Goal: Transaction & Acquisition: Book appointment/travel/reservation

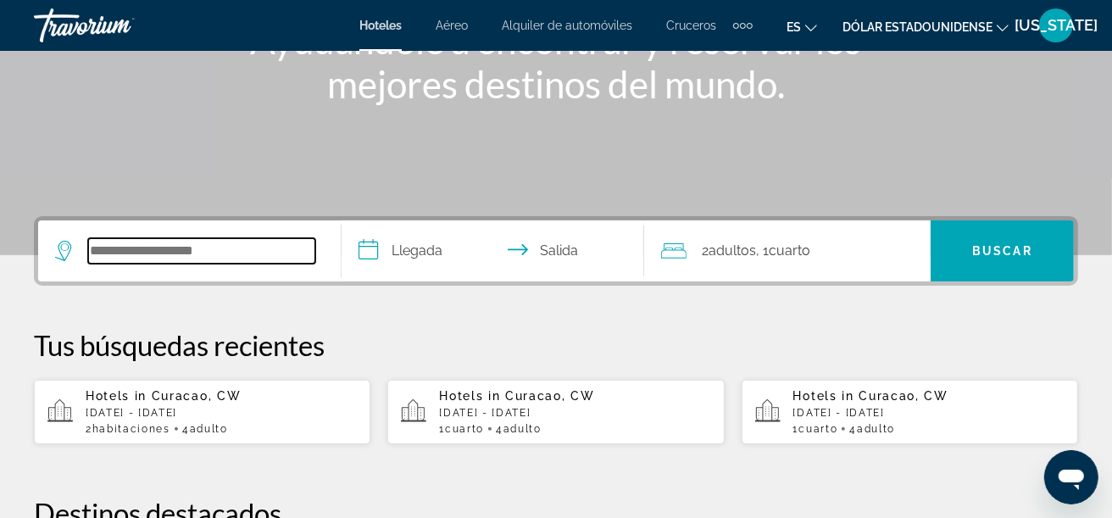
click at [125, 241] on input "Buscar destino de hotel" at bounding box center [201, 250] width 227 height 25
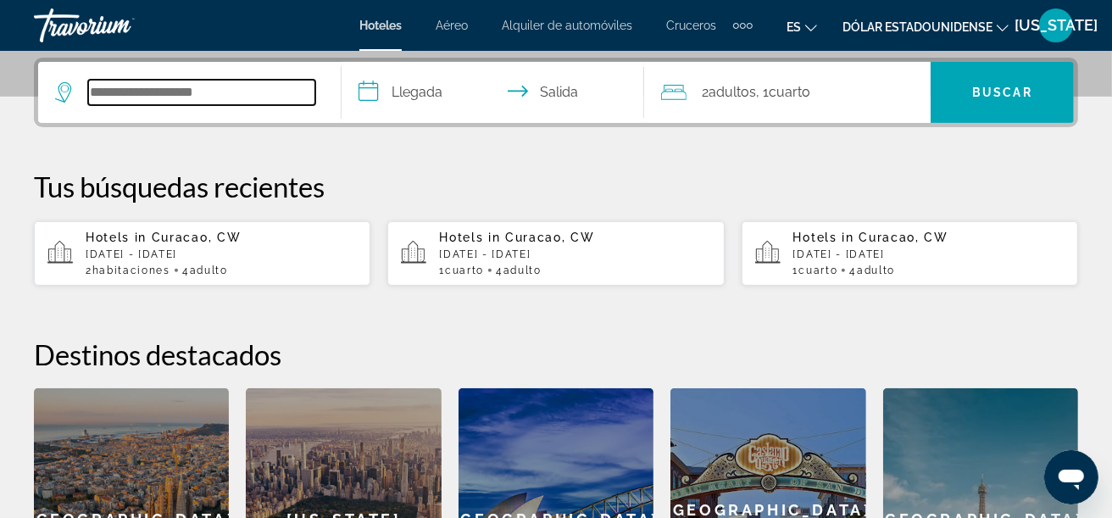
scroll to position [414, 0]
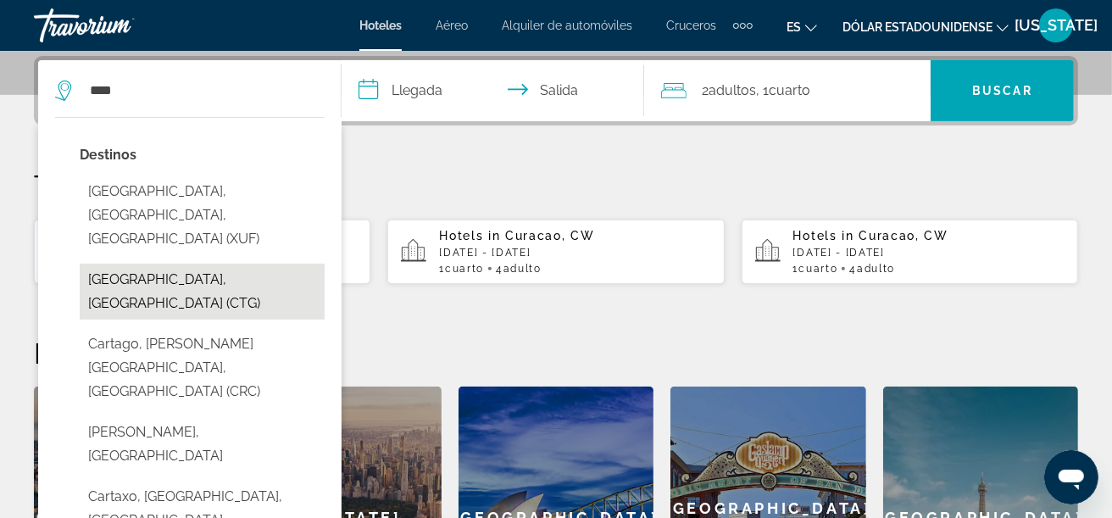
click at [164, 264] on button "[GEOGRAPHIC_DATA], [GEOGRAPHIC_DATA] (CTG)" at bounding box center [202, 292] width 245 height 56
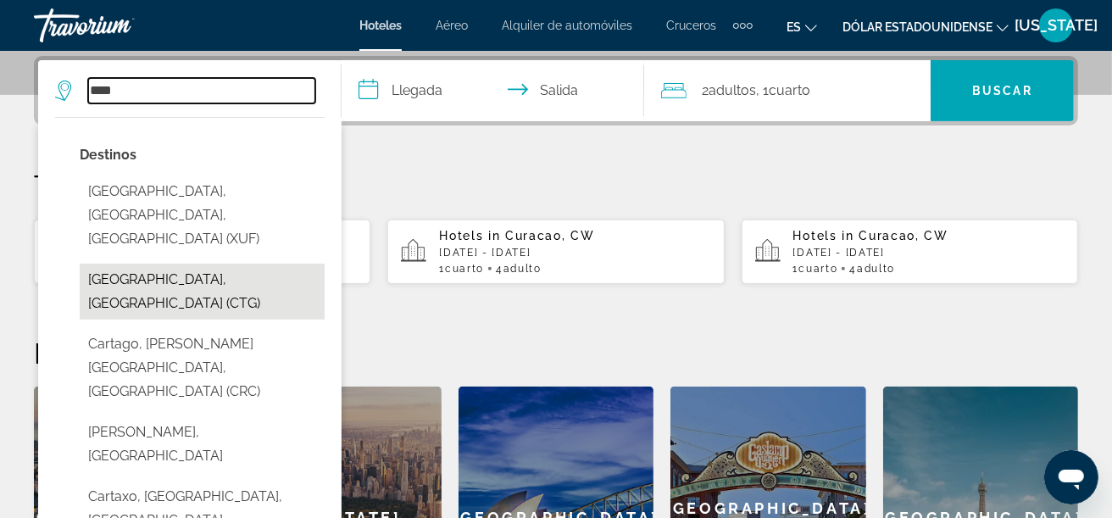
type input "**********"
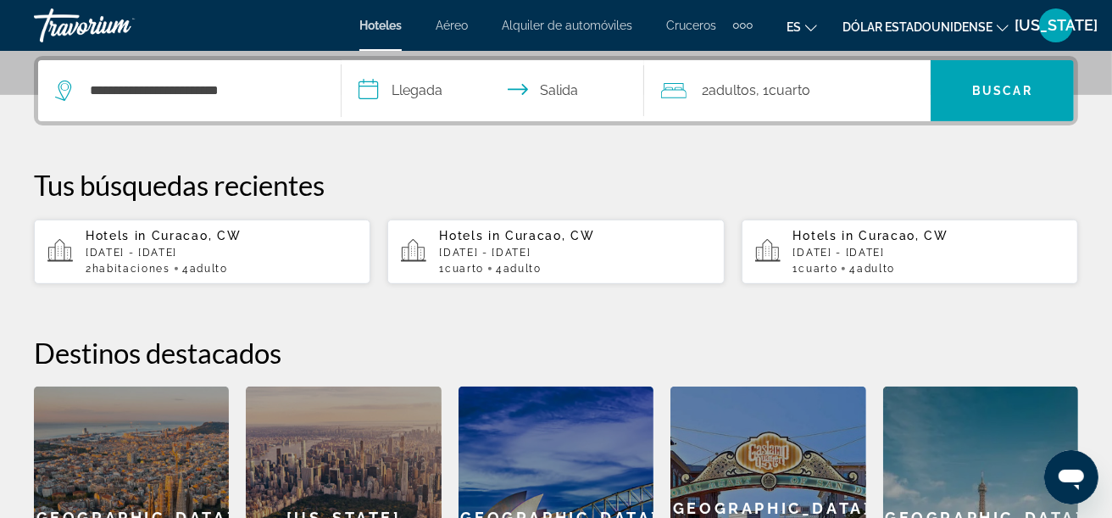
click at [423, 94] on input "**********" at bounding box center [497, 93] width 310 height 66
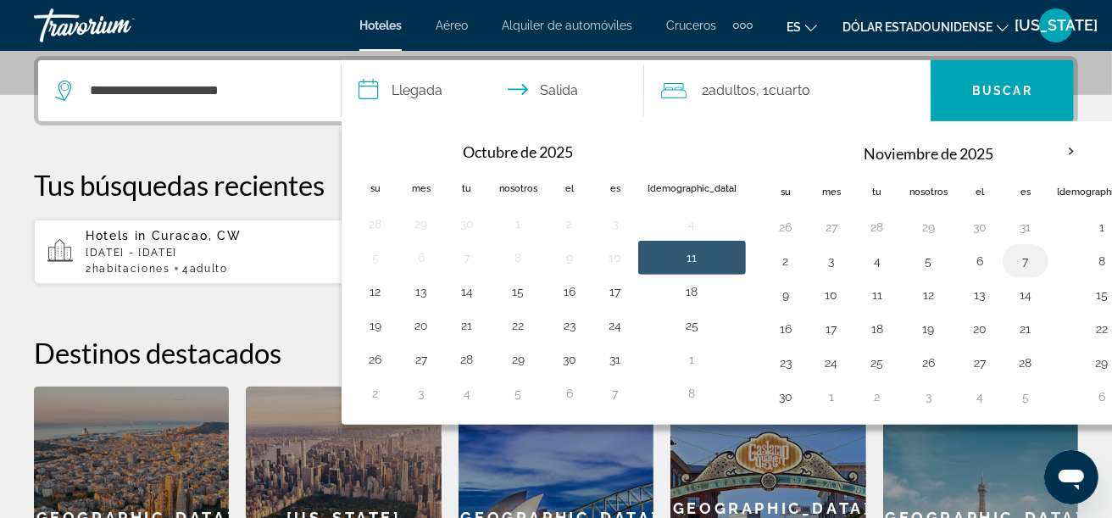
click at [1012, 263] on button "7" at bounding box center [1025, 261] width 27 height 24
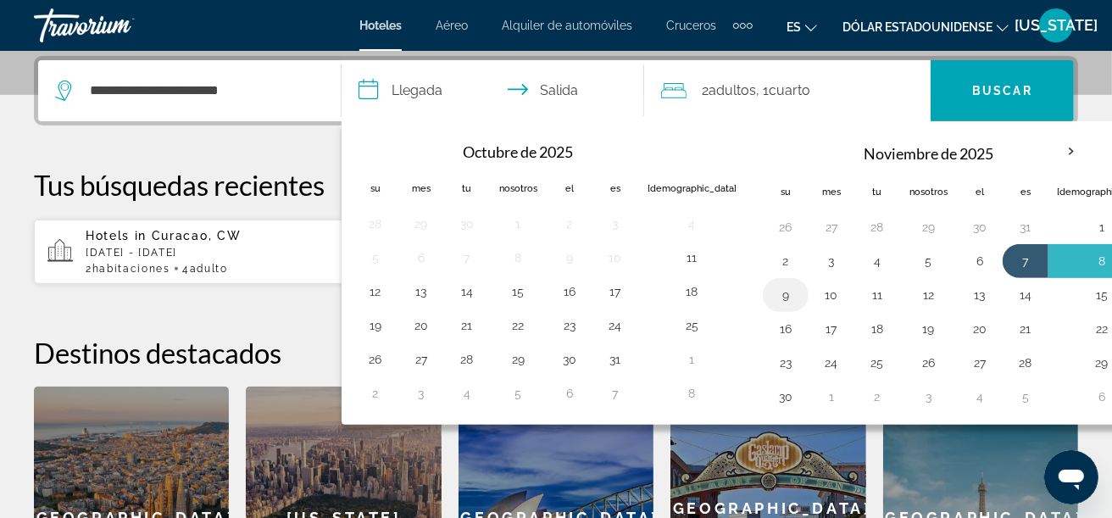
click at [772, 294] on button "9" at bounding box center [785, 295] width 27 height 24
type input "**********"
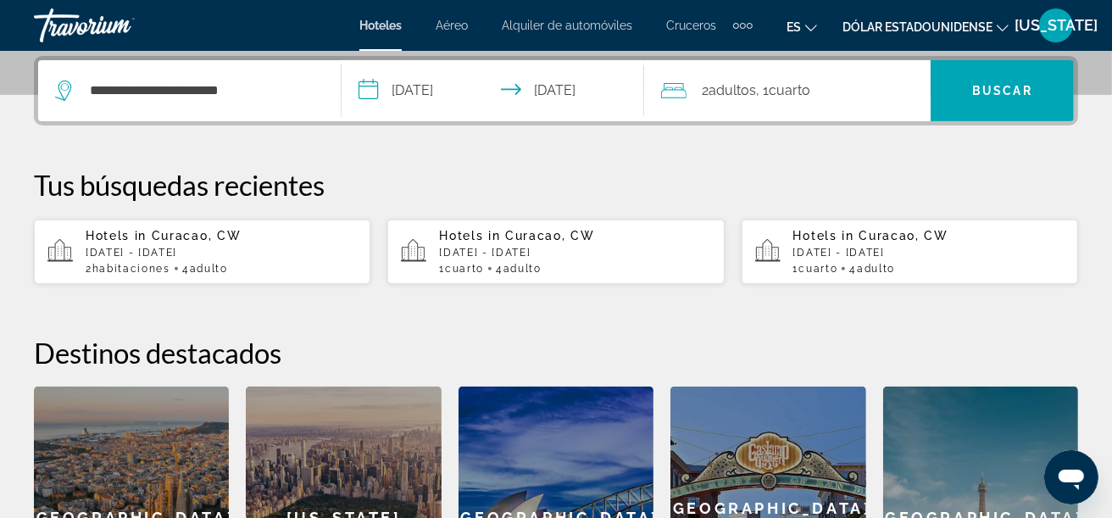
click at [760, 92] on font ", 1" at bounding box center [762, 90] width 13 height 16
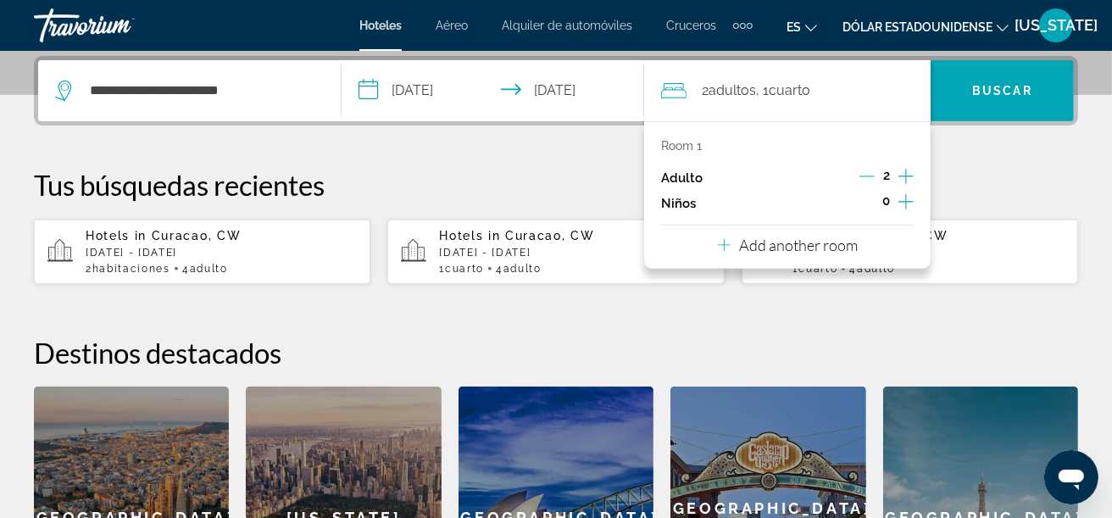
click at [759, 253] on p "Add another room" at bounding box center [798, 245] width 119 height 19
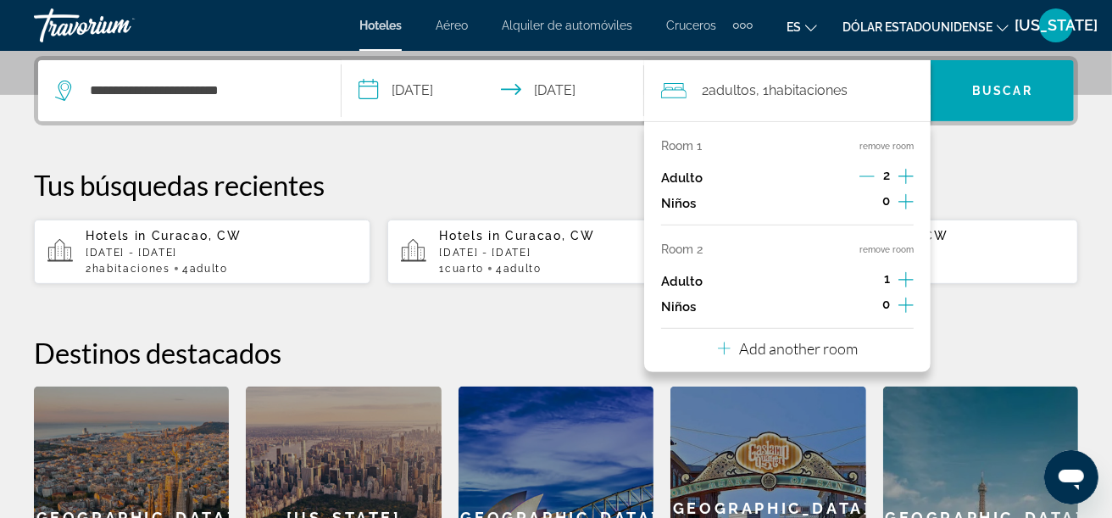
click at [904, 278] on icon "Increment adults" at bounding box center [905, 280] width 15 height 20
click at [863, 283] on icon "Decrement adults" at bounding box center [866, 279] width 15 height 15
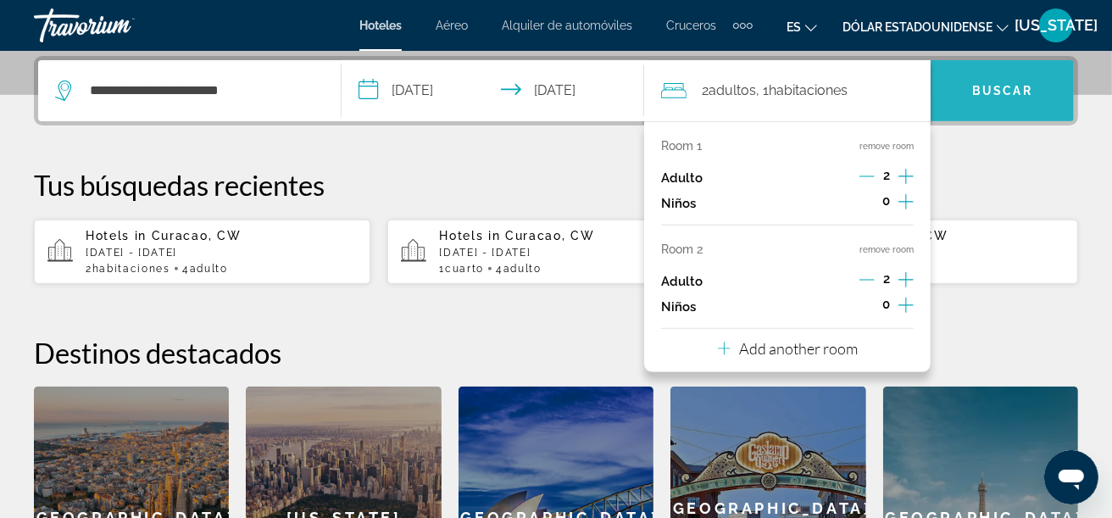
click at [981, 96] on span "Buscar" at bounding box center [1002, 90] width 143 height 41
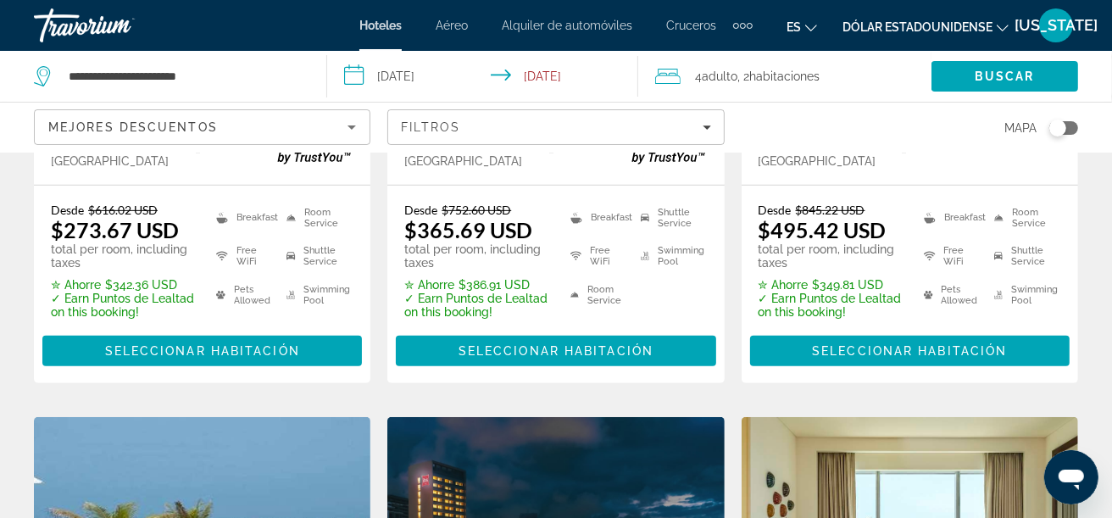
scroll to position [509, 0]
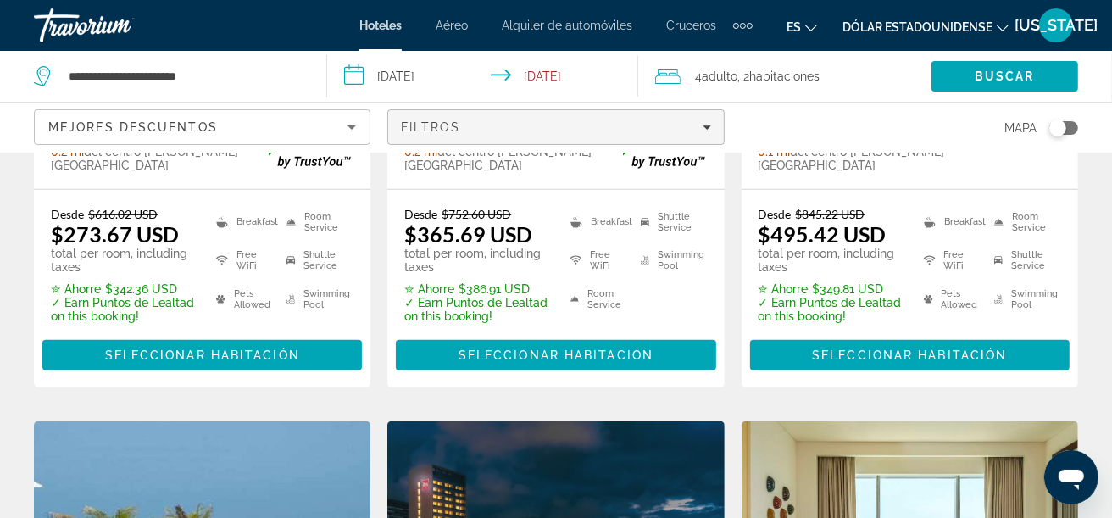
click at [453, 128] on span "Filtros" at bounding box center [430, 127] width 59 height 14
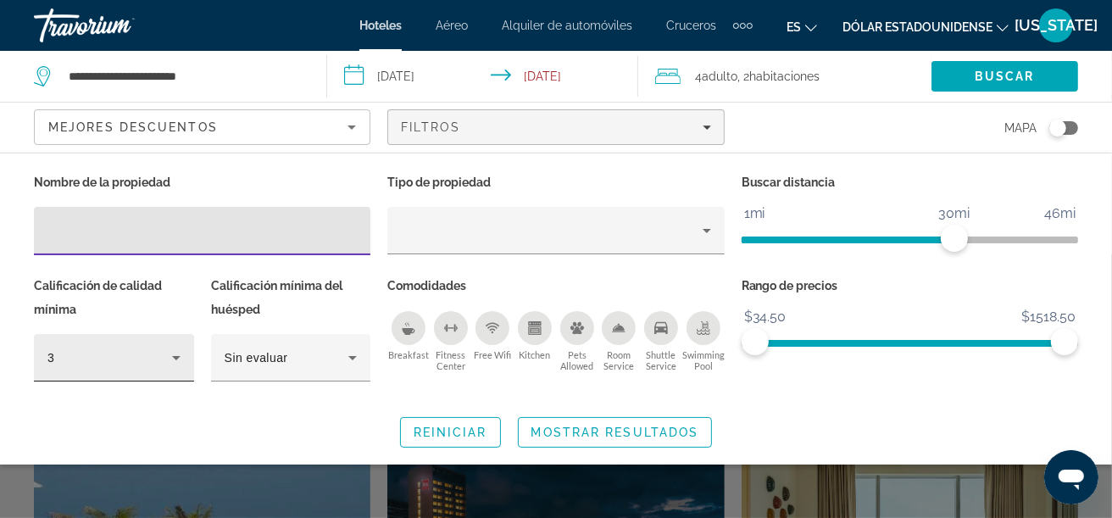
click at [180, 358] on icon "Hotel Filters" at bounding box center [176, 358] width 20 height 20
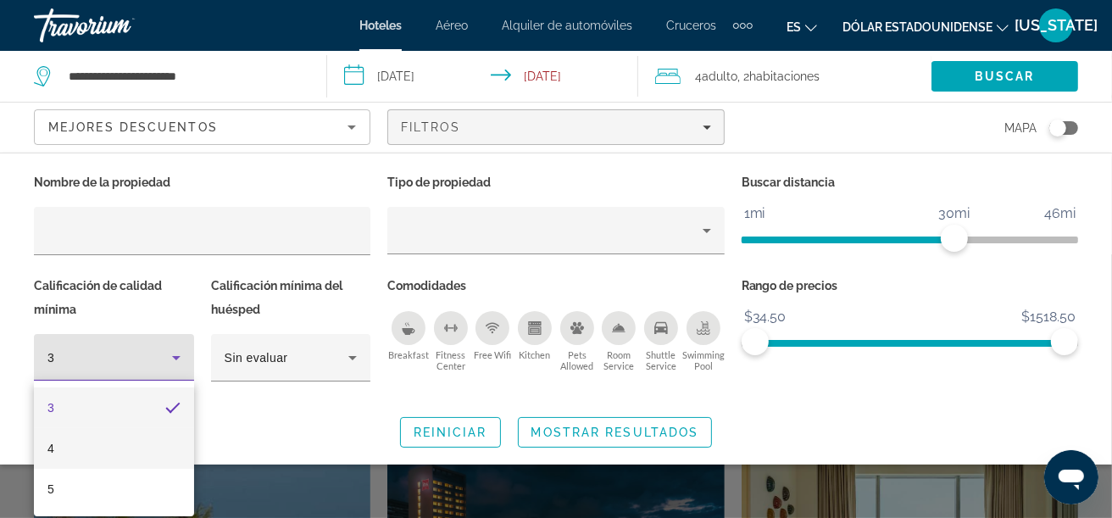
click at [92, 462] on mat-option "4" at bounding box center [114, 448] width 160 height 41
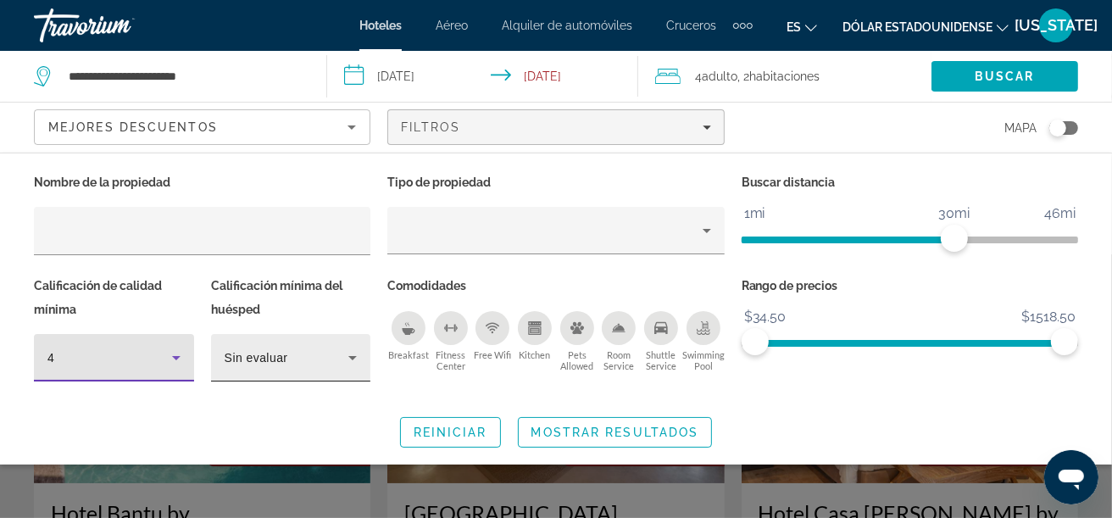
click at [319, 361] on div "Sin evaluar" at bounding box center [287, 358] width 125 height 20
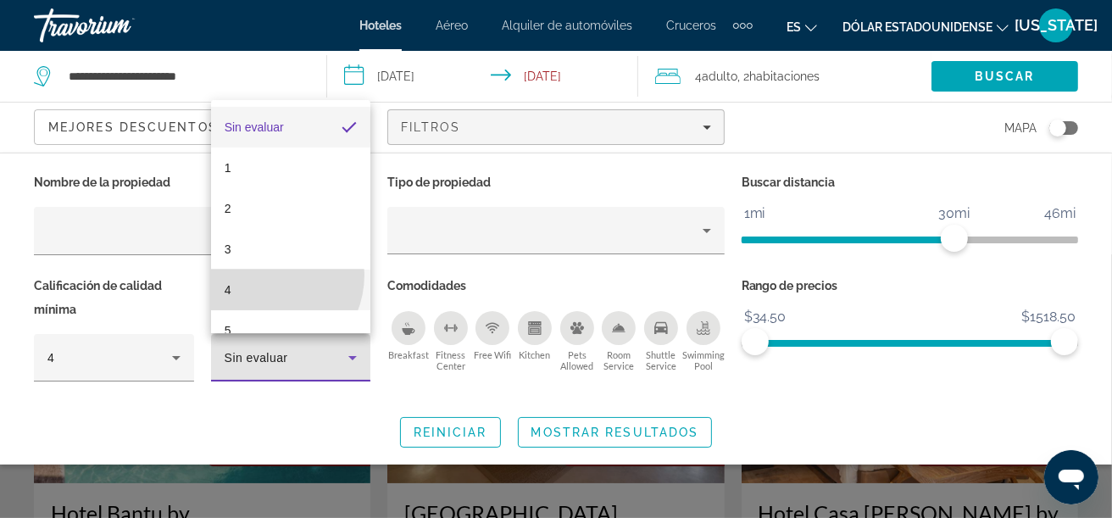
click at [264, 275] on mat-option "4" at bounding box center [291, 290] width 160 height 41
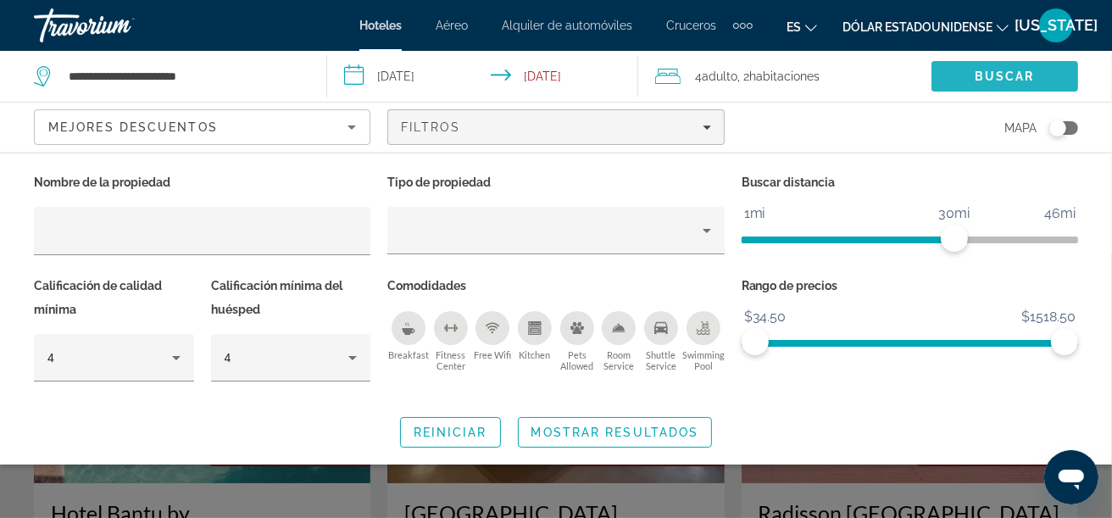
click at [983, 81] on span "Buscar" at bounding box center [1005, 77] width 60 height 14
click at [594, 435] on span "Mostrar resultados" at bounding box center [615, 432] width 168 height 14
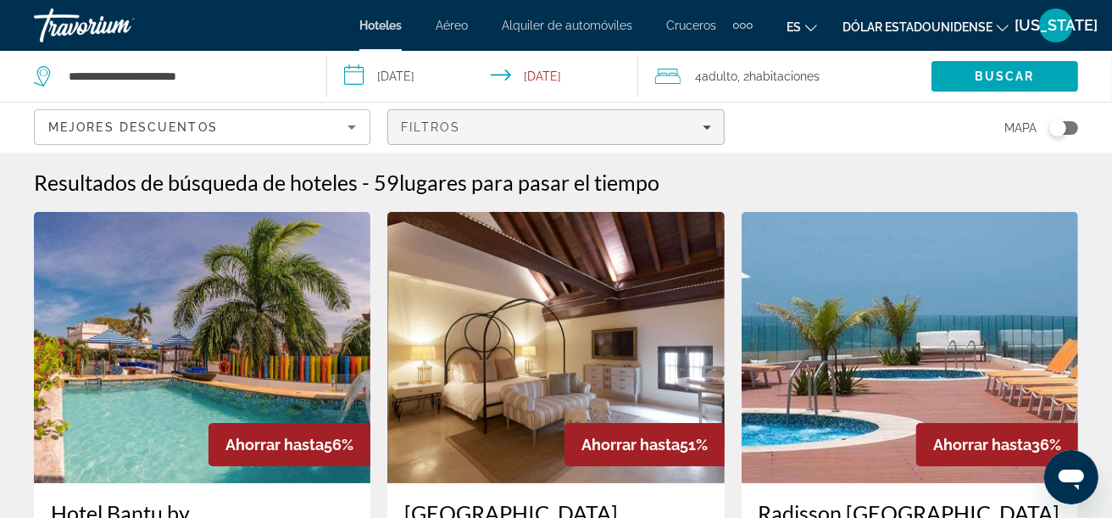
click at [568, 124] on div "Filtros" at bounding box center [555, 127] width 309 height 14
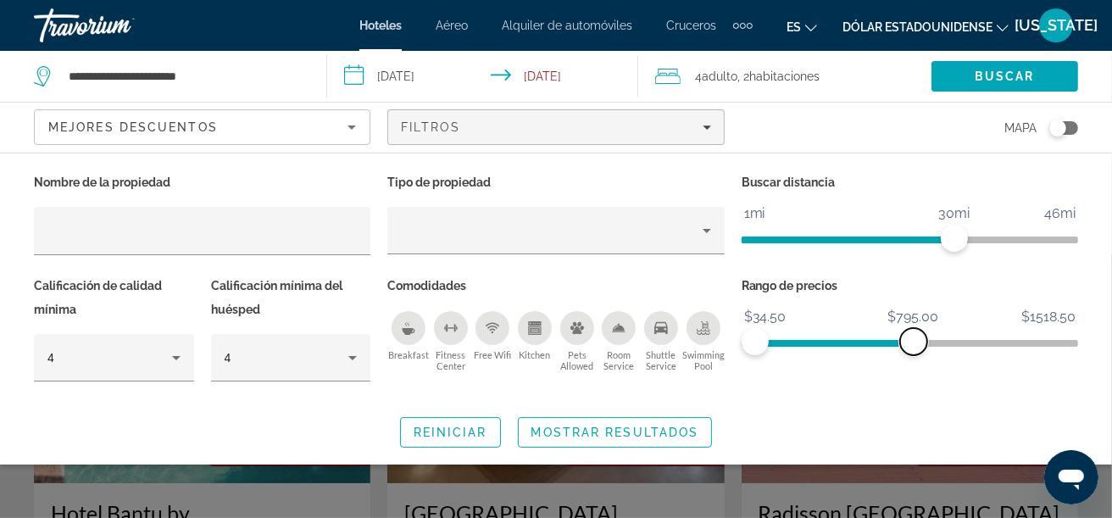
drag, startPoint x: 1066, startPoint y: 347, endPoint x: 914, endPoint y: 352, distance: 152.6
click at [914, 352] on span "ngx-slider-max" at bounding box center [913, 341] width 27 height 27
click at [605, 426] on span "Mostrar resultados" at bounding box center [615, 432] width 168 height 14
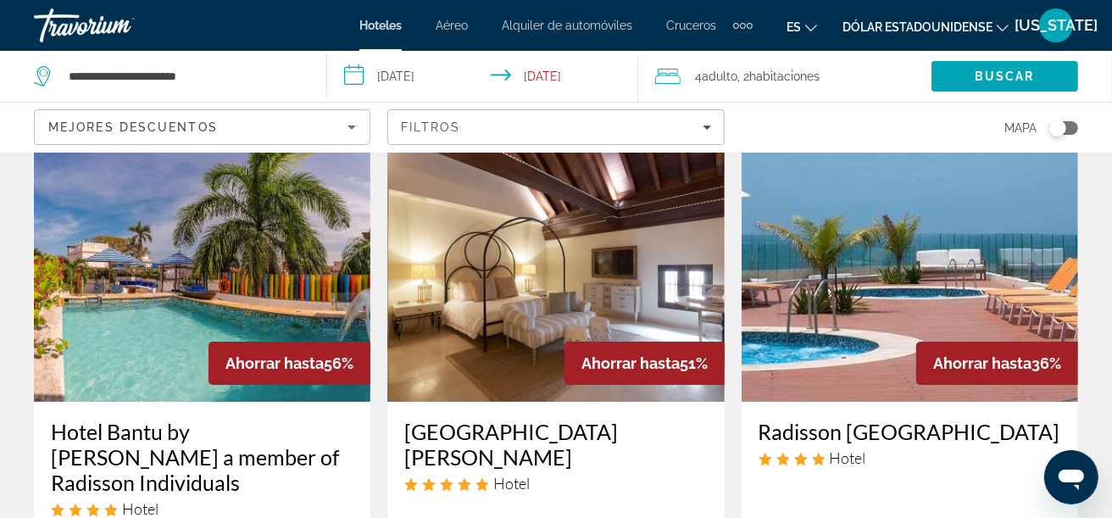
scroll to position [424, 0]
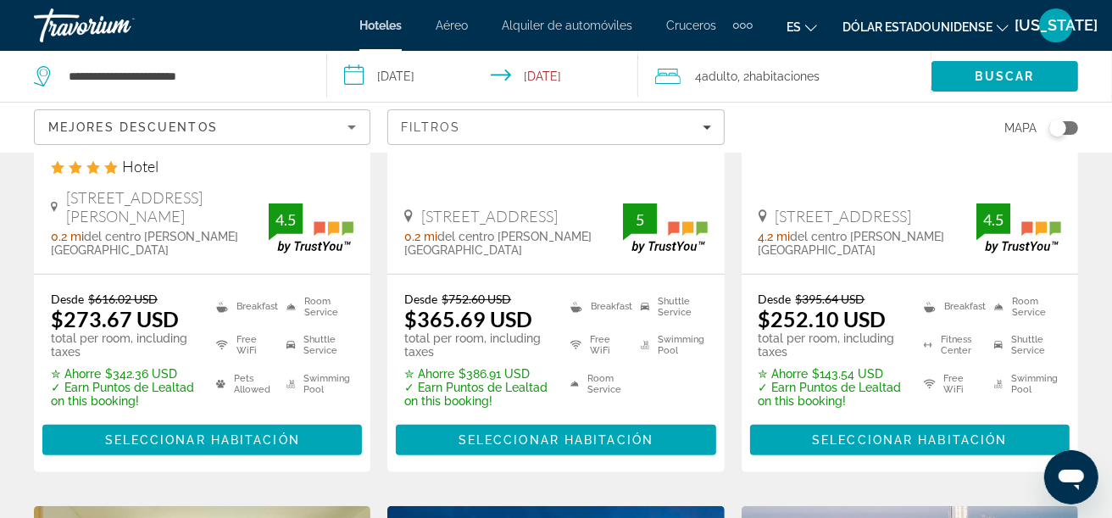
click at [212, 125] on span "Mejores descuentos" at bounding box center [133, 127] width 170 height 14
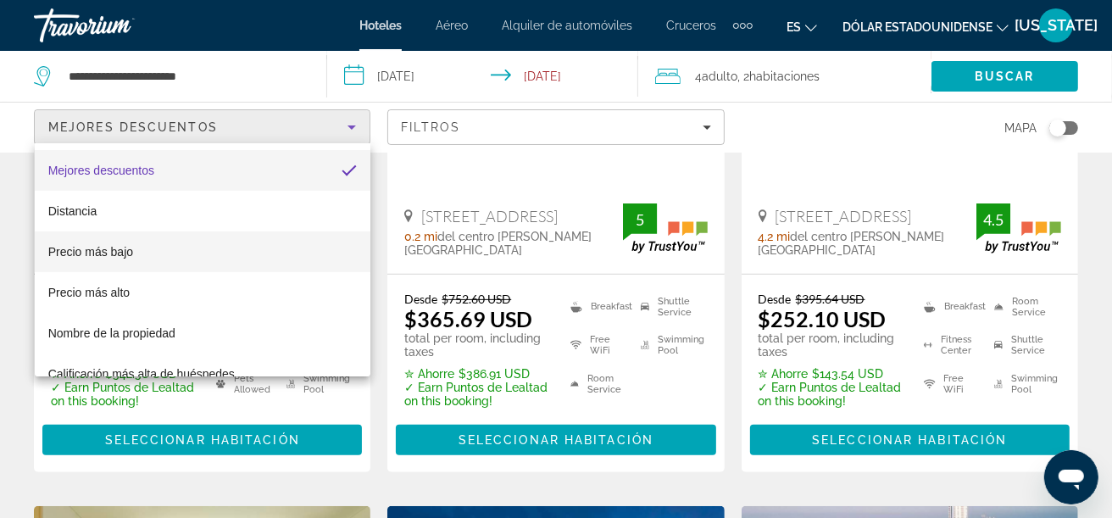
click at [173, 253] on mat-option "Precio más bajo" at bounding box center [203, 251] width 336 height 41
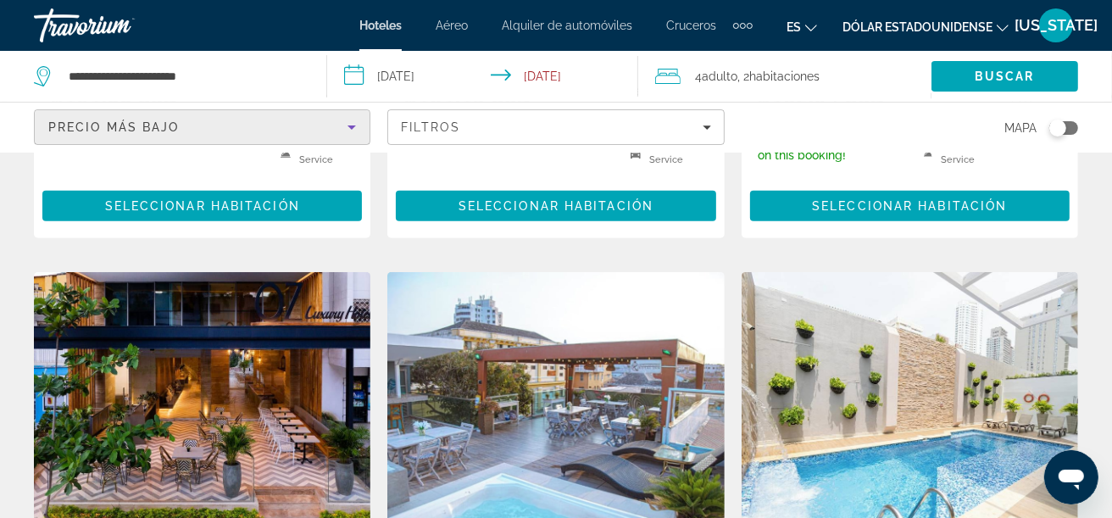
scroll to position [677, 0]
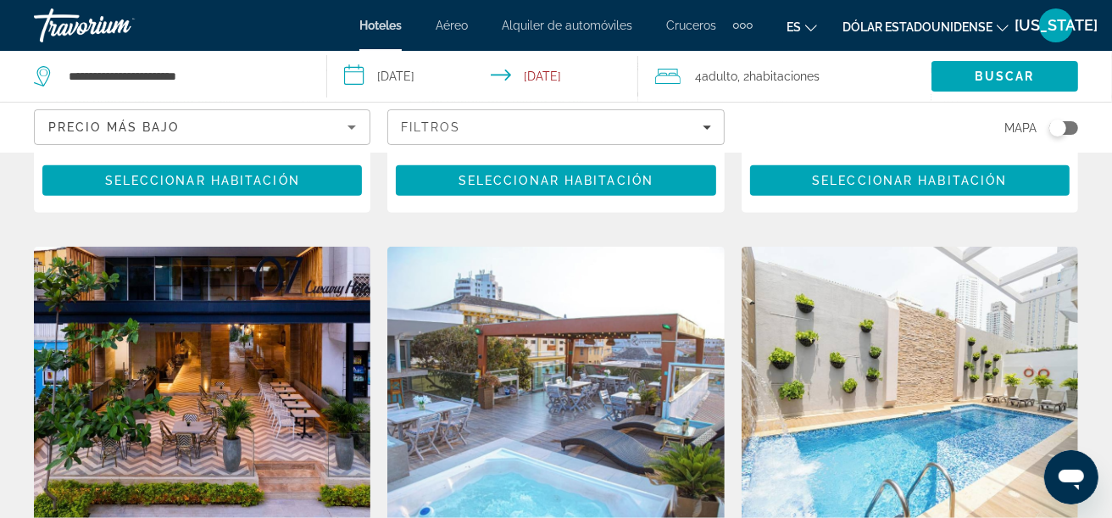
click at [275, 358] on img "Contenido principal" at bounding box center [202, 382] width 336 height 271
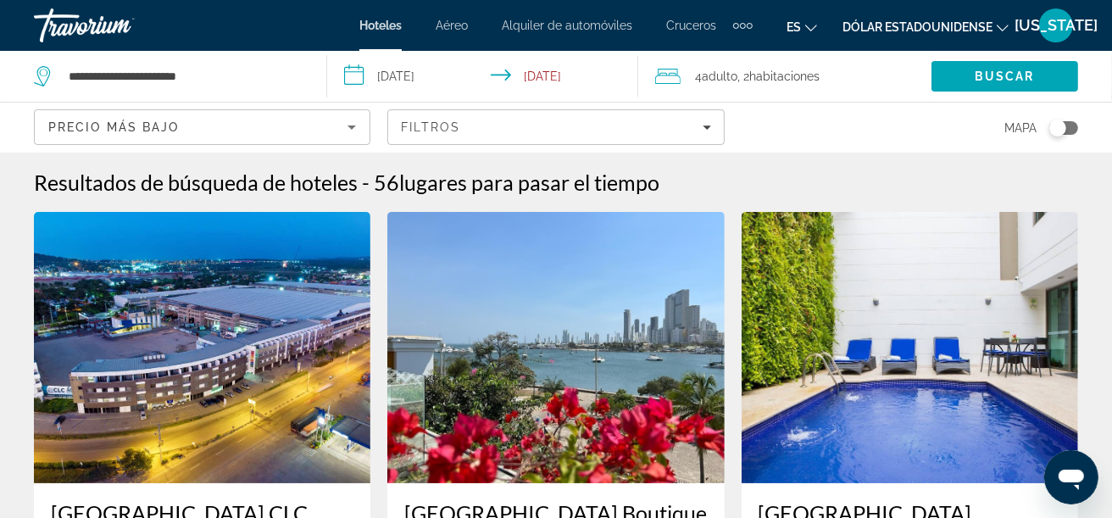
click at [448, 81] on input "**********" at bounding box center [485, 79] width 317 height 56
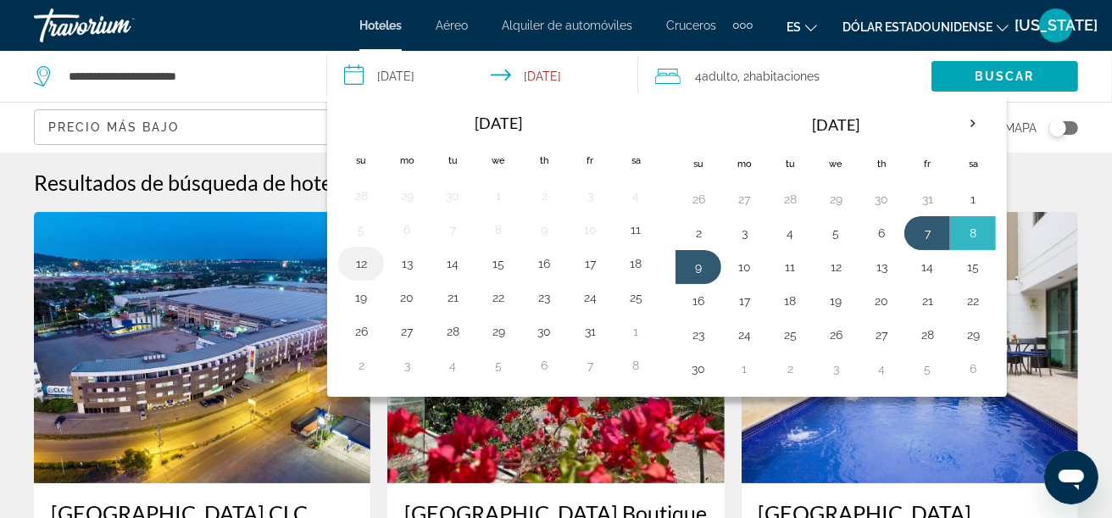
click at [353, 266] on button "12" at bounding box center [361, 264] width 27 height 24
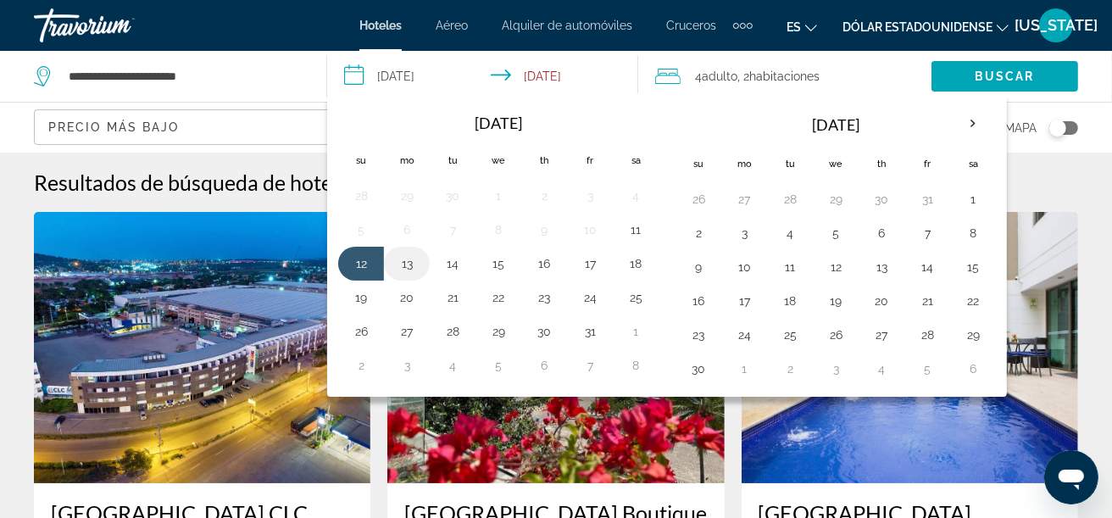
click at [396, 266] on button "13" at bounding box center [406, 264] width 27 height 24
type input "**********"
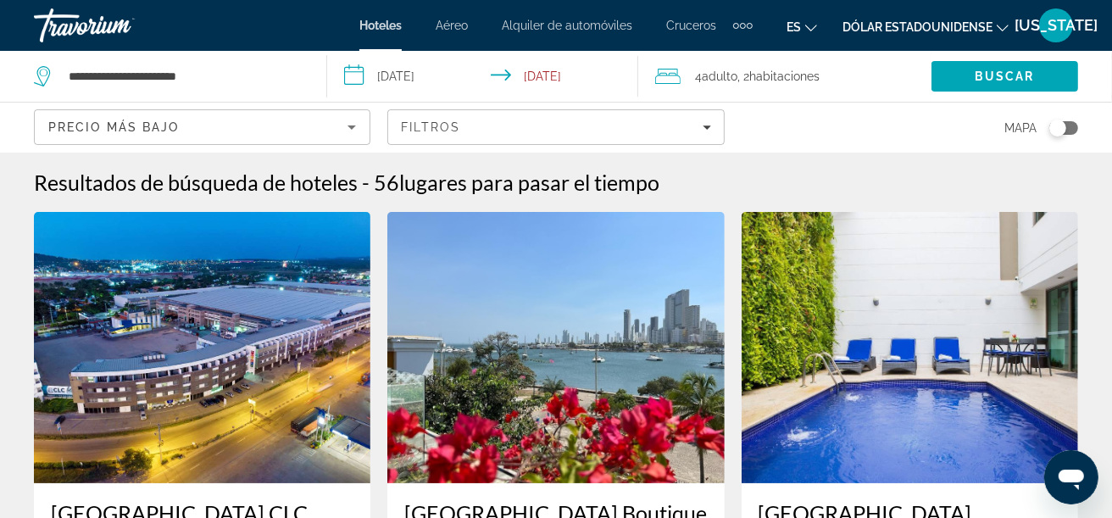
click at [737, 70] on span "Adulto" at bounding box center [721, 77] width 36 height 14
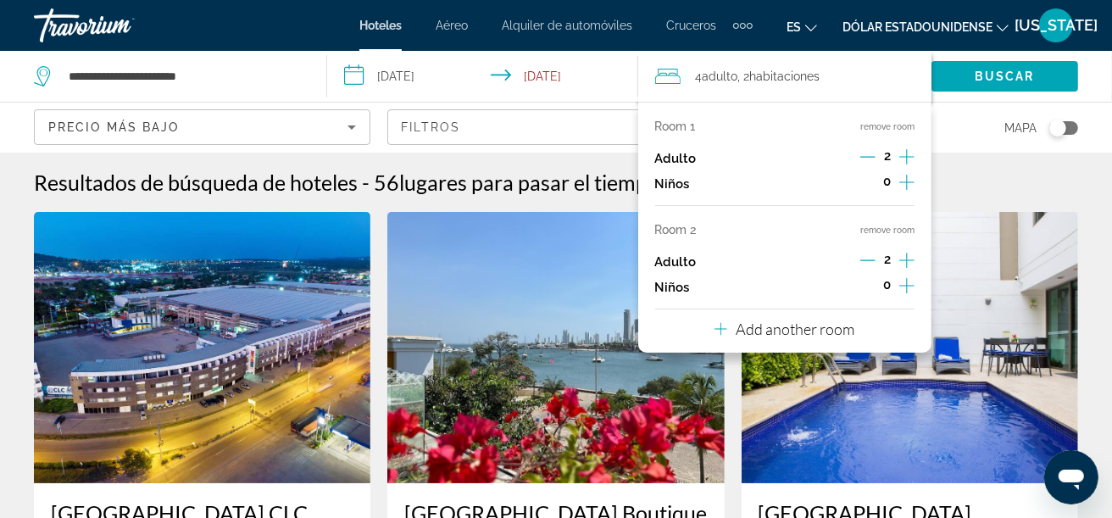
click at [875, 263] on icon "Decrement adults" at bounding box center [867, 260] width 15 height 15
click at [897, 231] on button "remove room" at bounding box center [887, 230] width 54 height 11
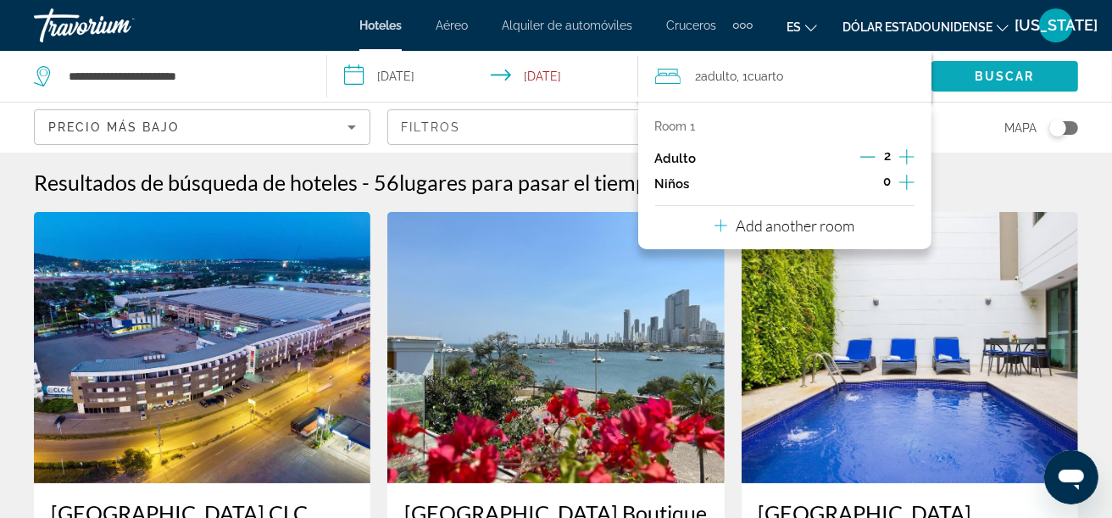
click at [1012, 64] on span "Search" at bounding box center [1004, 76] width 147 height 41
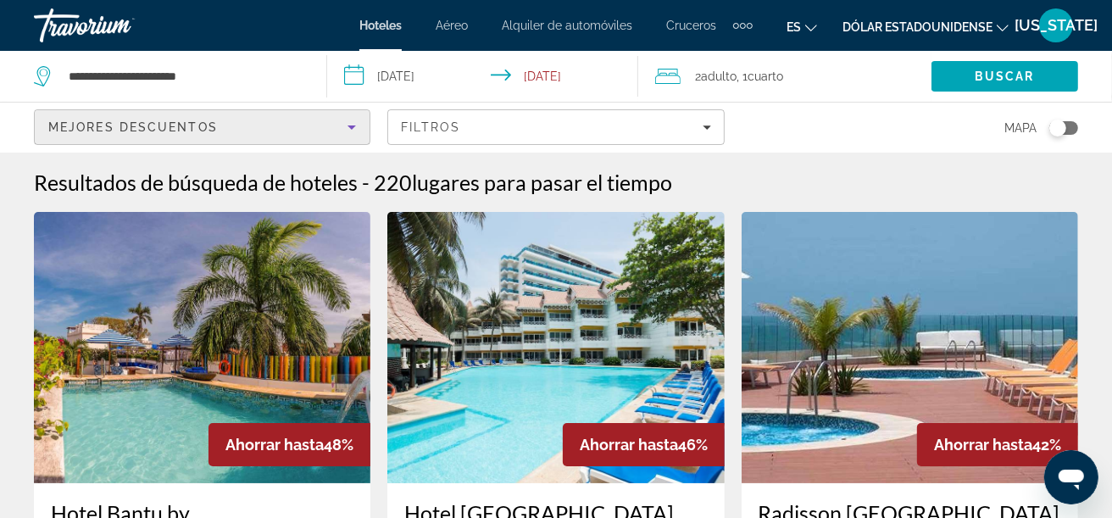
click at [340, 124] on div "Mejores descuentos" at bounding box center [197, 127] width 299 height 20
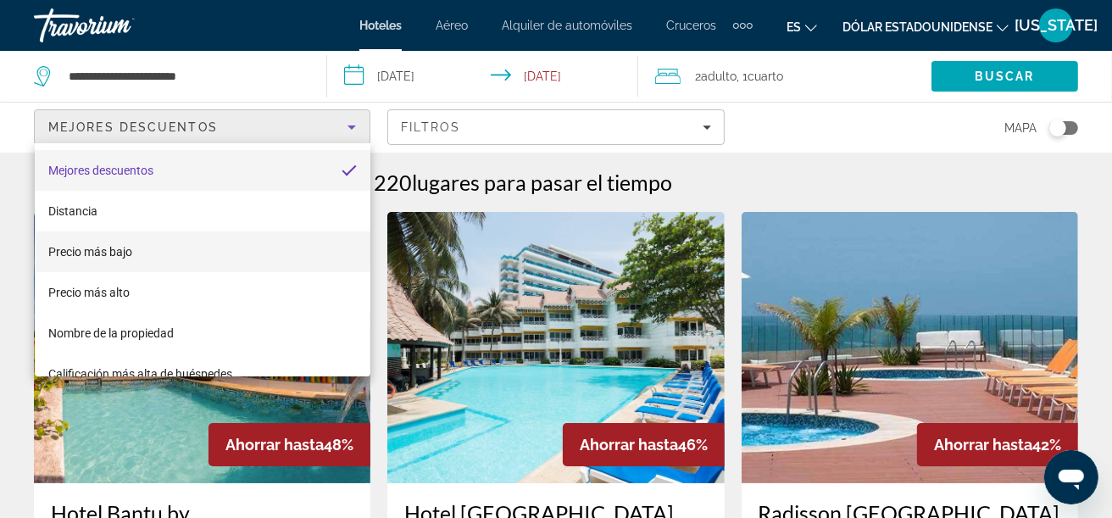
click at [128, 247] on font "Precio más bajo" at bounding box center [90, 252] width 84 height 14
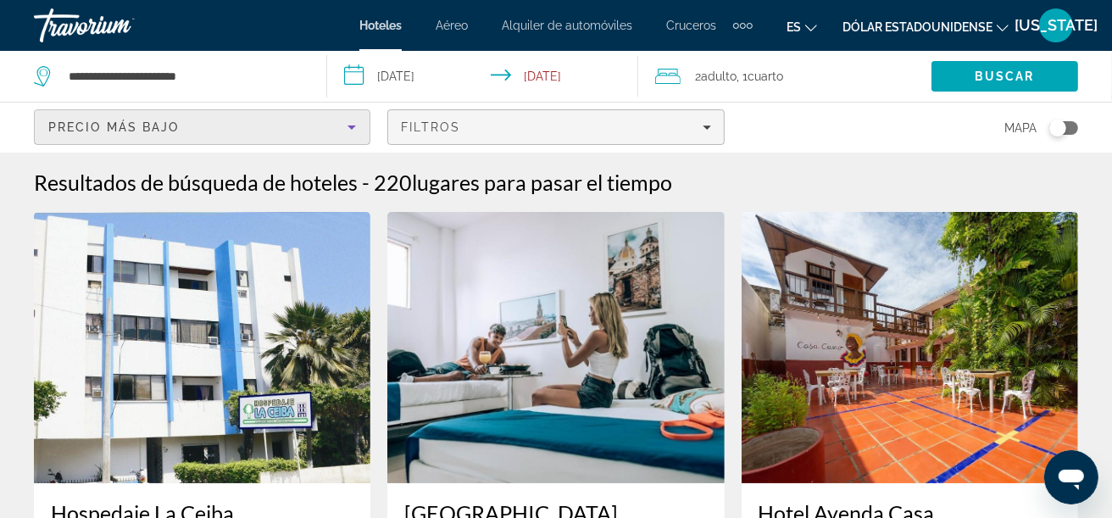
click at [614, 134] on span "Filters" at bounding box center [555, 127] width 335 height 41
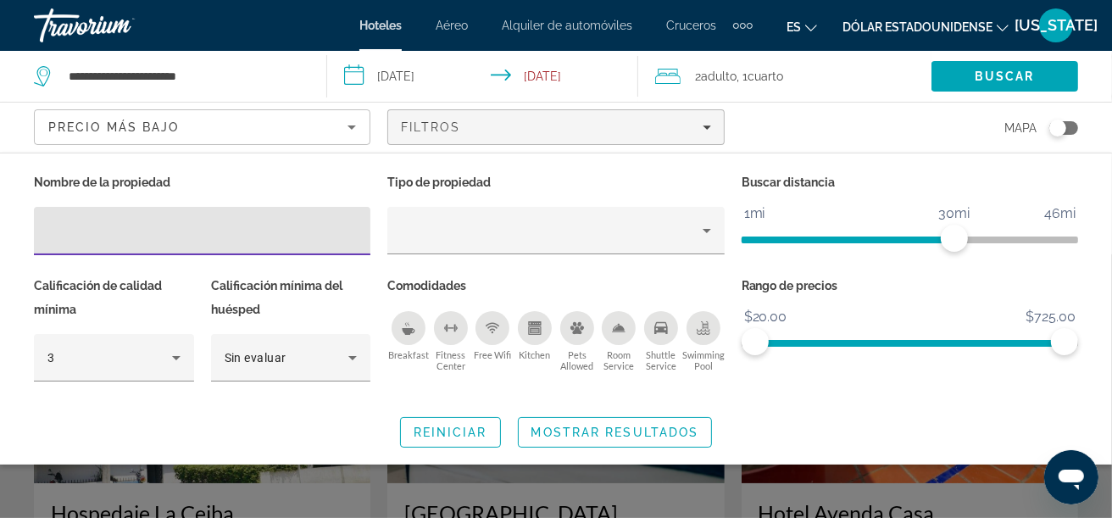
click at [414, 326] on icon "Breakfast" at bounding box center [409, 328] width 14 height 14
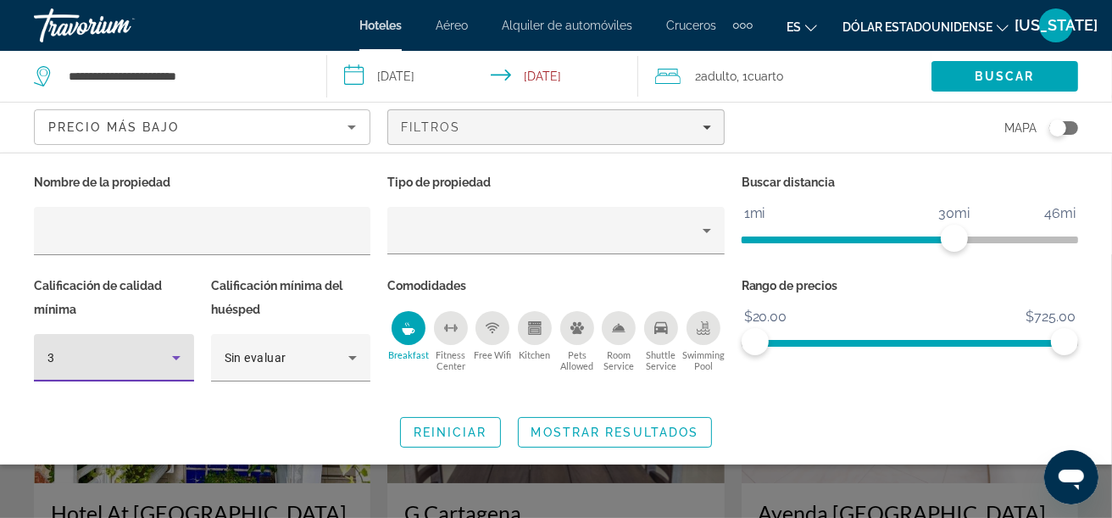
click at [149, 359] on div "3" at bounding box center [109, 358] width 125 height 20
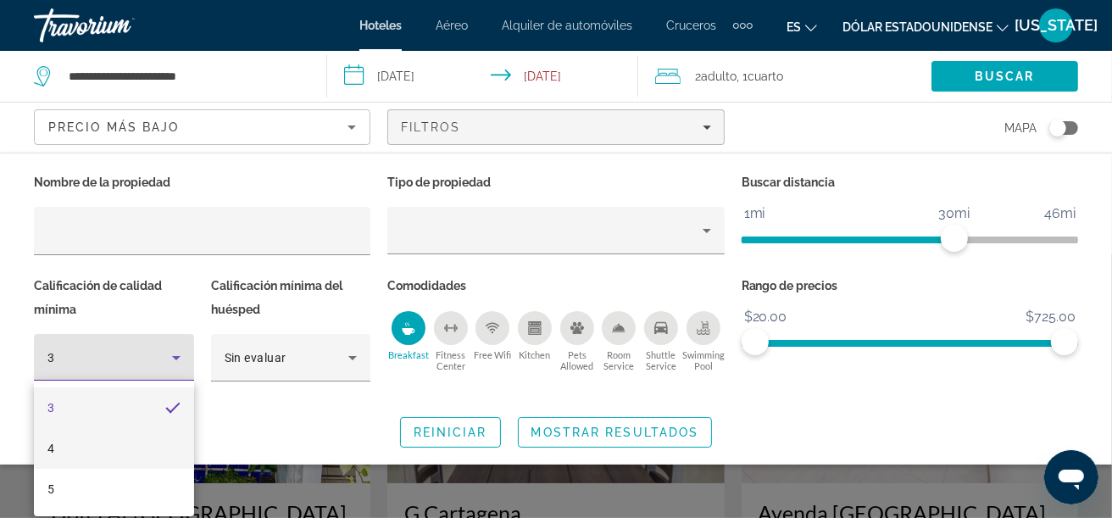
click at [78, 452] on mat-option "4" at bounding box center [114, 448] width 160 height 41
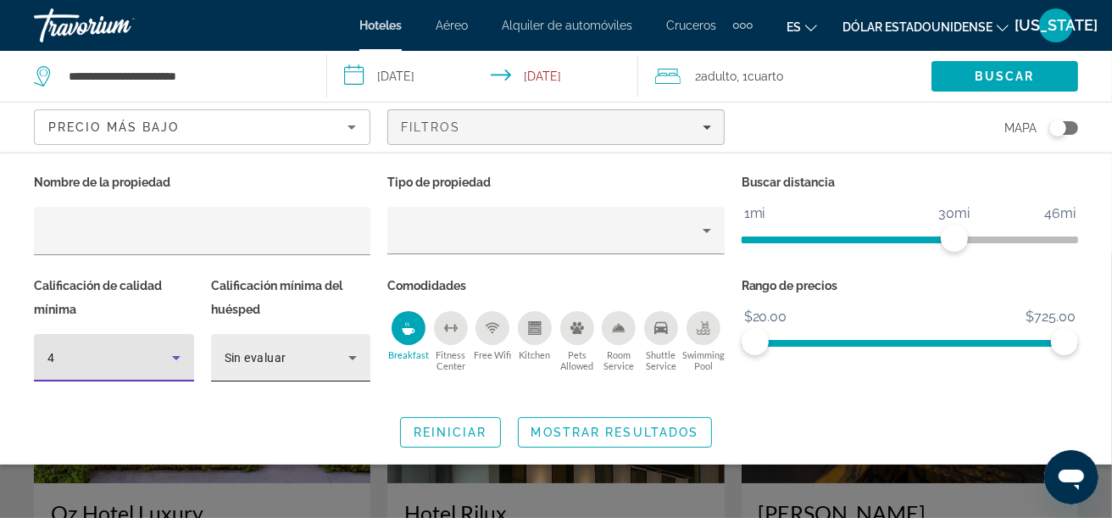
click at [356, 353] on icon "Hotel Filters" at bounding box center [352, 358] width 20 height 20
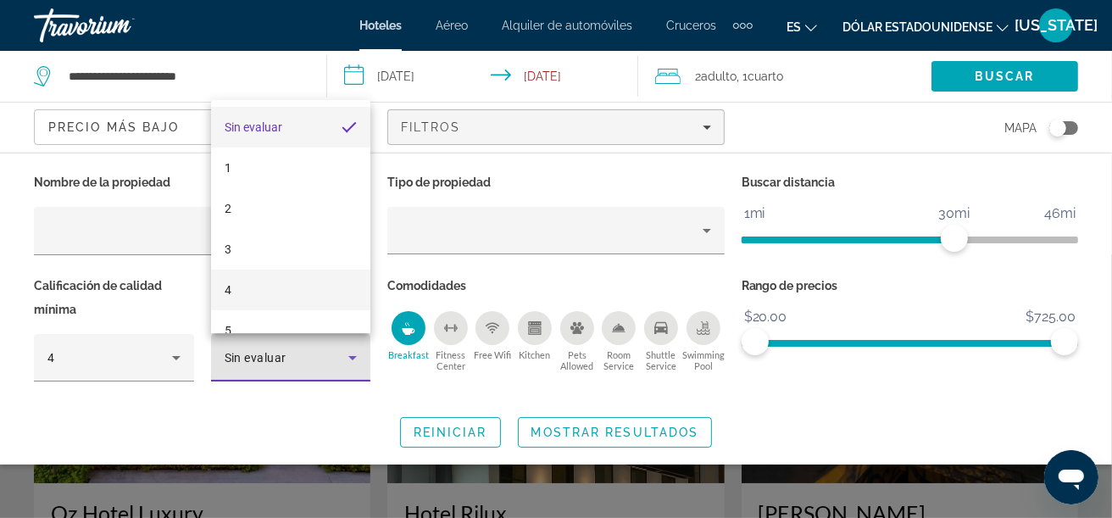
click at [272, 283] on mat-option "4" at bounding box center [291, 290] width 160 height 41
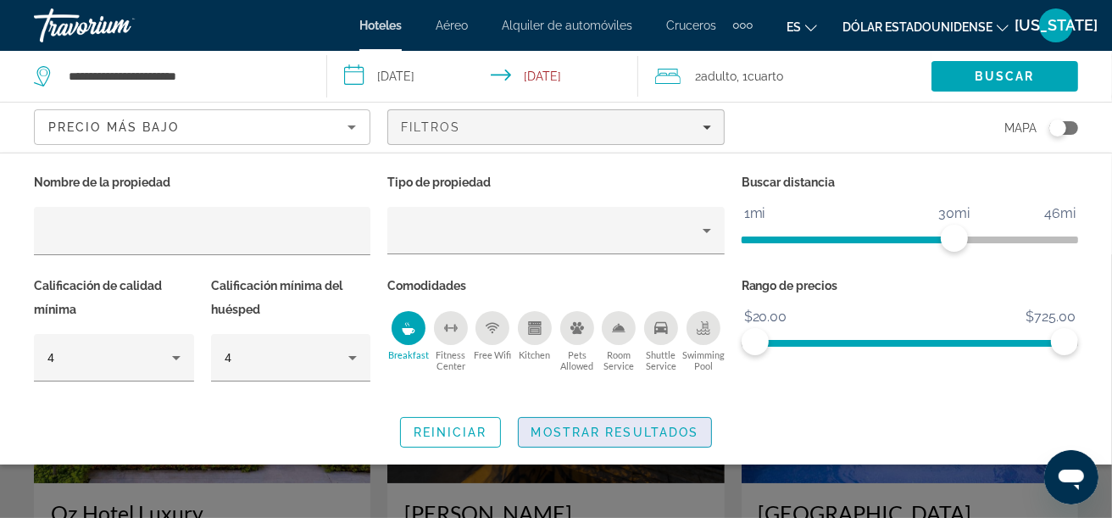
click at [627, 448] on span "Search widget" at bounding box center [615, 432] width 193 height 41
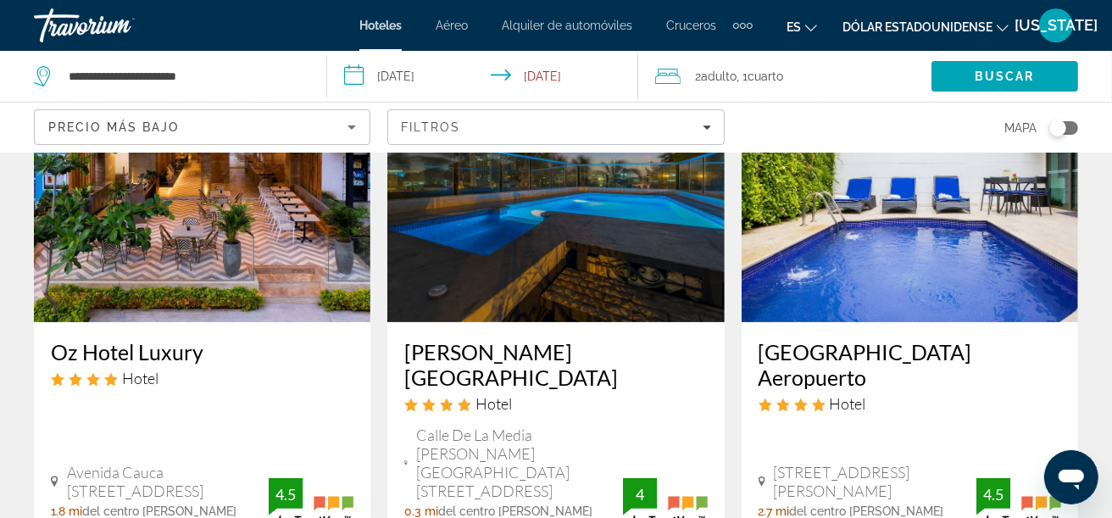
scroll to position [253, 0]
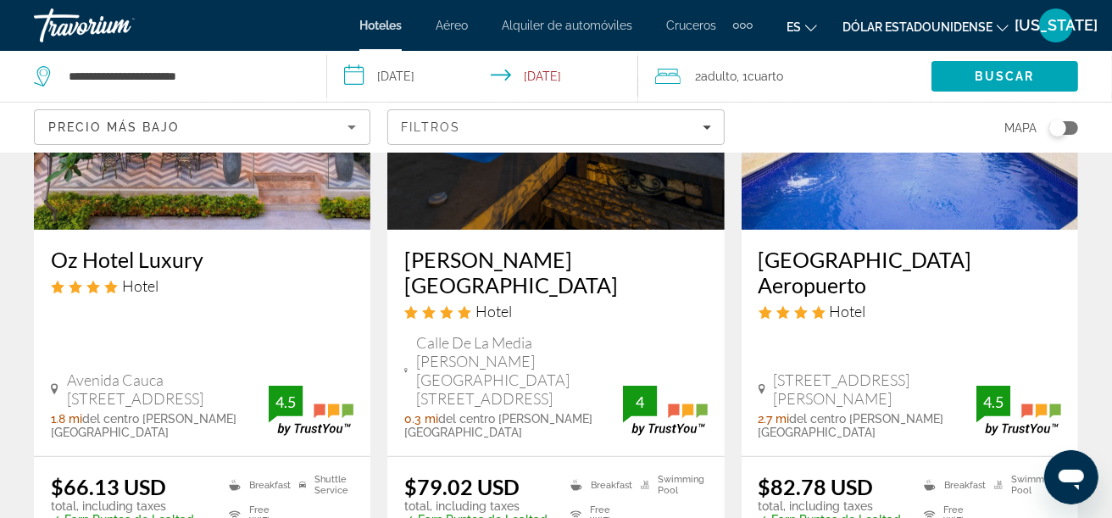
click at [219, 202] on img "Contenido principal" at bounding box center [202, 93] width 336 height 271
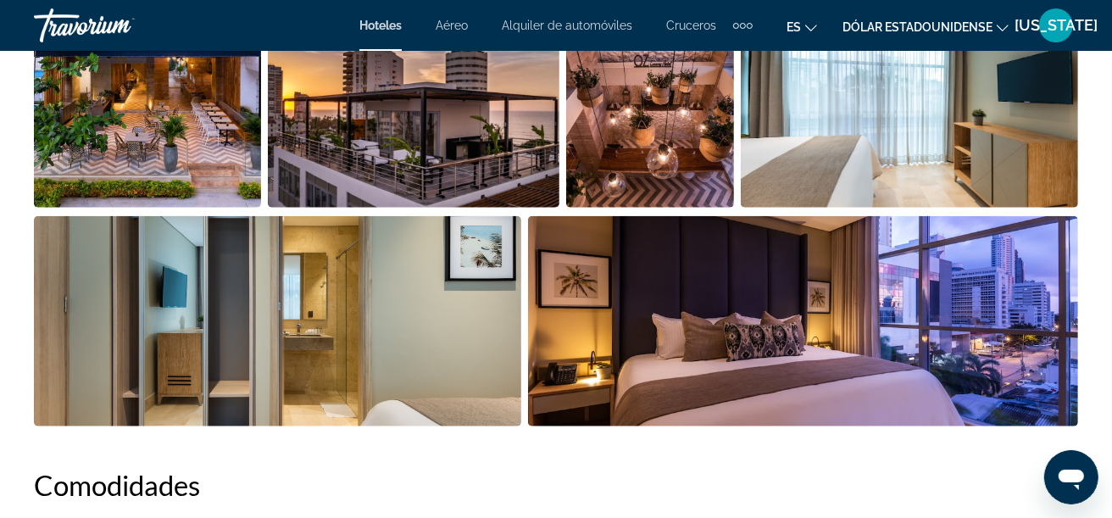
scroll to position [1102, 0]
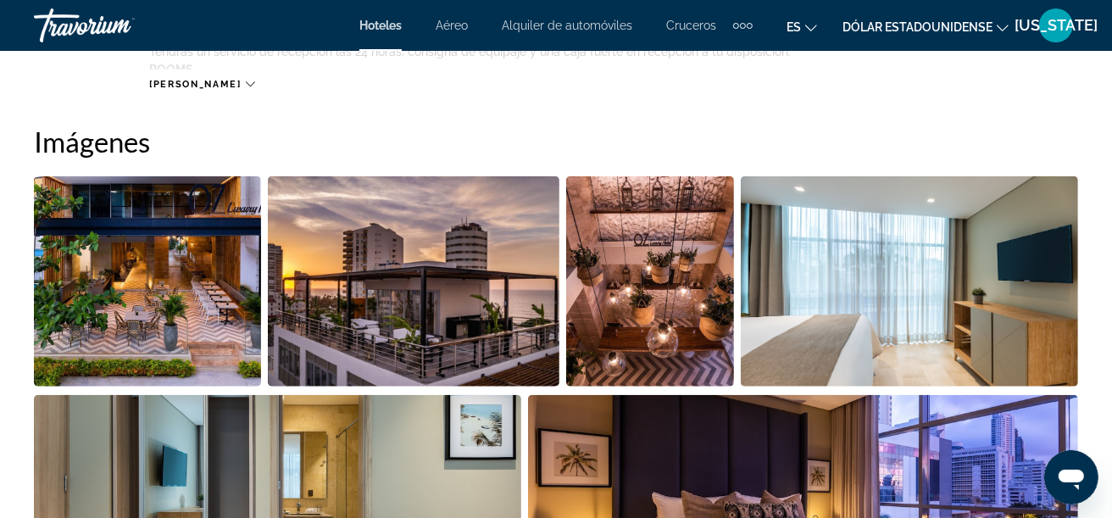
click at [226, 289] on img "Open full-screen image slider" at bounding box center [147, 281] width 227 height 210
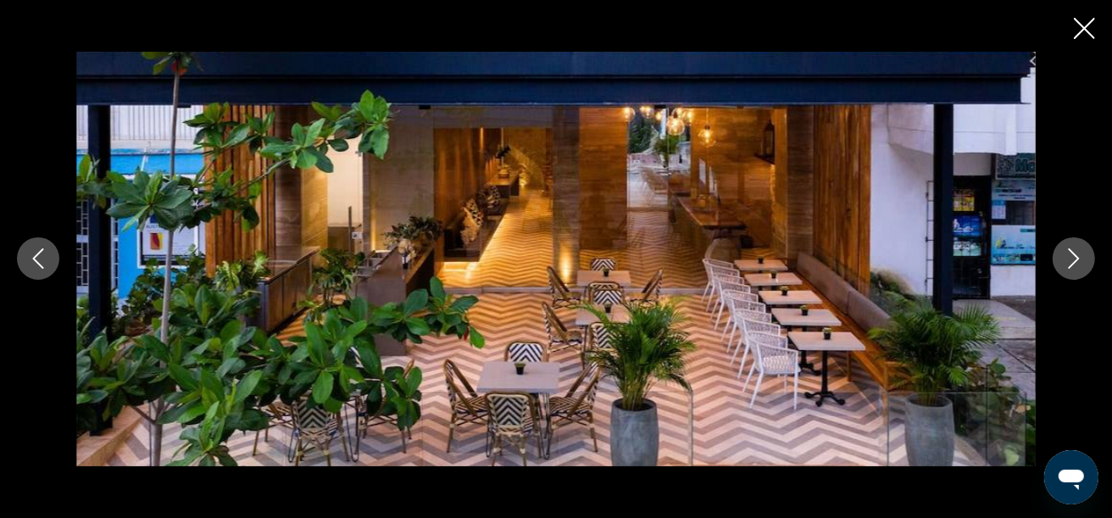
click at [1081, 269] on button "Next image" at bounding box center [1074, 258] width 42 height 42
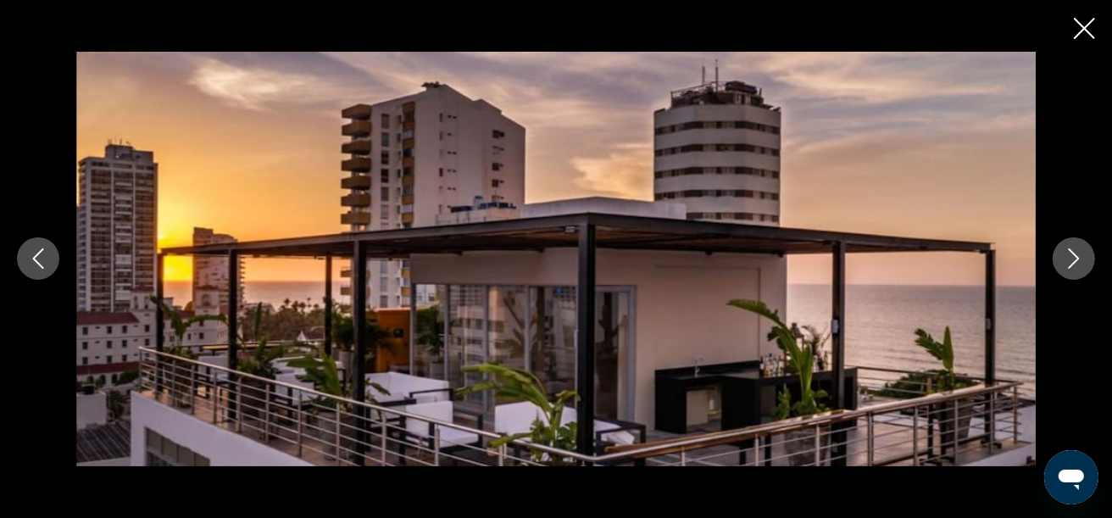
click at [1081, 269] on button "Next image" at bounding box center [1074, 258] width 42 height 42
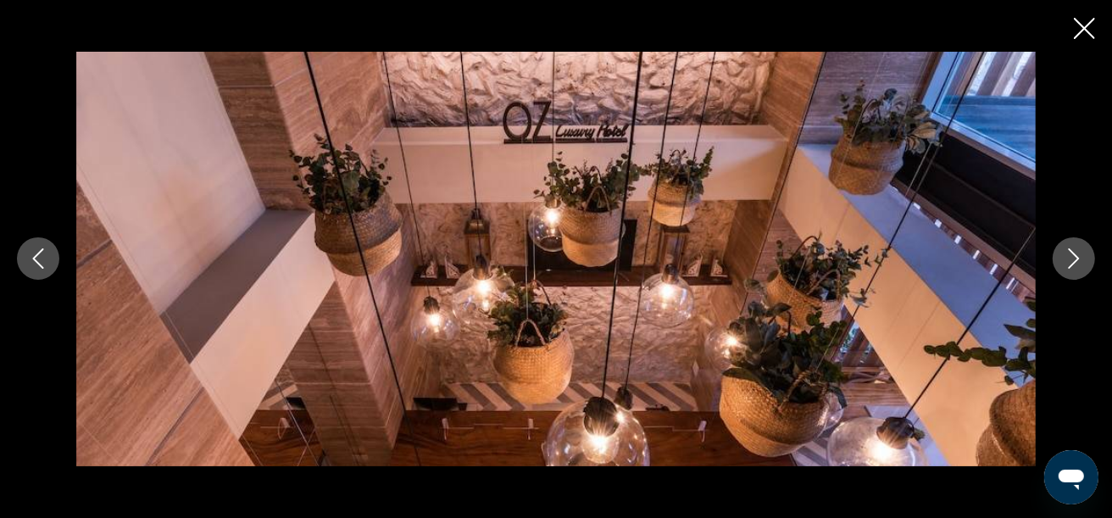
click at [1081, 269] on button "Next image" at bounding box center [1074, 258] width 42 height 42
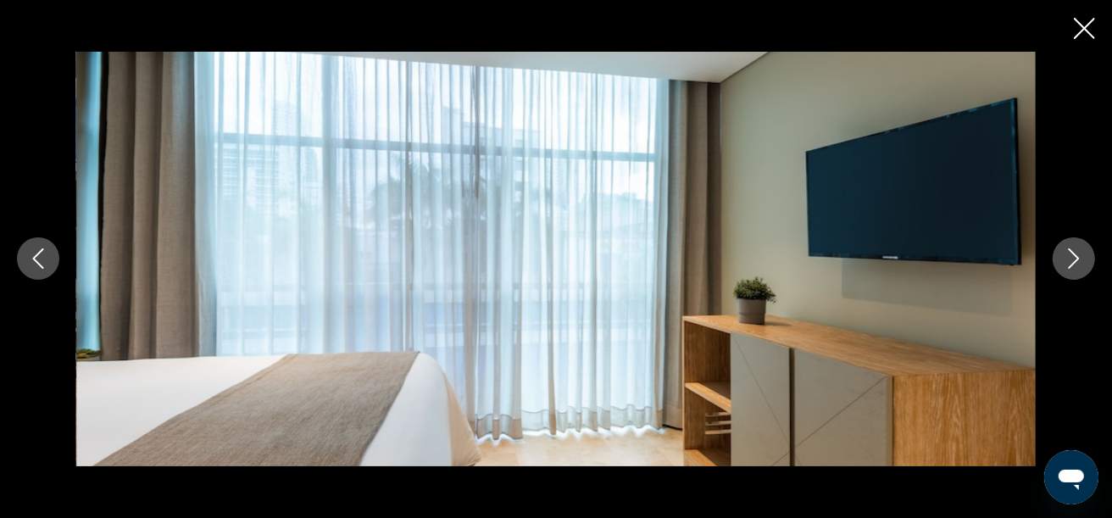
click at [1081, 269] on button "Next image" at bounding box center [1074, 258] width 42 height 42
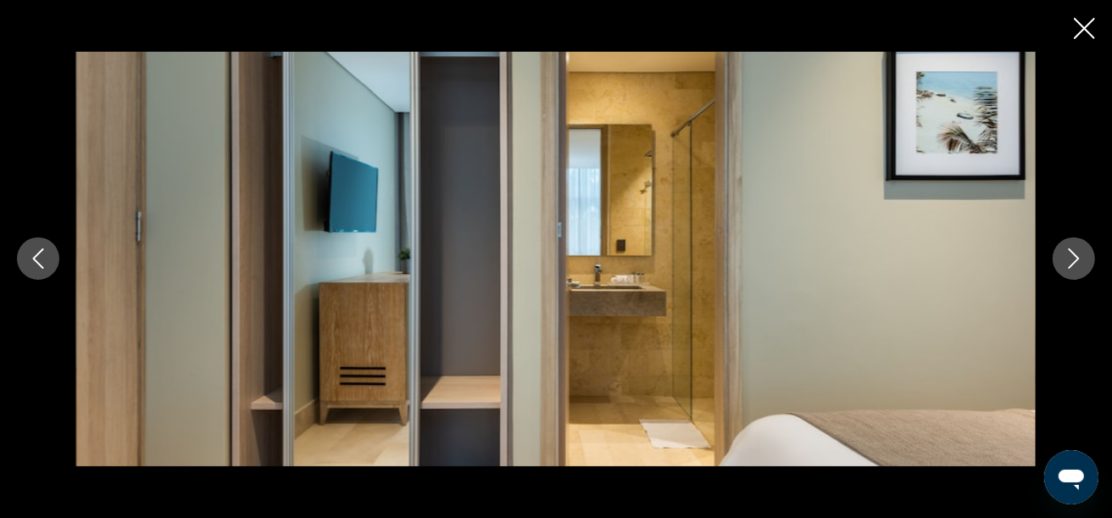
click at [1081, 269] on button "Next image" at bounding box center [1074, 258] width 42 height 42
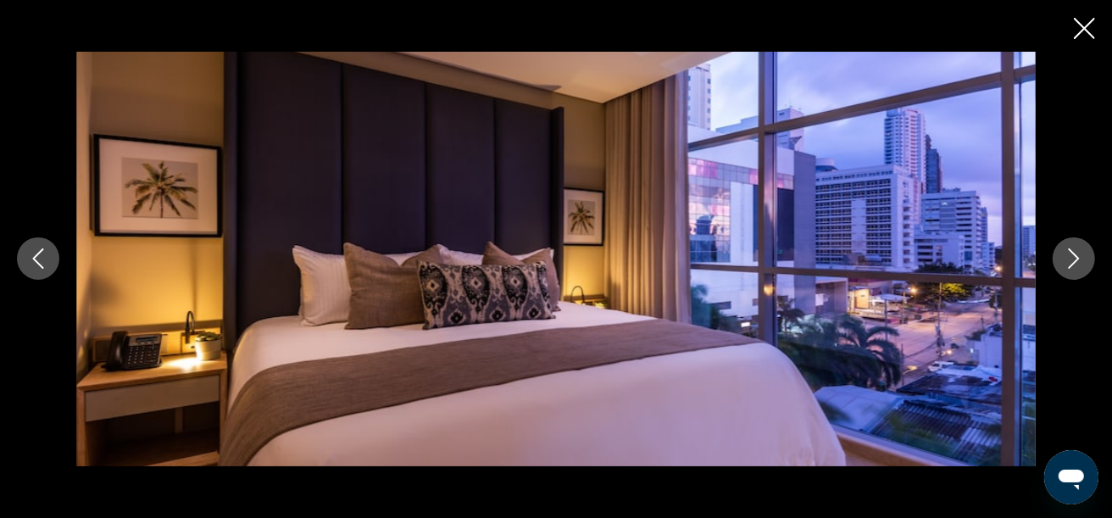
click at [1081, 269] on button "Next image" at bounding box center [1074, 258] width 42 height 42
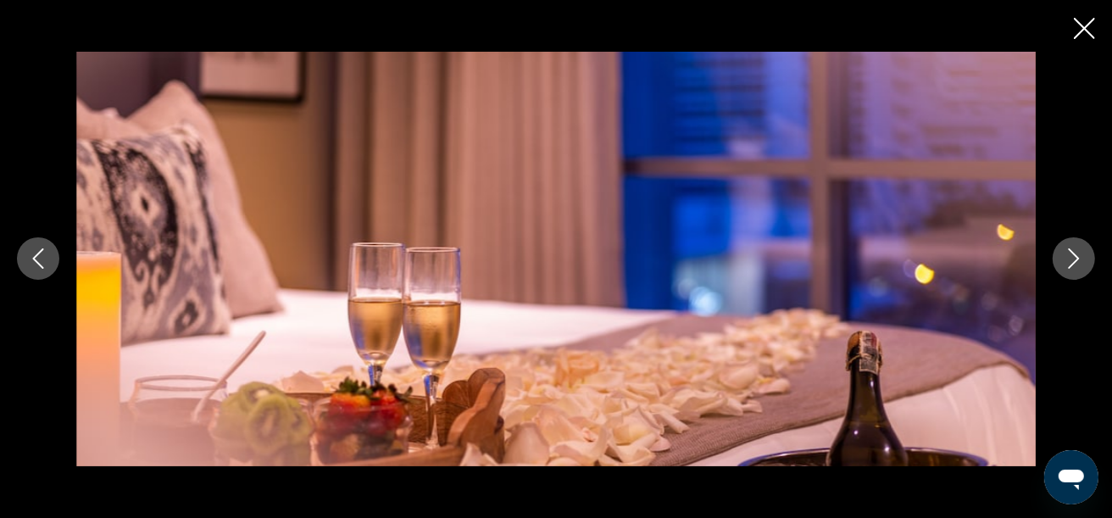
click at [1081, 269] on button "Next image" at bounding box center [1074, 258] width 42 height 42
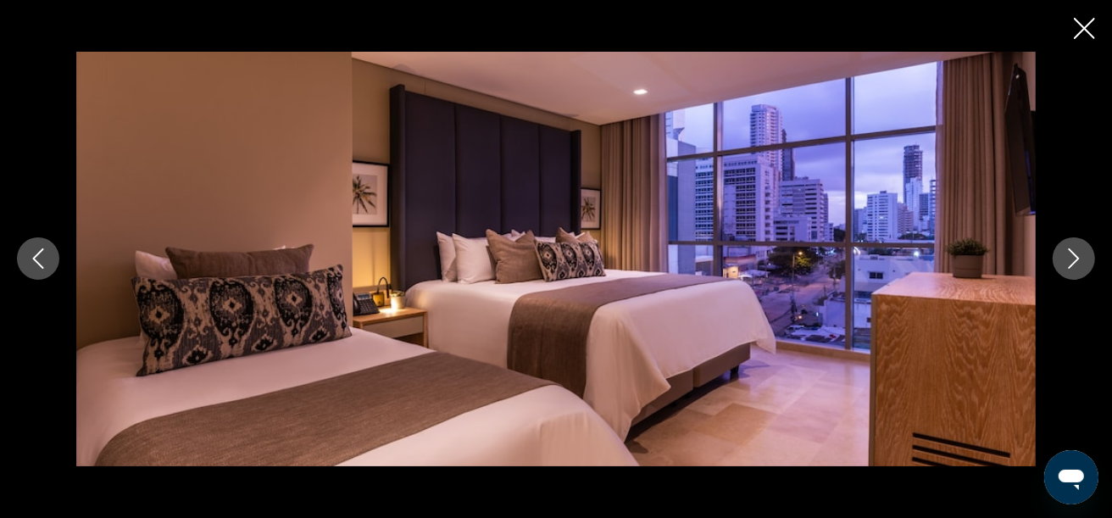
click at [1081, 269] on button "Next image" at bounding box center [1074, 258] width 42 height 42
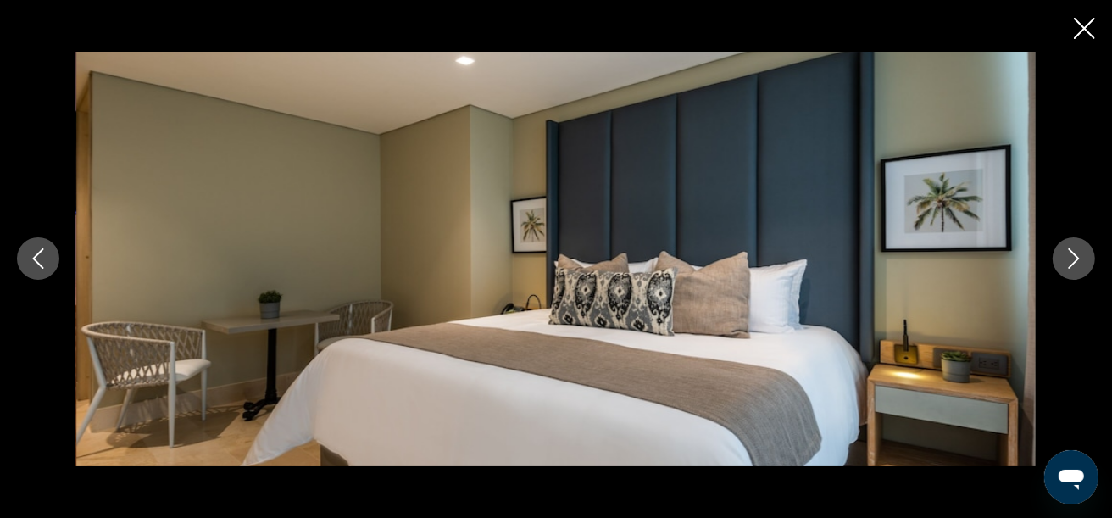
click at [1081, 269] on button "Next image" at bounding box center [1074, 258] width 42 height 42
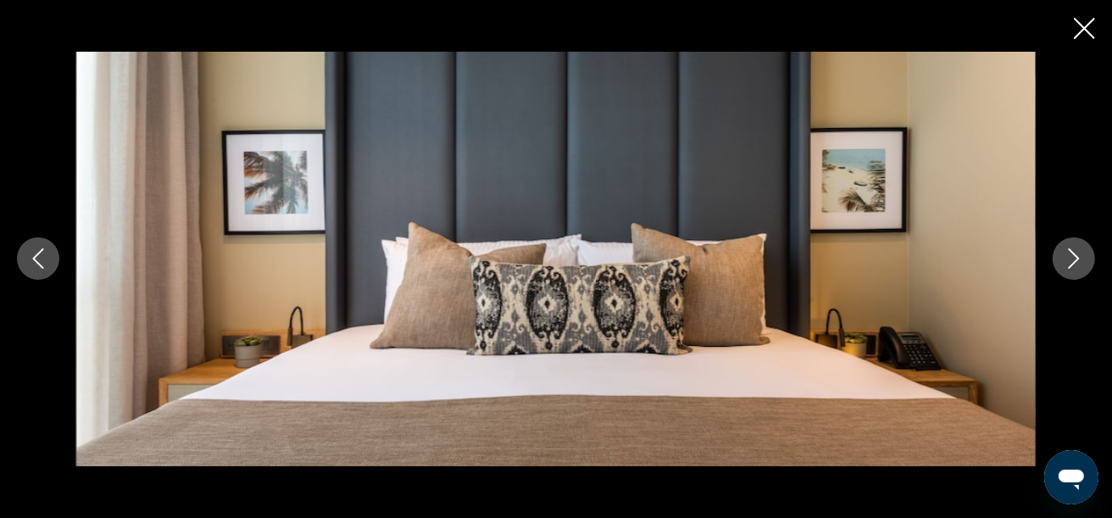
click at [1081, 269] on button "Next image" at bounding box center [1074, 258] width 42 height 42
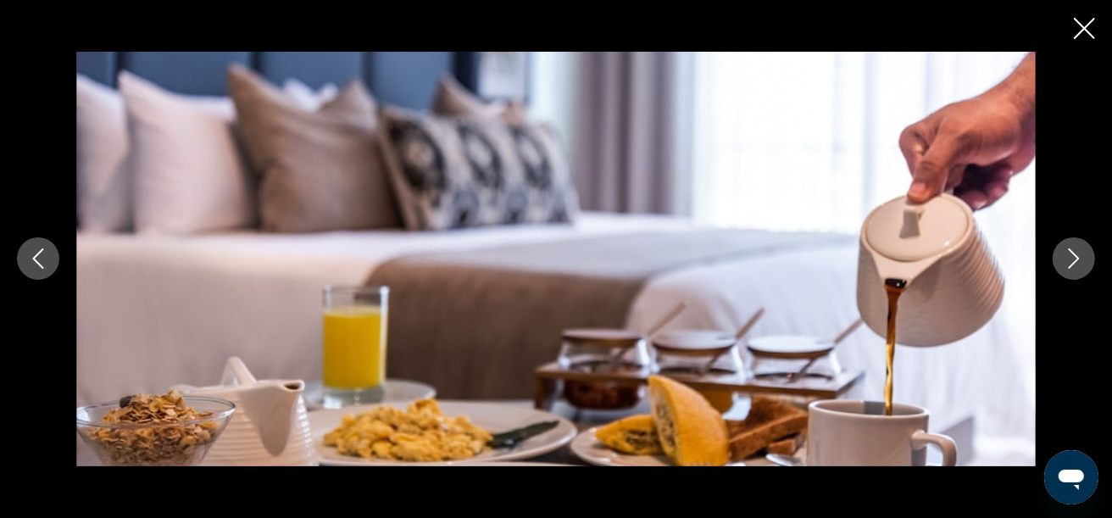
click at [1081, 269] on button "Next image" at bounding box center [1074, 258] width 42 height 42
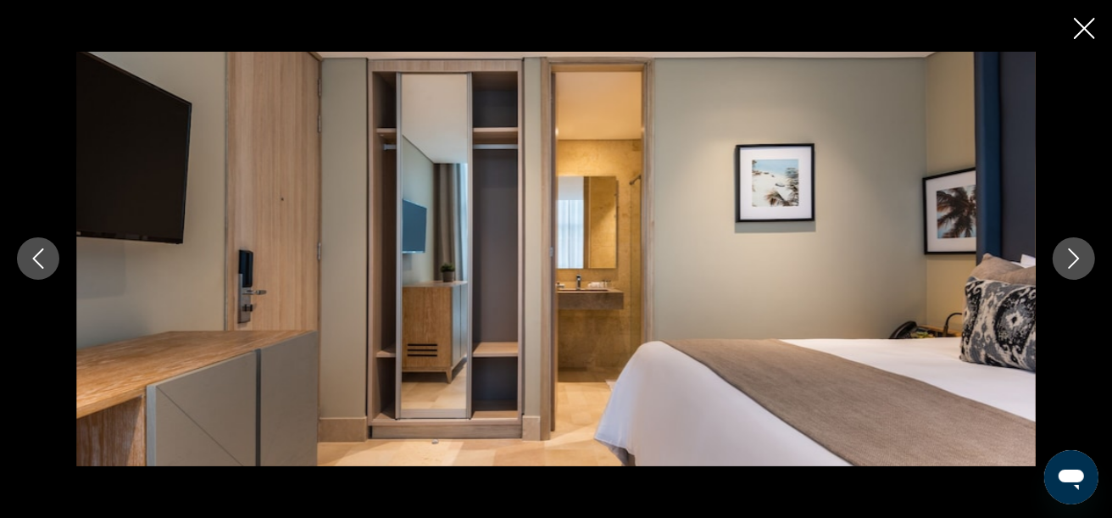
click at [1081, 269] on button "Next image" at bounding box center [1074, 258] width 42 height 42
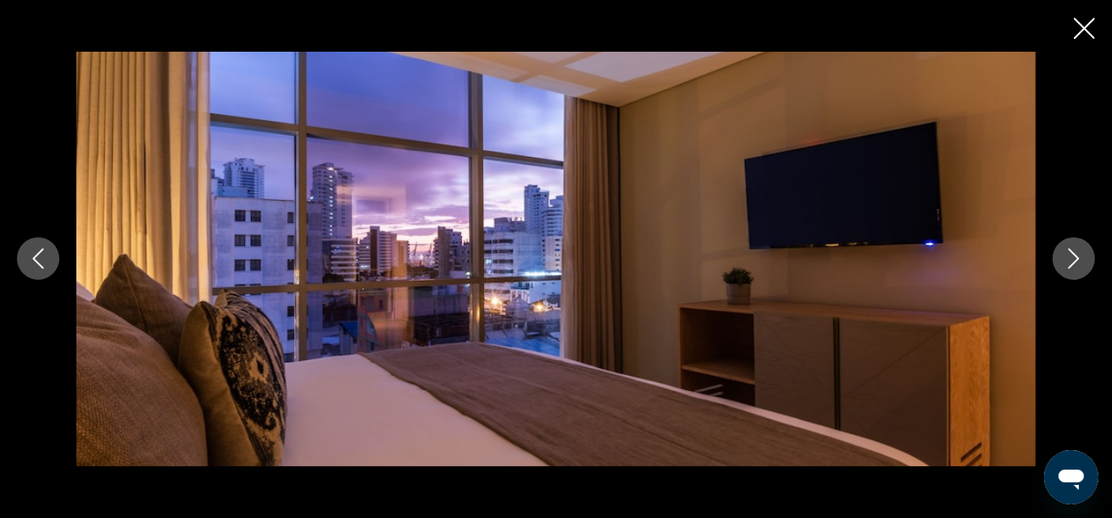
click at [1081, 269] on button "Next image" at bounding box center [1074, 258] width 42 height 42
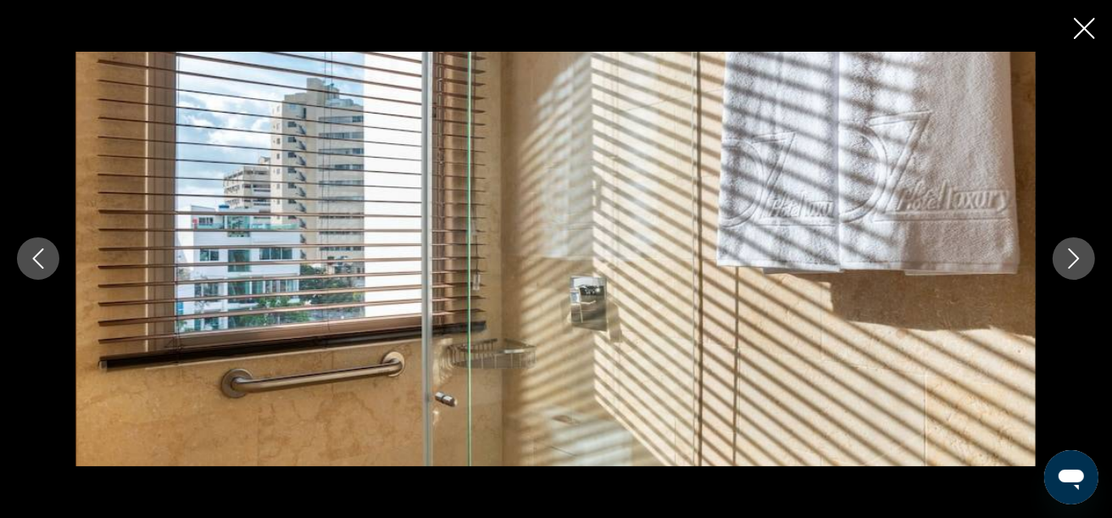
click at [1081, 269] on button "Next image" at bounding box center [1074, 258] width 42 height 42
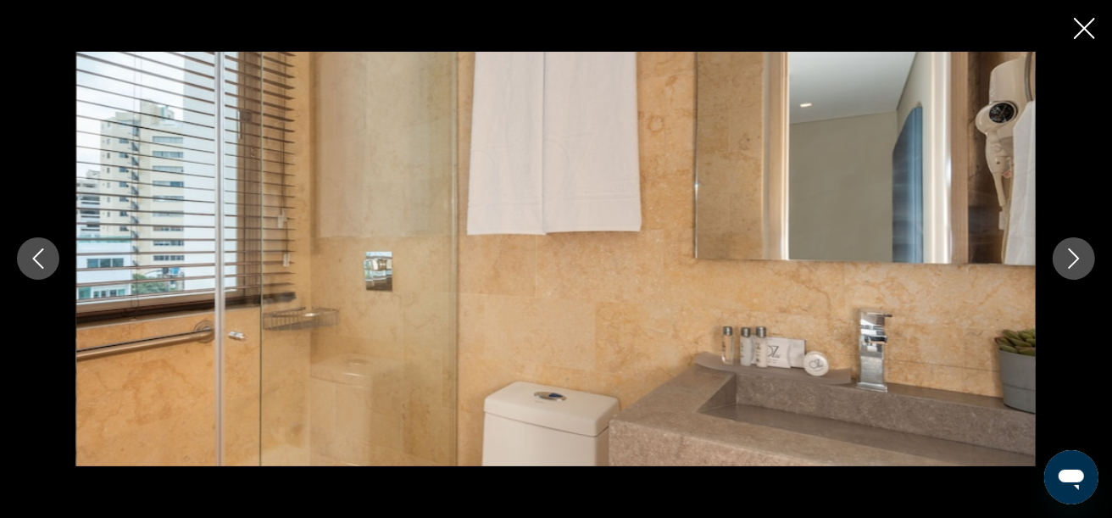
click at [1081, 269] on button "Next image" at bounding box center [1074, 258] width 42 height 42
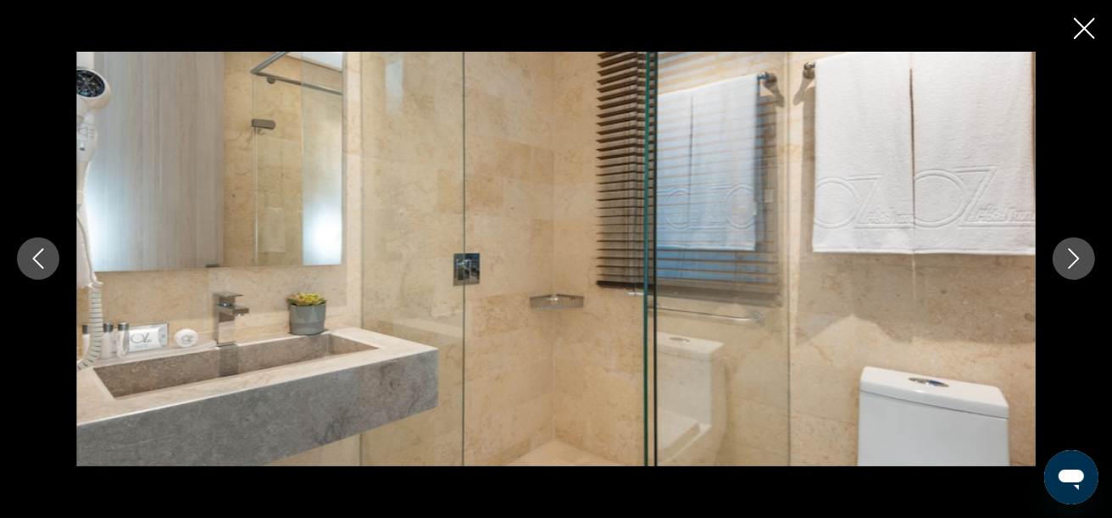
click at [1090, 25] on icon "Close slideshow" at bounding box center [1084, 28] width 21 height 21
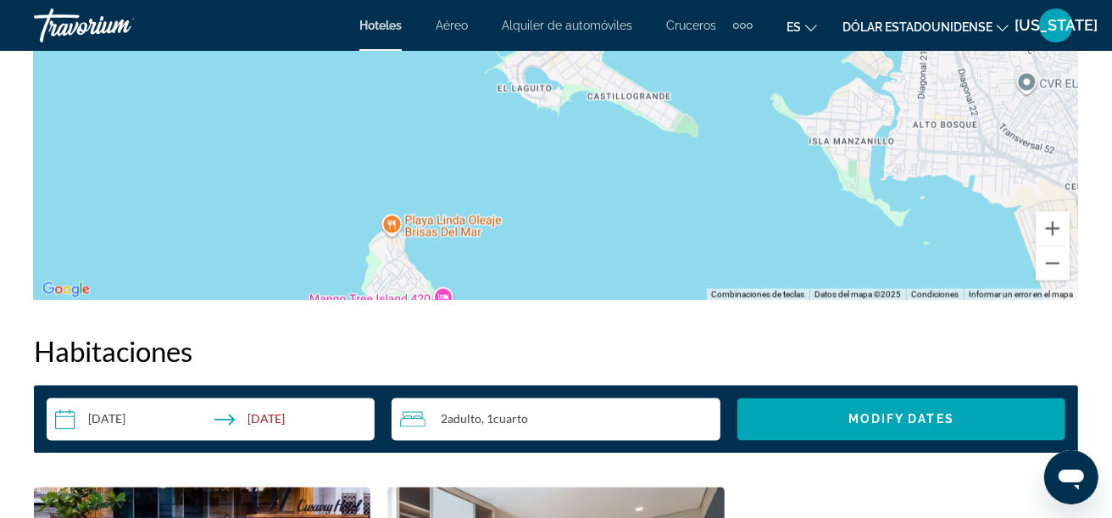
scroll to position [2204, 0]
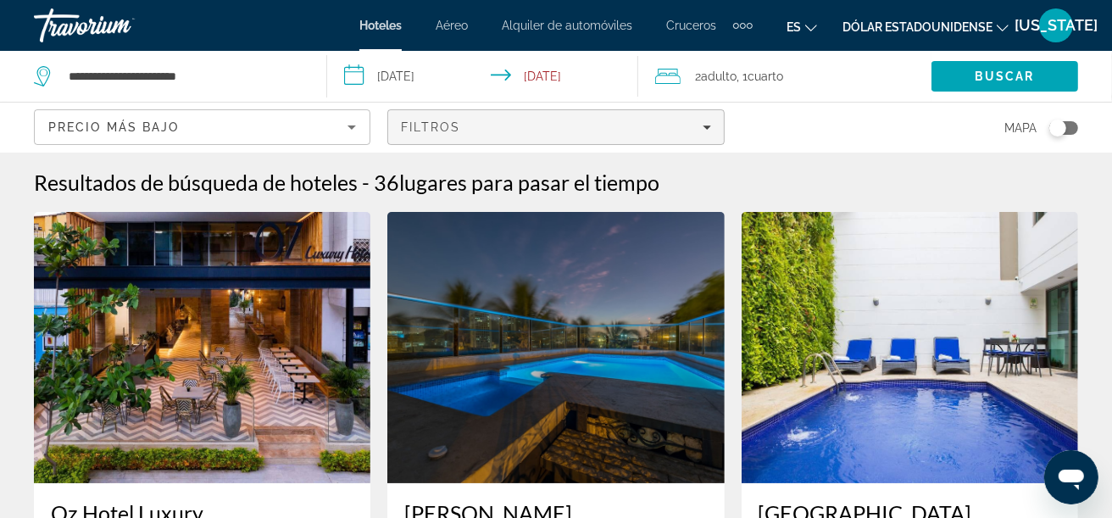
click at [587, 131] on div "Filtros" at bounding box center [555, 127] width 309 height 14
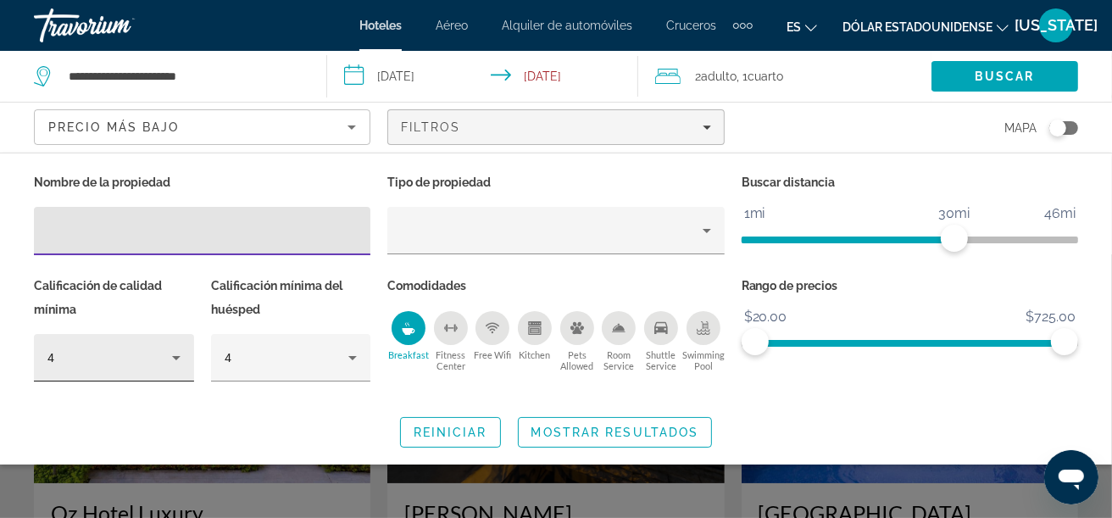
click at [161, 355] on div "4" at bounding box center [109, 358] width 125 height 20
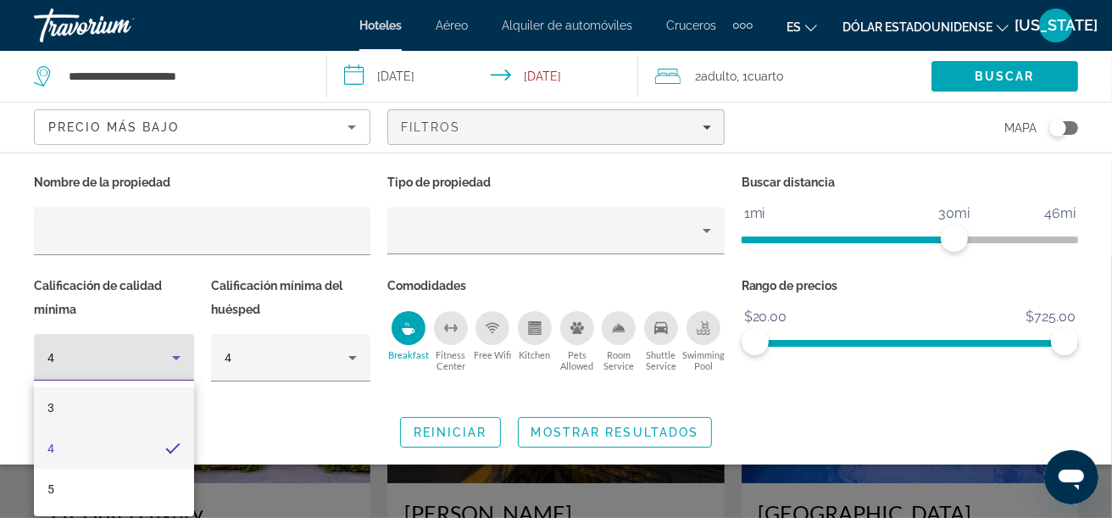
click at [89, 407] on mat-option "3" at bounding box center [114, 407] width 160 height 41
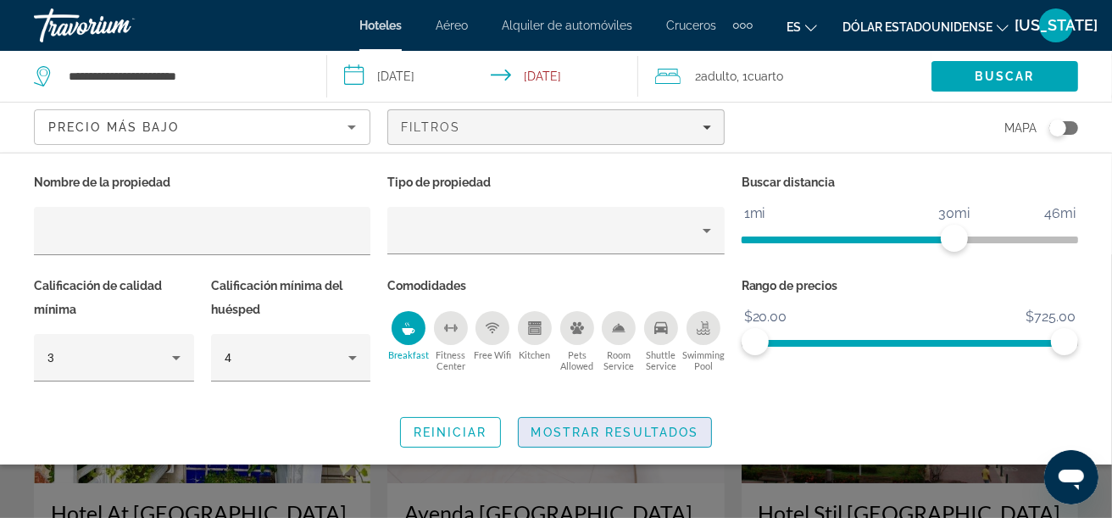
click at [573, 430] on span "Mostrar resultados" at bounding box center [615, 432] width 168 height 14
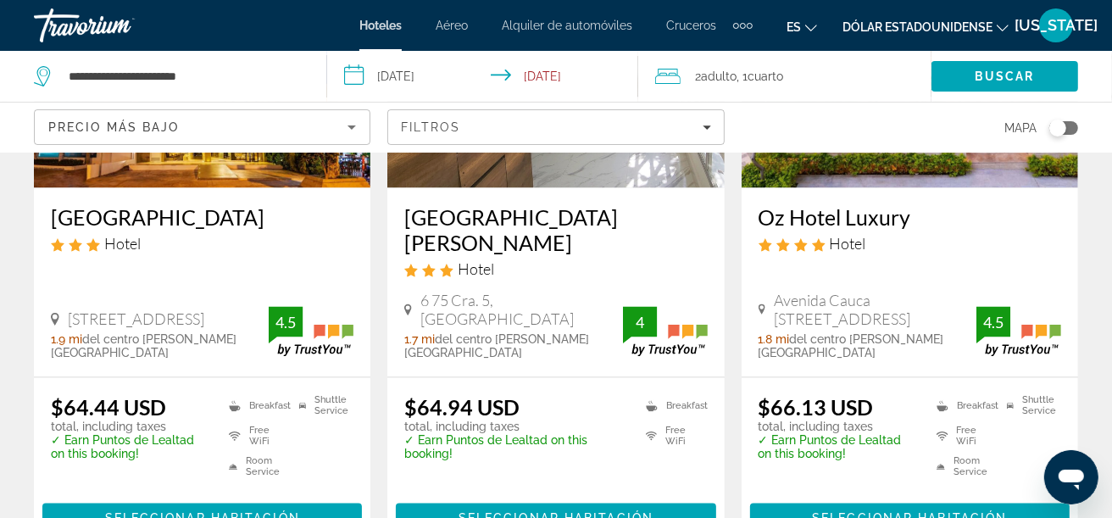
scroll to position [2288, 0]
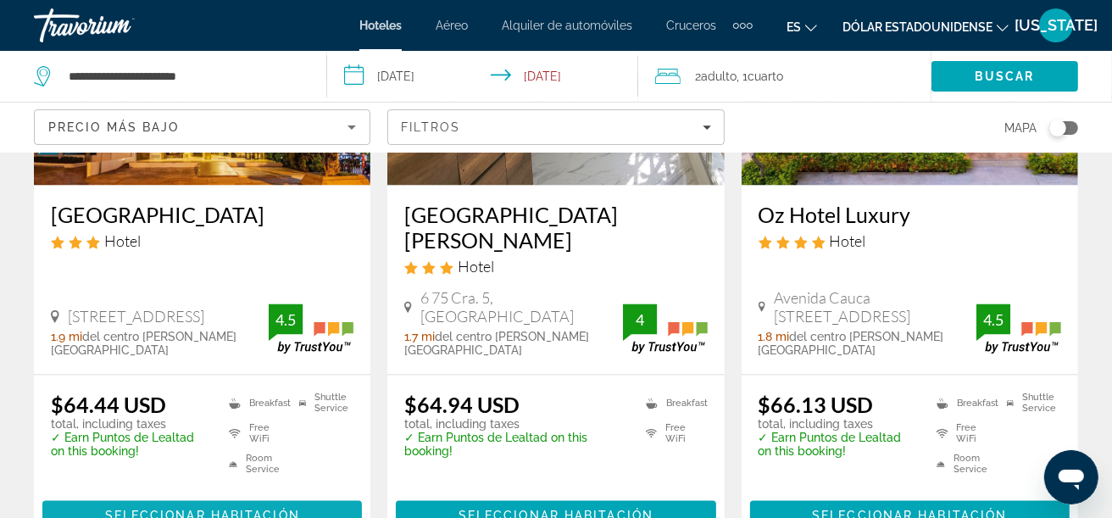
click at [161, 509] on span "Seleccionar habitación" at bounding box center [202, 516] width 195 height 14
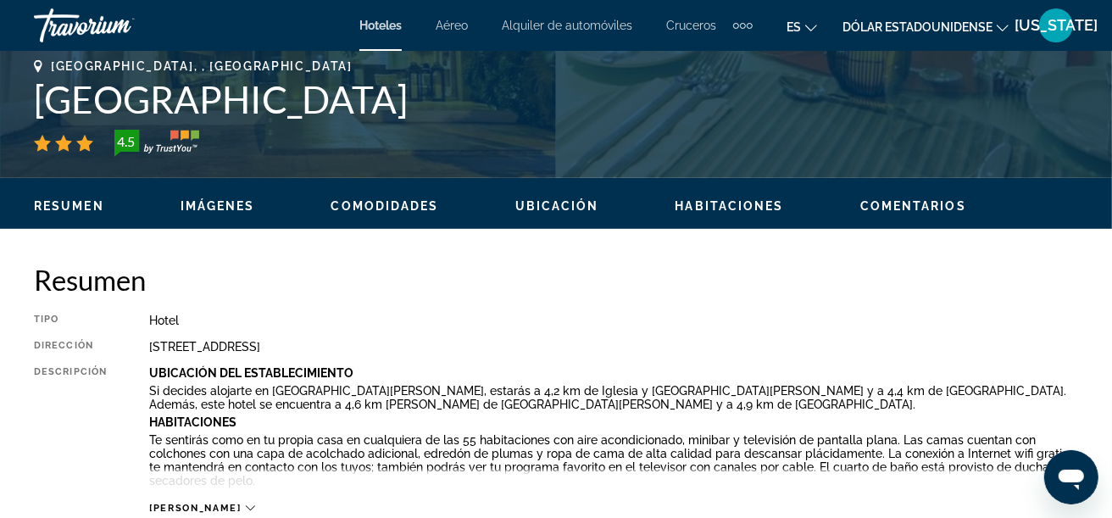
scroll to position [254, 0]
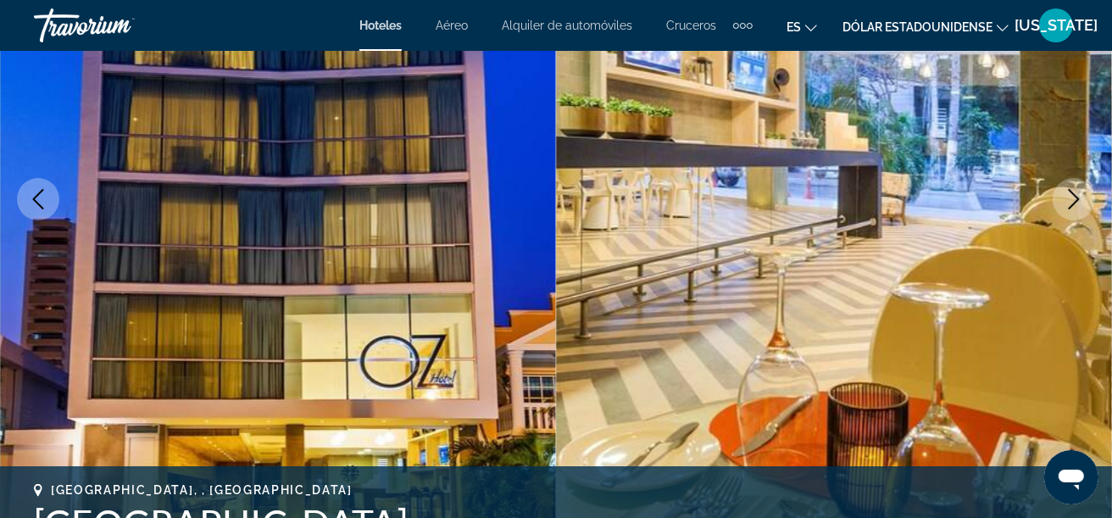
click at [346, 234] on img "Contenido principal" at bounding box center [278, 199] width 556 height 805
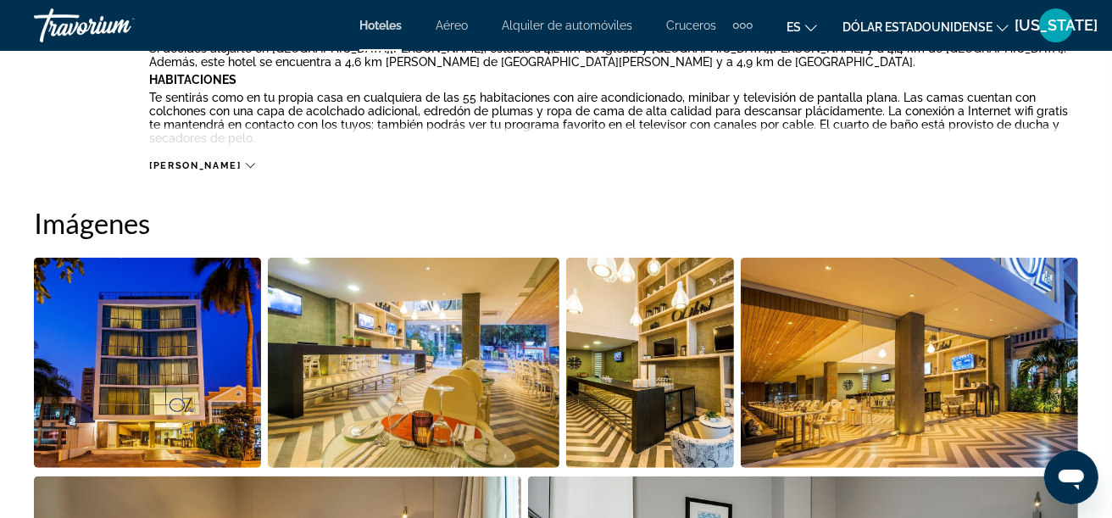
scroll to position [1186, 0]
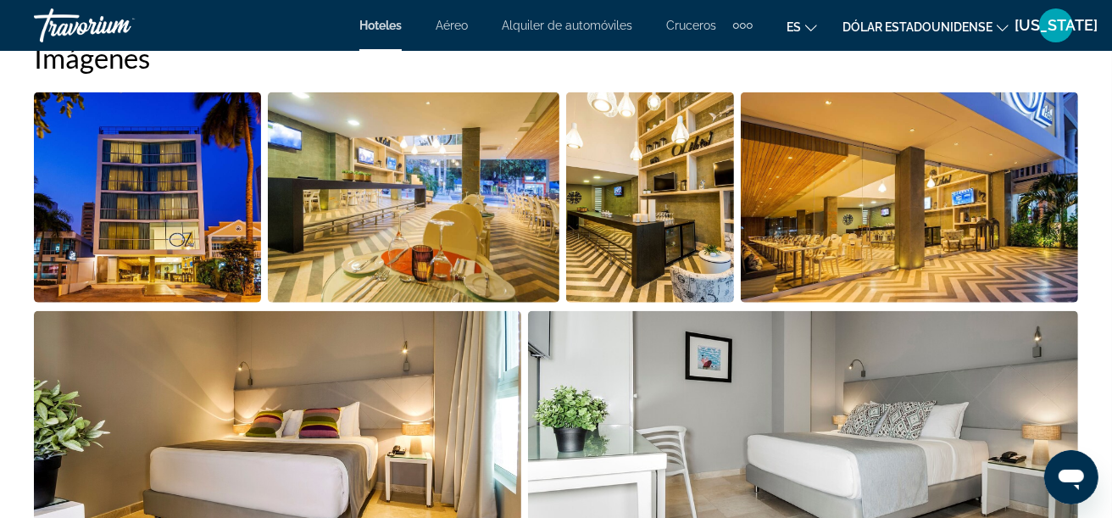
click at [131, 147] on img "Open full-screen image slider" at bounding box center [147, 197] width 227 height 210
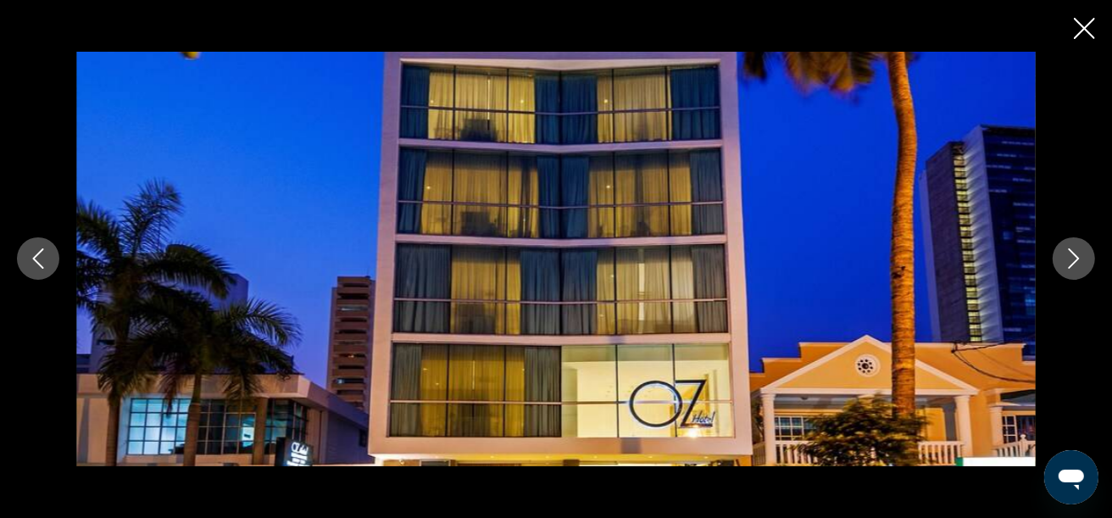
click at [1092, 266] on button "Next image" at bounding box center [1074, 258] width 42 height 42
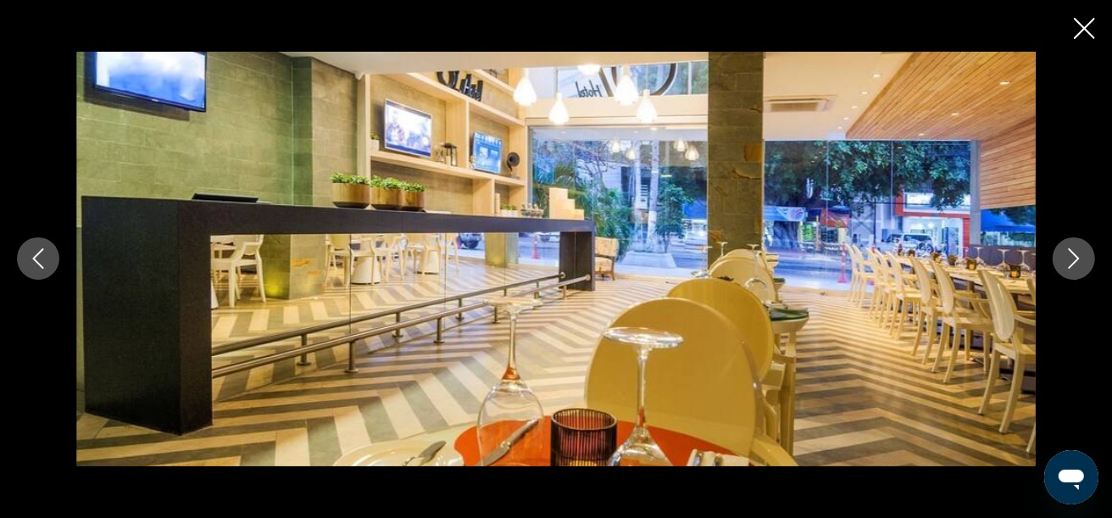
click at [1085, 261] on button "Next image" at bounding box center [1074, 258] width 42 height 42
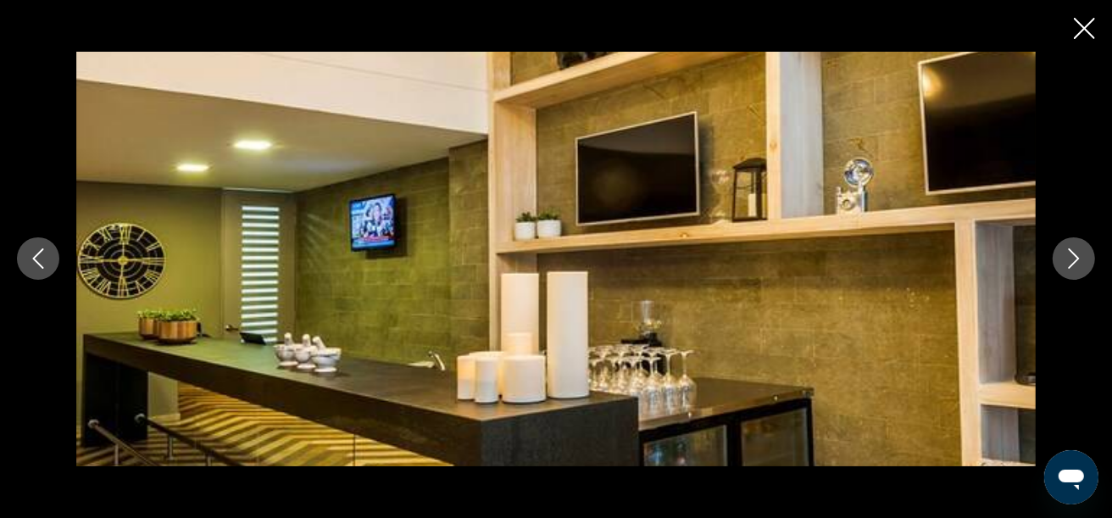
click at [1085, 261] on button "Next image" at bounding box center [1074, 258] width 42 height 42
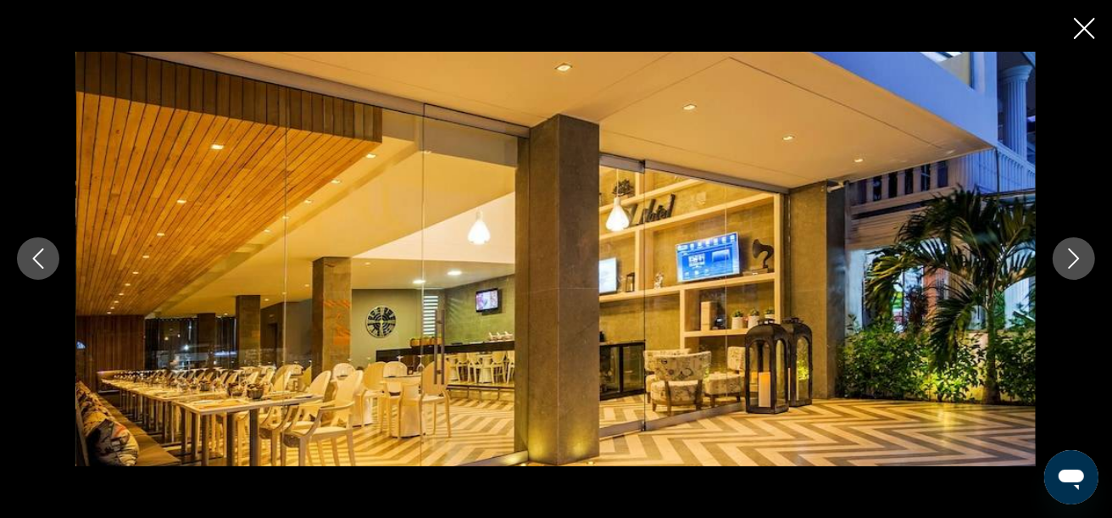
click at [1085, 261] on button "Next image" at bounding box center [1074, 258] width 42 height 42
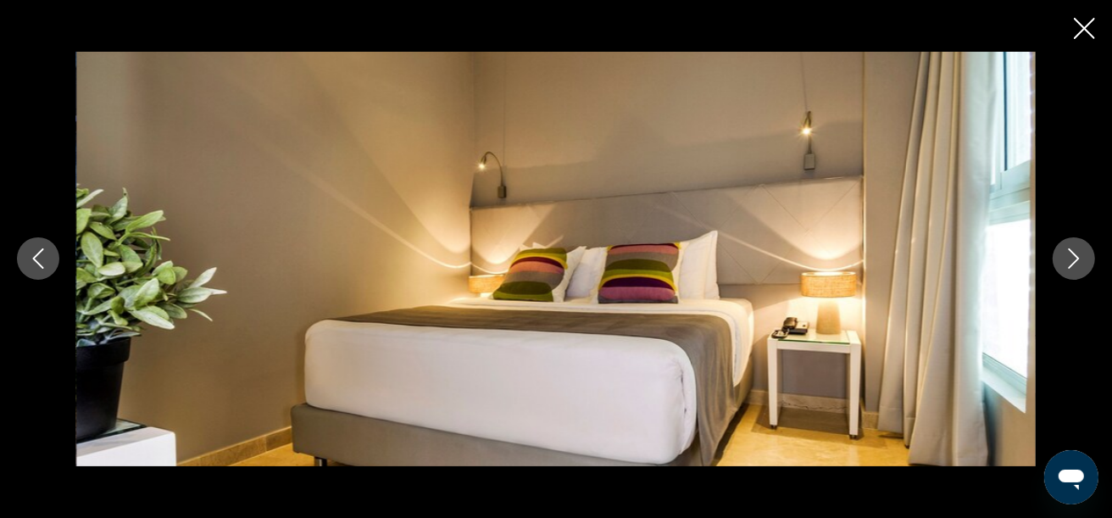
click at [1085, 261] on button "Next image" at bounding box center [1074, 258] width 42 height 42
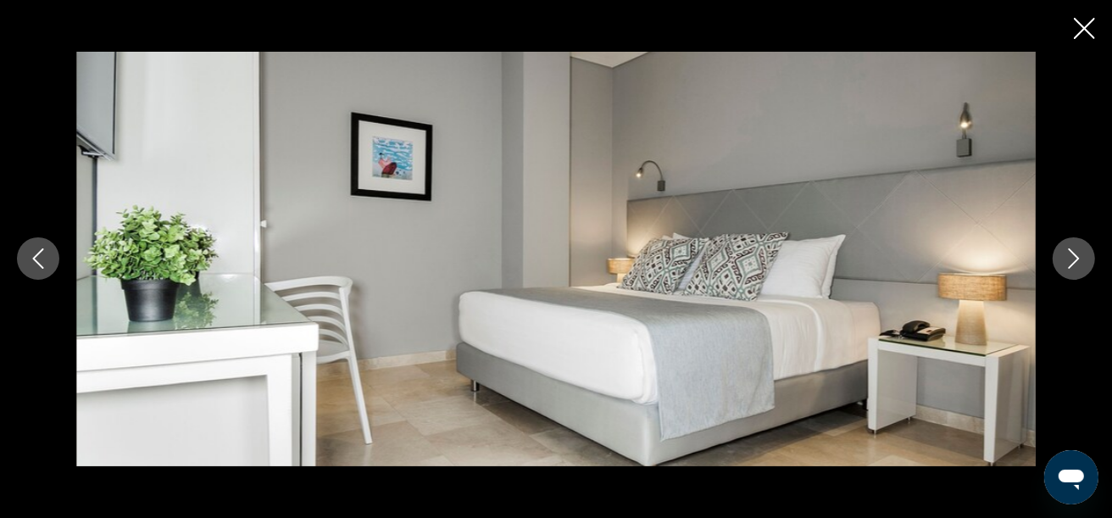
click at [1085, 261] on button "Next image" at bounding box center [1074, 258] width 42 height 42
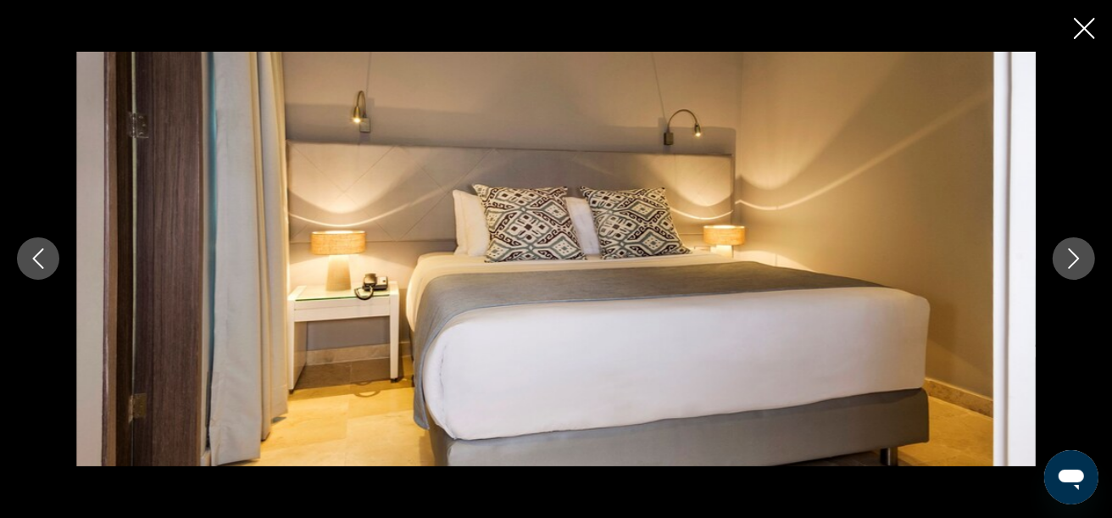
click at [1085, 261] on button "Next image" at bounding box center [1074, 258] width 42 height 42
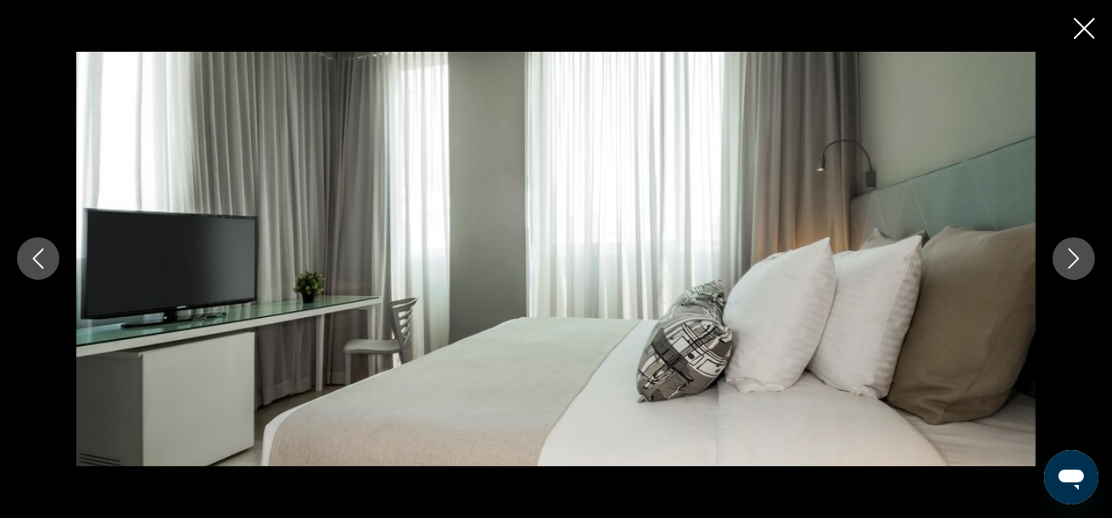
click at [1085, 261] on button "Next image" at bounding box center [1074, 258] width 42 height 42
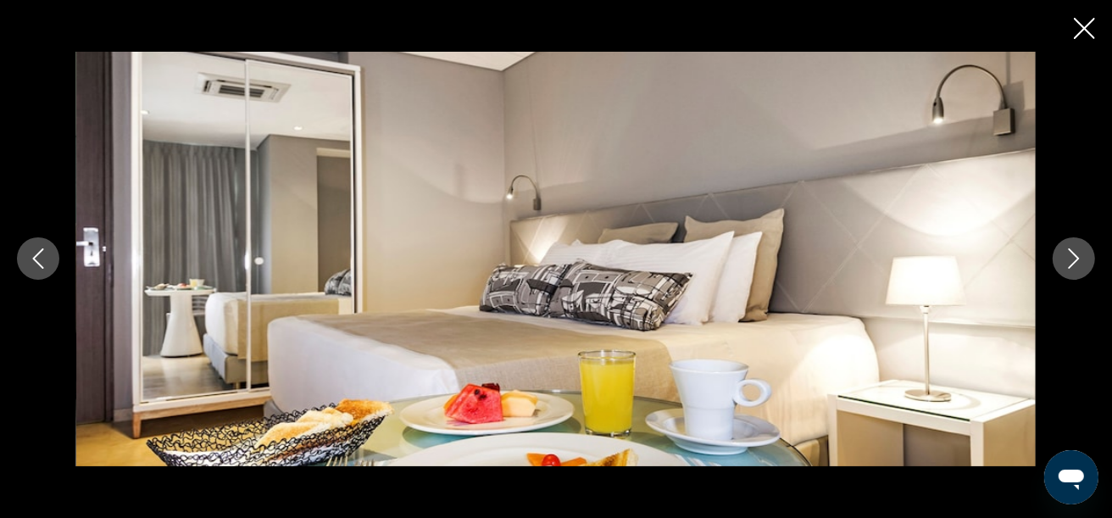
click at [1085, 261] on button "Next image" at bounding box center [1074, 258] width 42 height 42
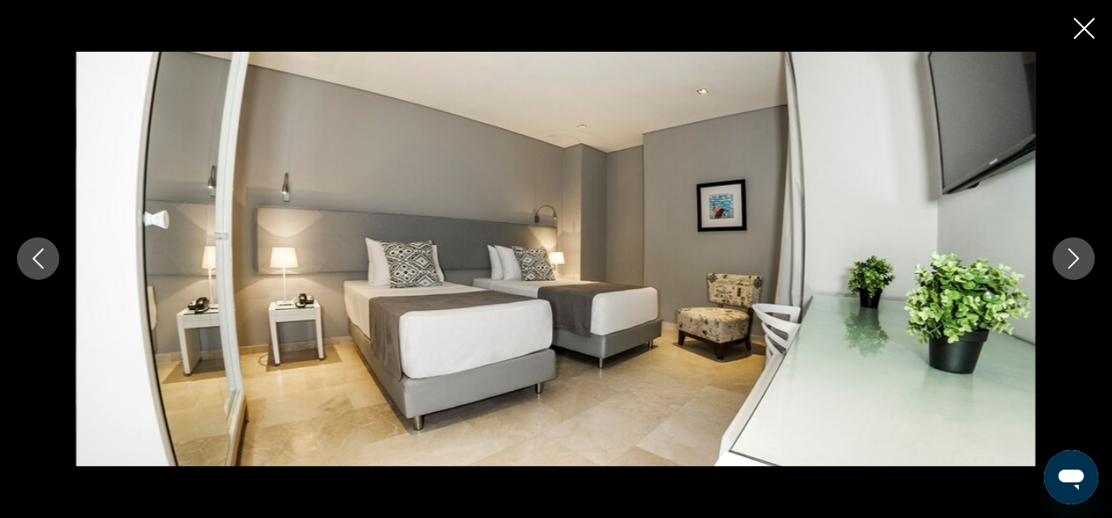
click at [1085, 261] on button "Next image" at bounding box center [1074, 258] width 42 height 42
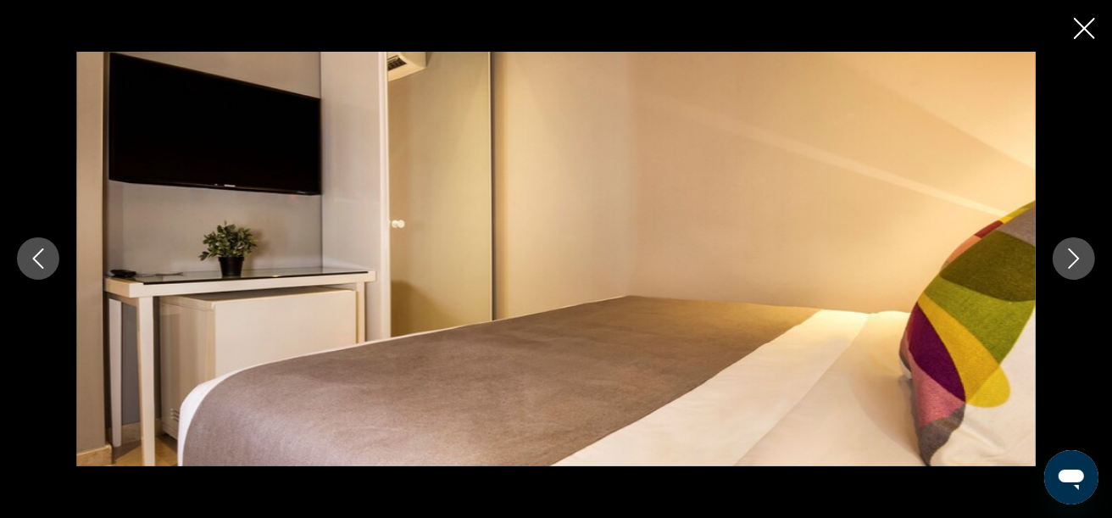
click at [1085, 261] on button "Next image" at bounding box center [1074, 258] width 42 height 42
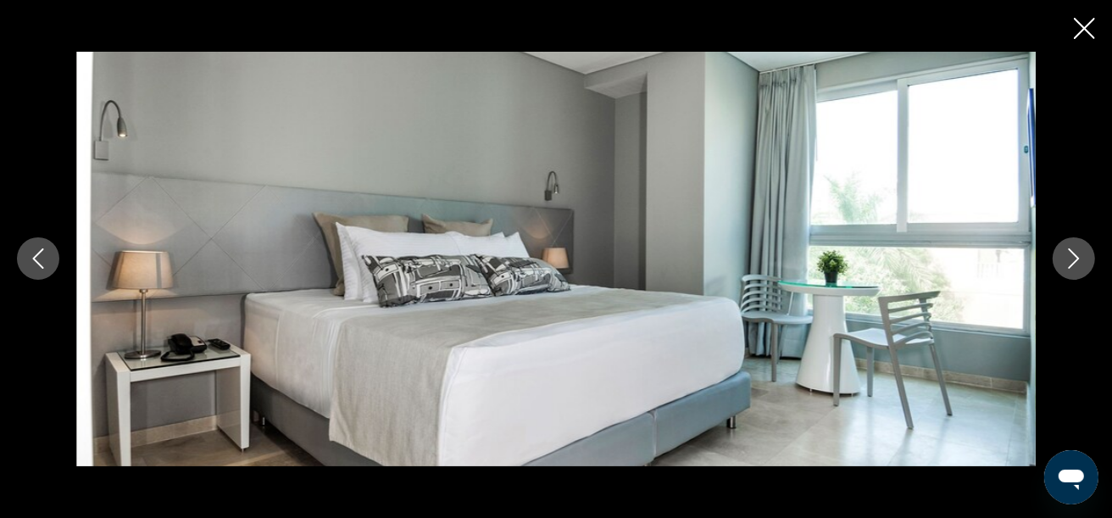
click at [1085, 261] on button "Next image" at bounding box center [1074, 258] width 42 height 42
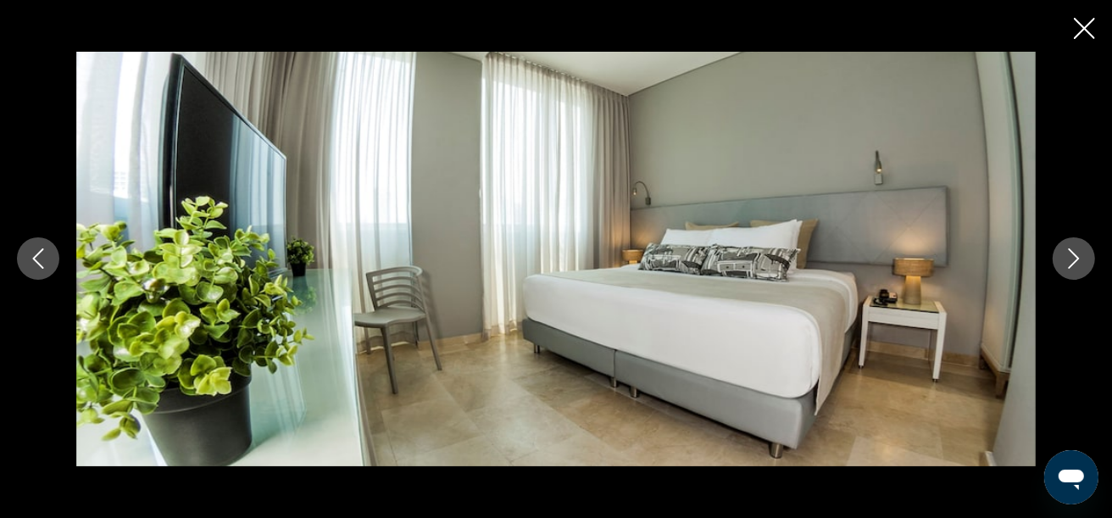
click at [1085, 261] on button "Next image" at bounding box center [1074, 258] width 42 height 42
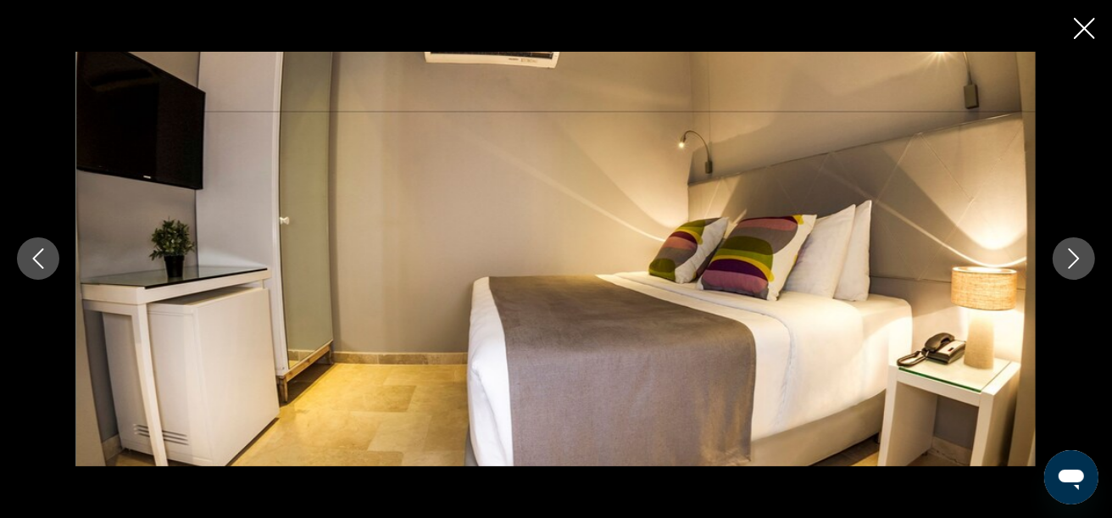
click at [1085, 261] on button "Next image" at bounding box center [1074, 258] width 42 height 42
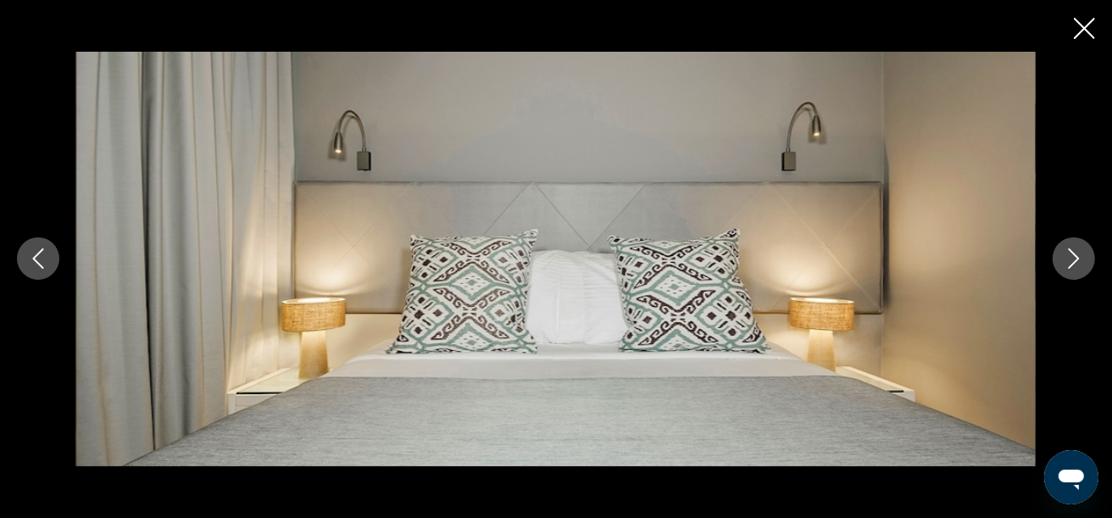
click at [1085, 261] on button "Next image" at bounding box center [1074, 258] width 42 height 42
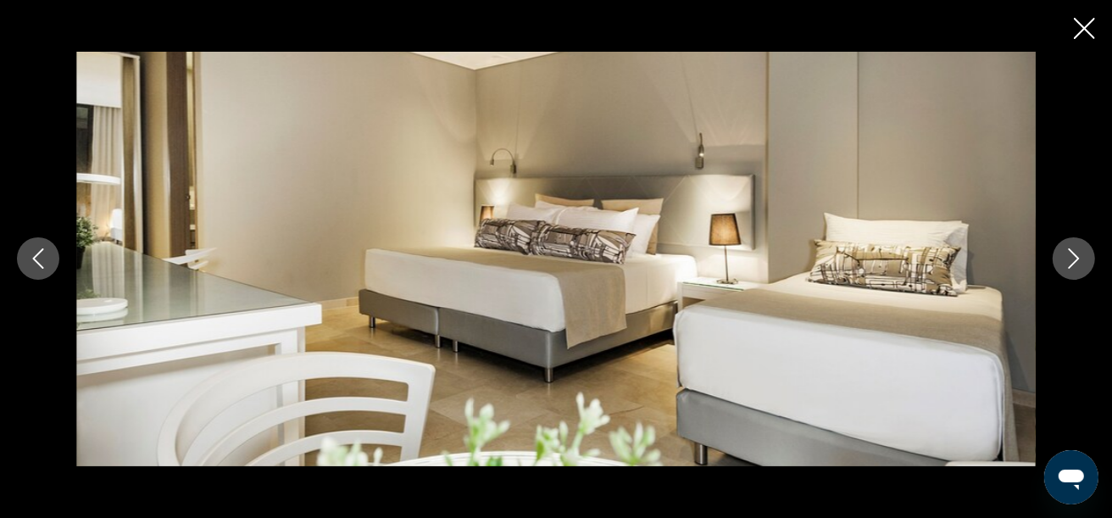
click at [1085, 261] on button "Next image" at bounding box center [1074, 258] width 42 height 42
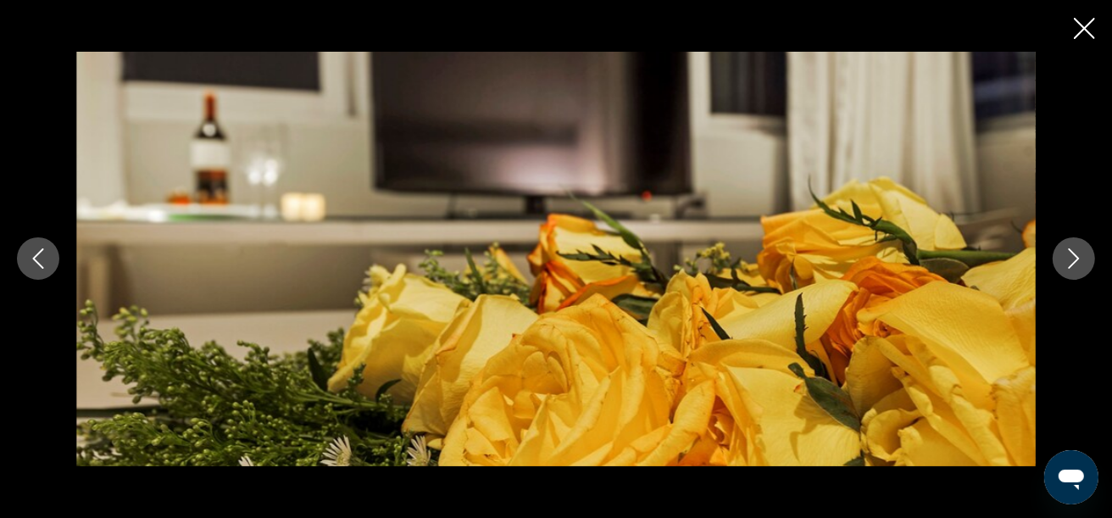
click at [1085, 261] on button "Next image" at bounding box center [1074, 258] width 42 height 42
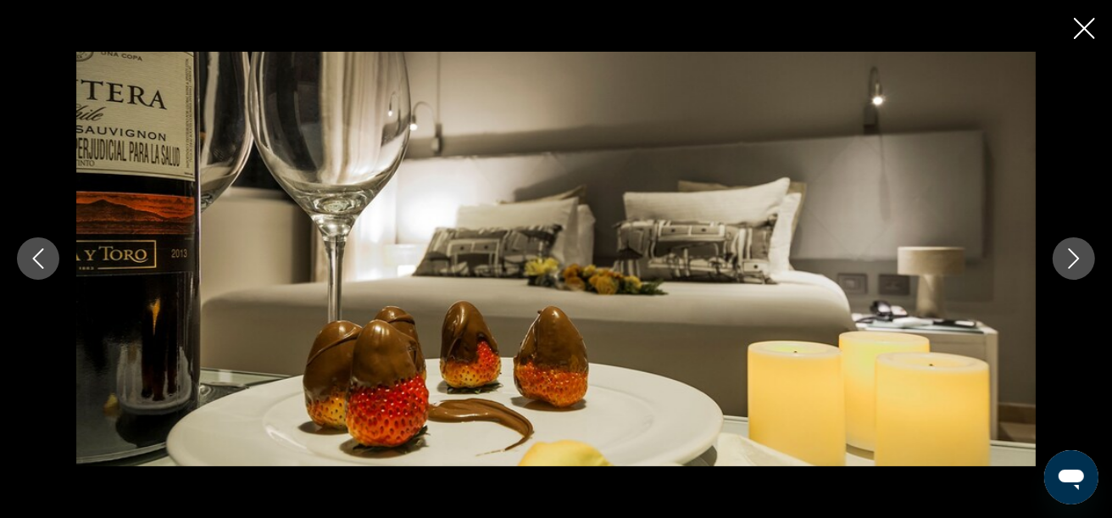
click at [1085, 261] on button "Next image" at bounding box center [1074, 258] width 42 height 42
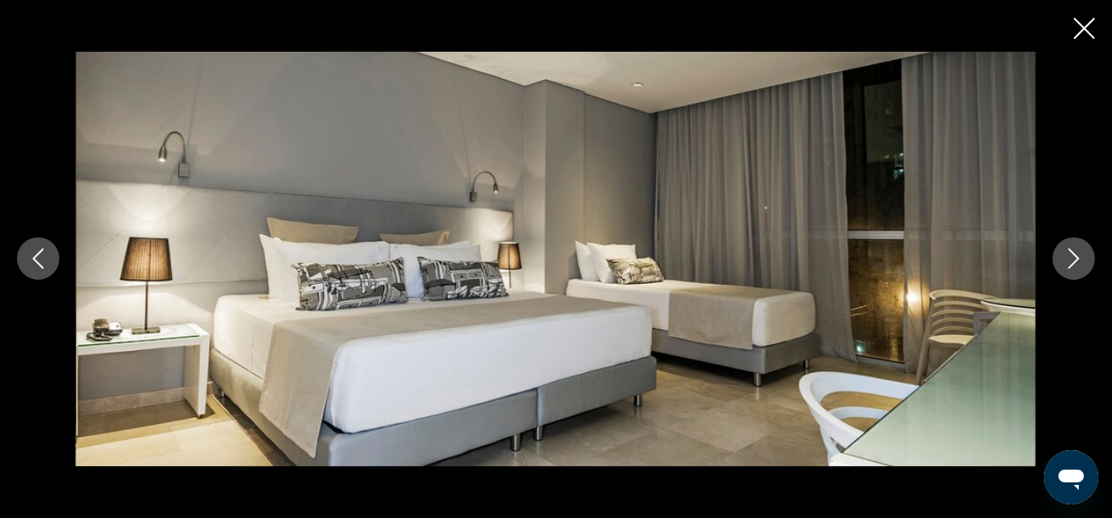
click at [1085, 261] on button "Next image" at bounding box center [1074, 258] width 42 height 42
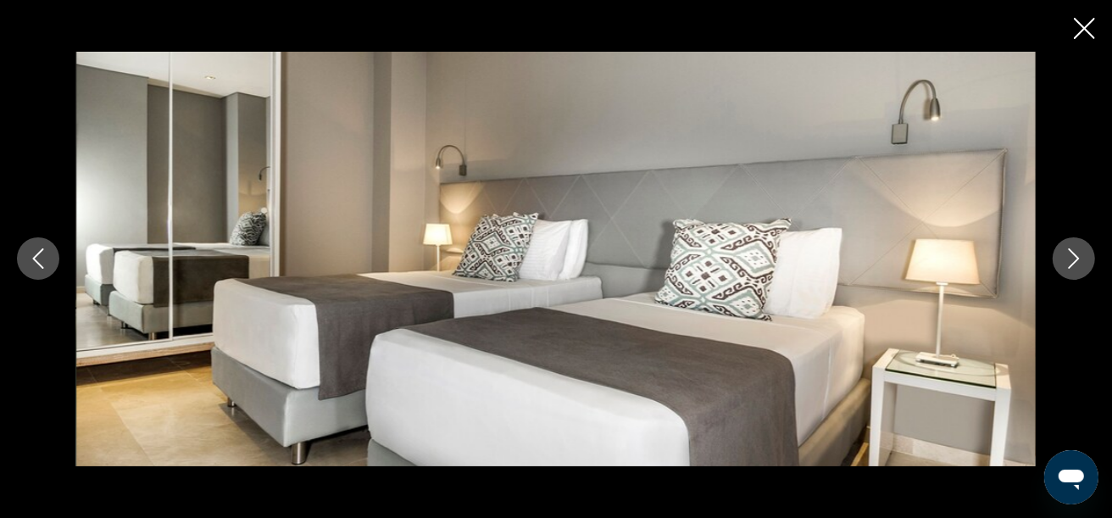
click at [1085, 261] on button "Next image" at bounding box center [1074, 258] width 42 height 42
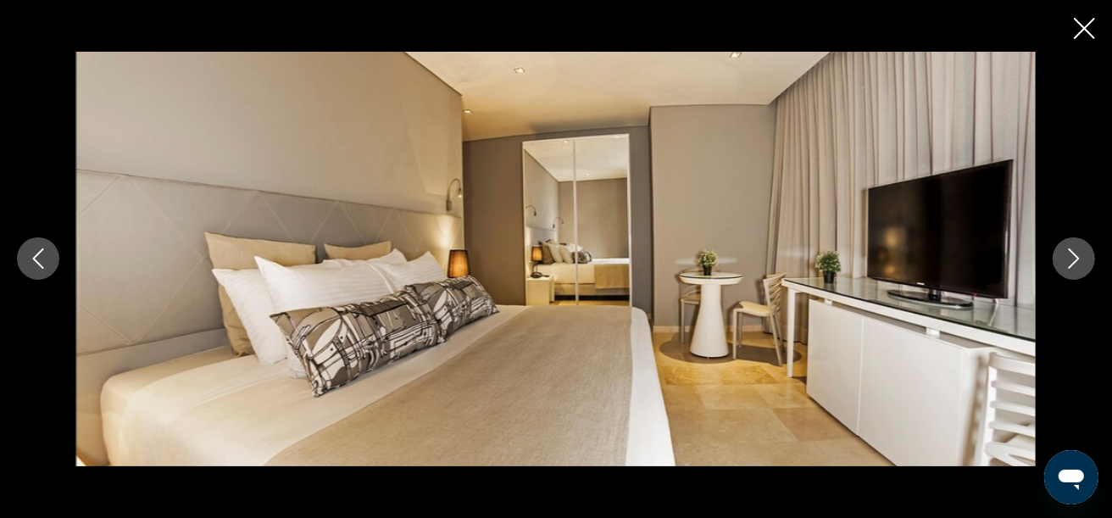
click at [1085, 261] on button "Next image" at bounding box center [1074, 258] width 42 height 42
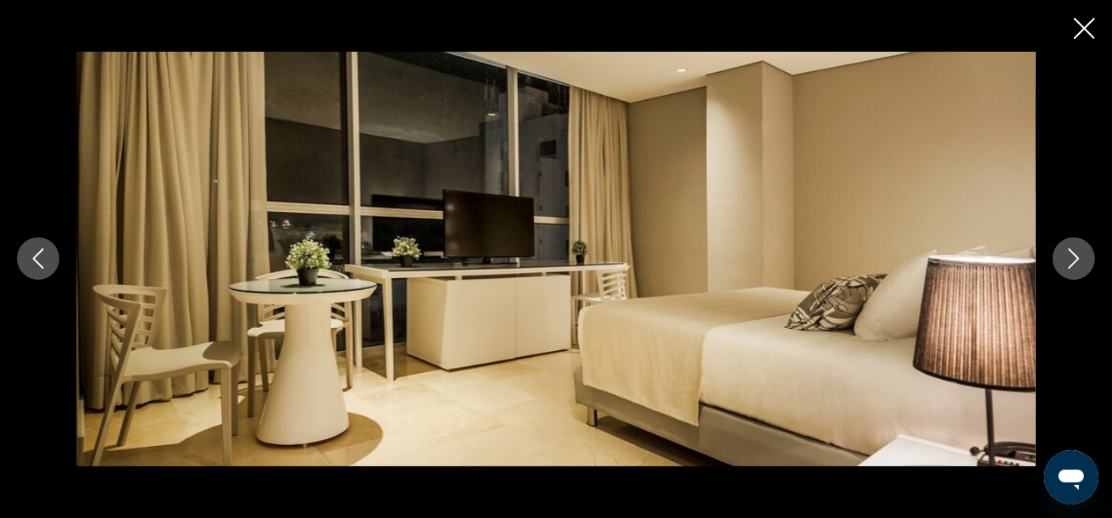
click at [1085, 261] on button "Next image" at bounding box center [1074, 258] width 42 height 42
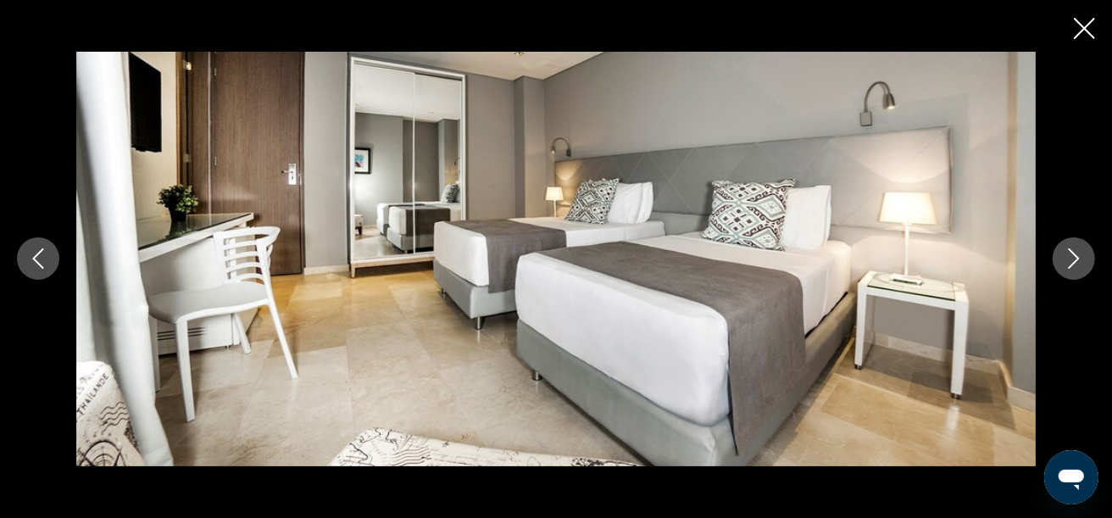
click at [1085, 261] on button "Next image" at bounding box center [1074, 258] width 42 height 42
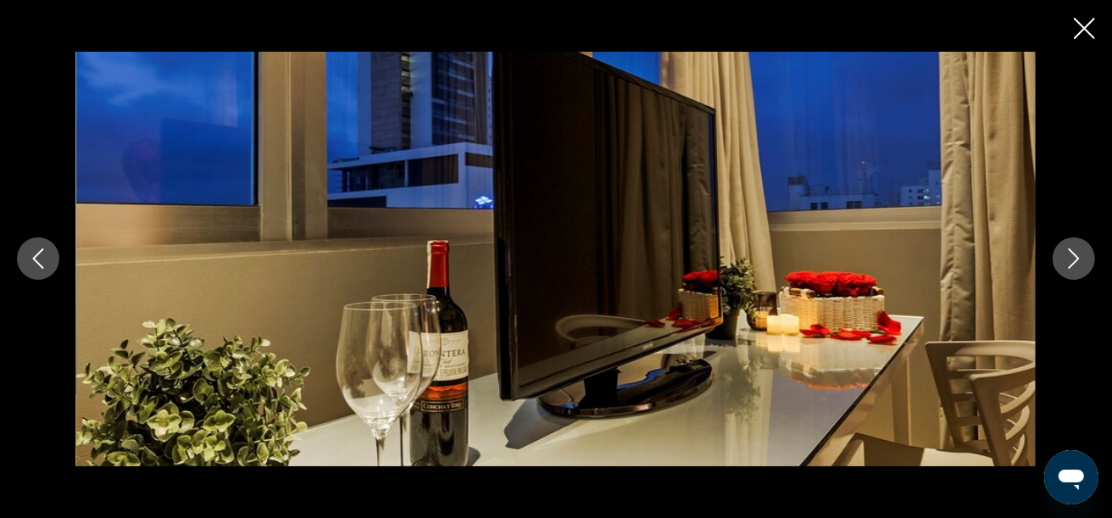
click at [1085, 261] on button "Next image" at bounding box center [1074, 258] width 42 height 42
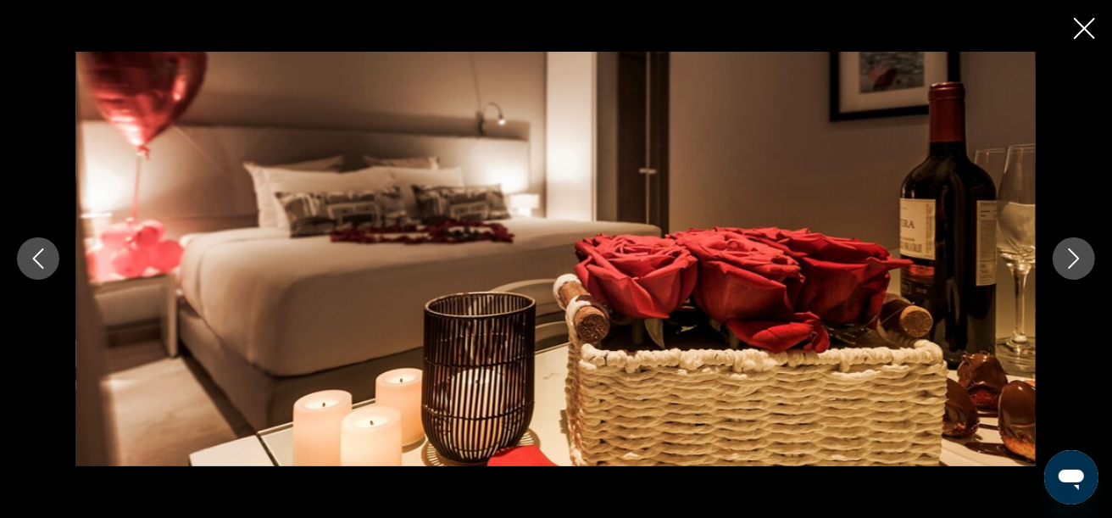
click at [1085, 261] on button "Next image" at bounding box center [1074, 258] width 42 height 42
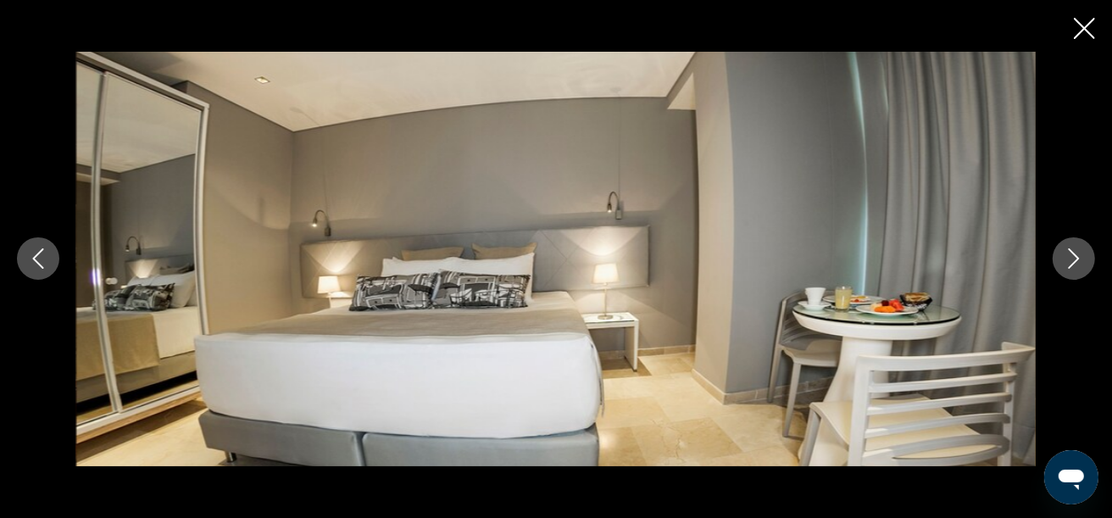
click at [1069, 261] on icon "Next image" at bounding box center [1074, 258] width 20 height 20
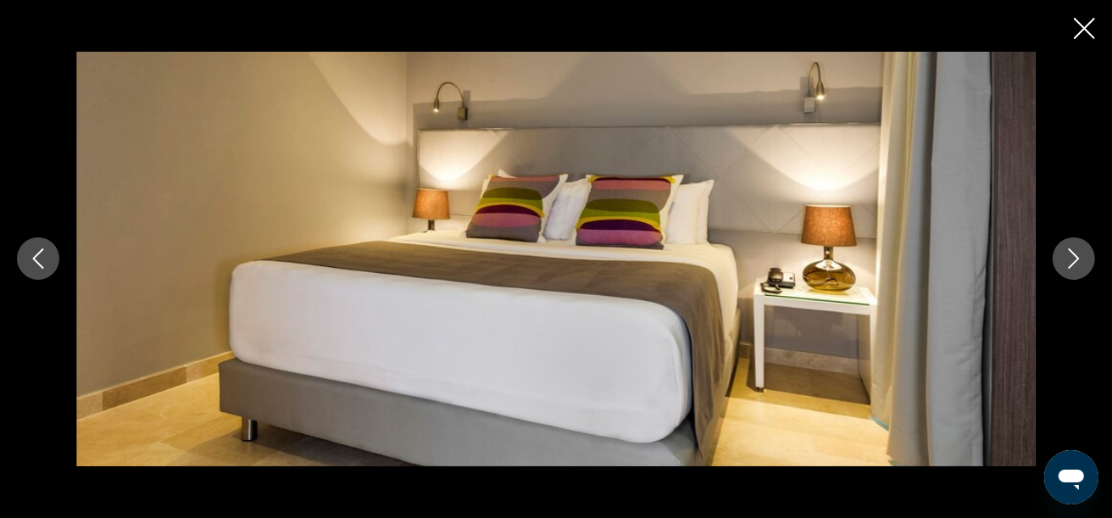
click at [1069, 261] on icon "Next image" at bounding box center [1074, 258] width 20 height 20
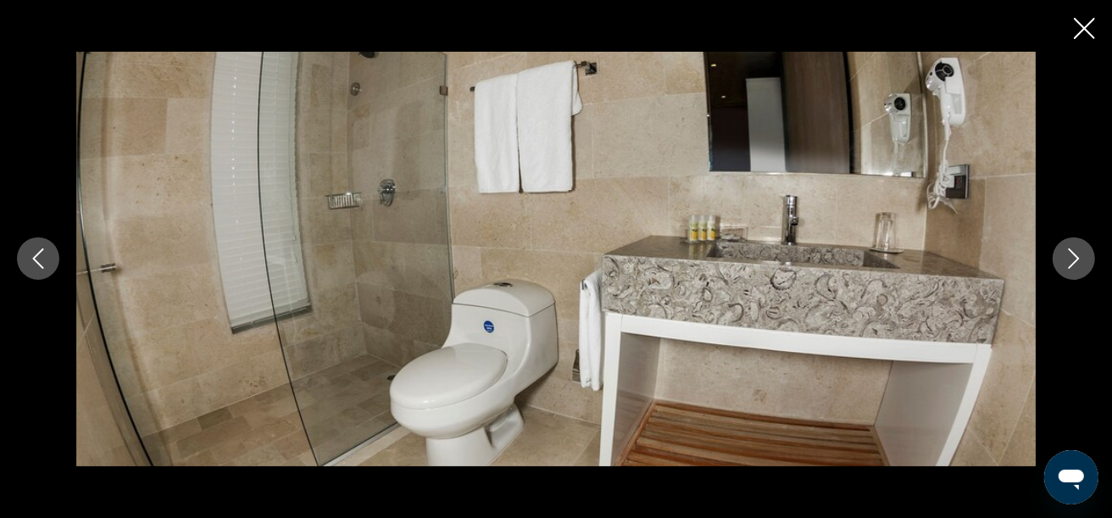
click at [1069, 261] on icon "Next image" at bounding box center [1074, 258] width 20 height 20
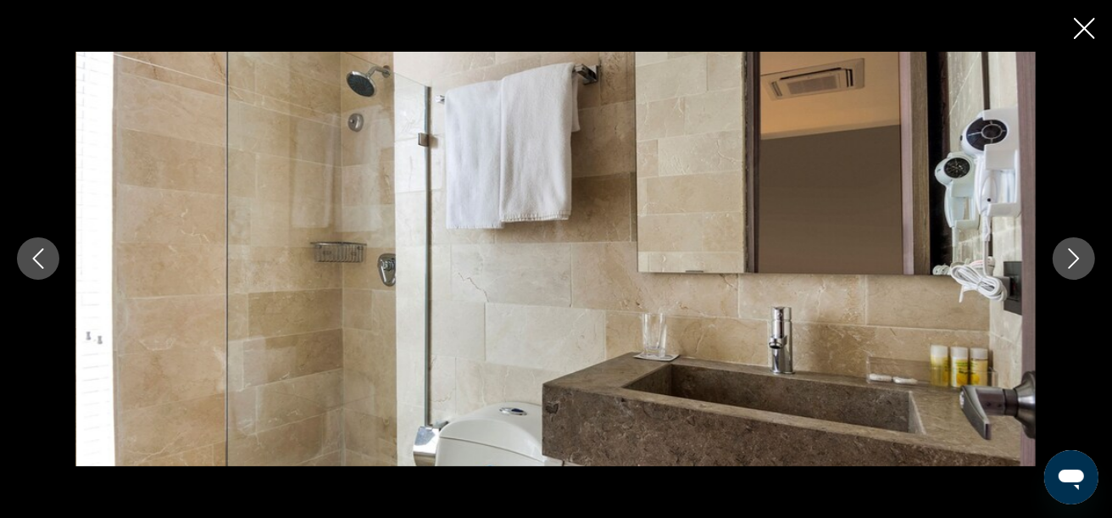
click at [1069, 261] on icon "Next image" at bounding box center [1074, 258] width 20 height 20
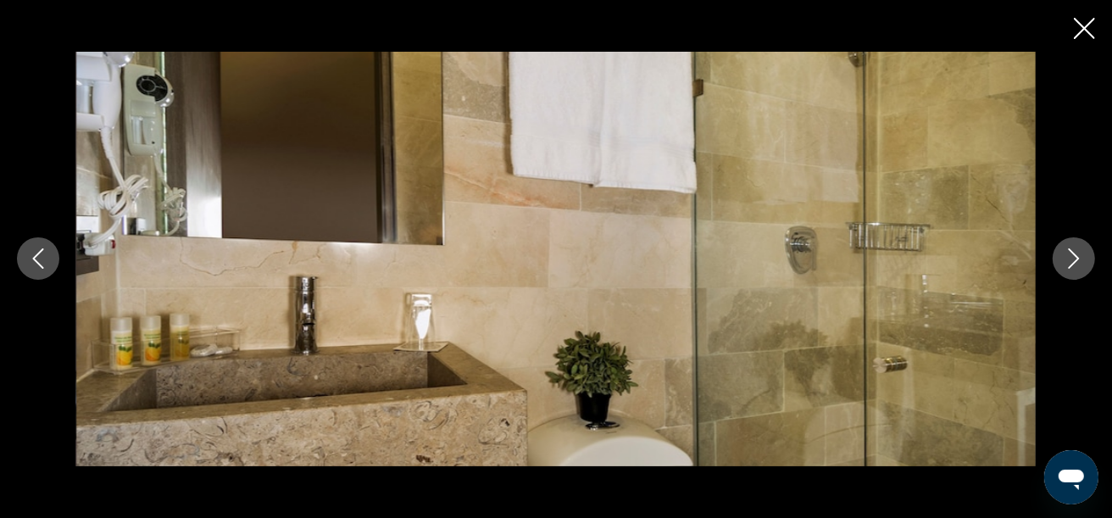
click at [1069, 261] on icon "Next image" at bounding box center [1074, 258] width 20 height 20
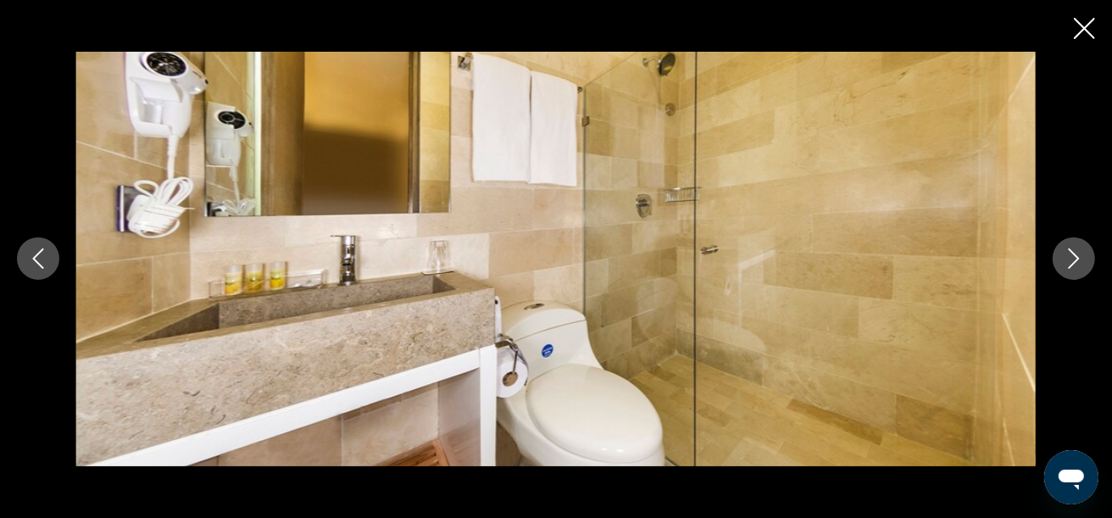
click at [1069, 261] on icon "Next image" at bounding box center [1074, 258] width 20 height 20
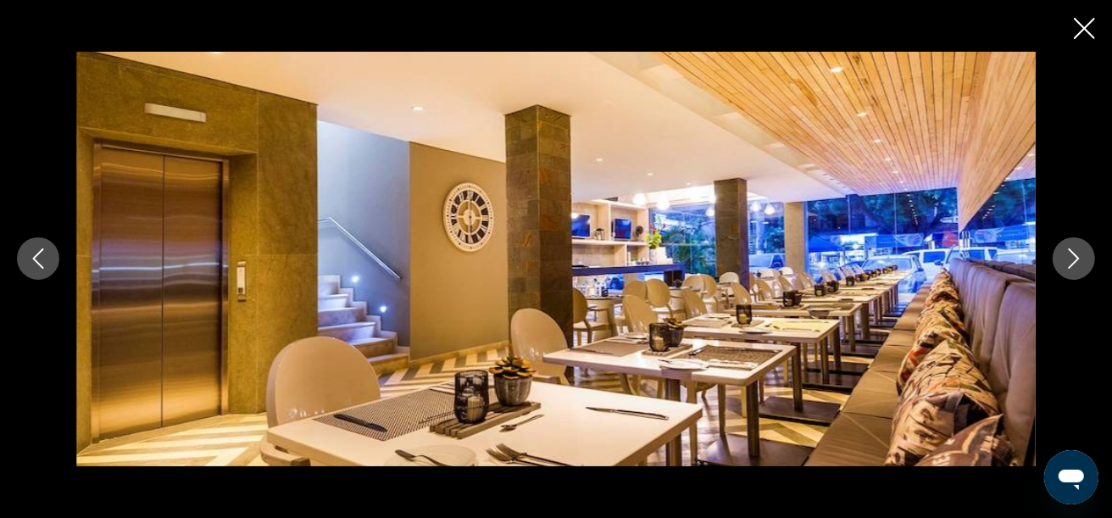
click at [1069, 261] on icon "Next image" at bounding box center [1074, 258] width 20 height 20
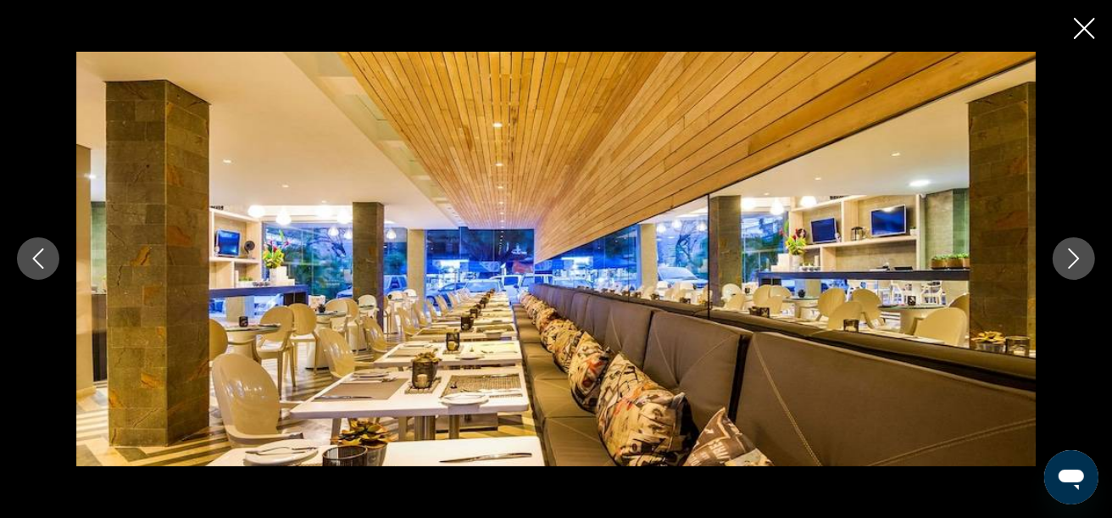
click at [1069, 261] on icon "Next image" at bounding box center [1074, 258] width 20 height 20
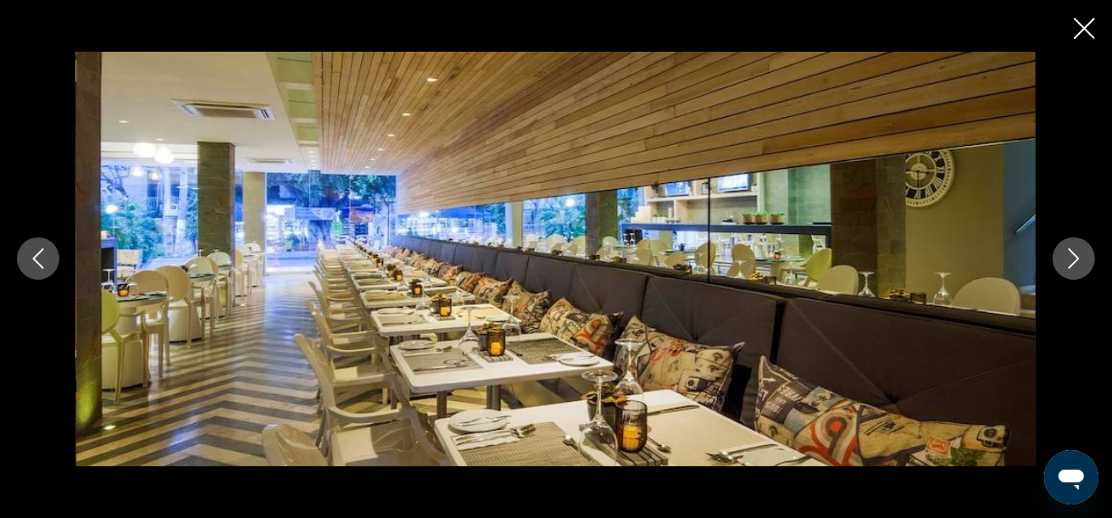
click at [1069, 261] on icon "Next image" at bounding box center [1074, 258] width 20 height 20
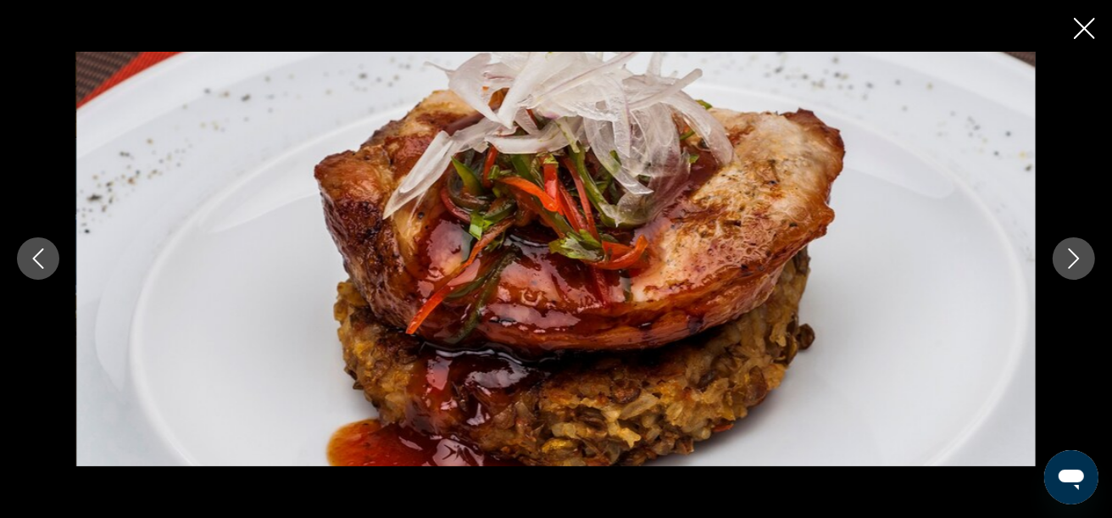
click at [1086, 14] on div "prev next" at bounding box center [556, 259] width 1112 height 518
click at [1088, 265] on button "Next image" at bounding box center [1074, 258] width 42 height 42
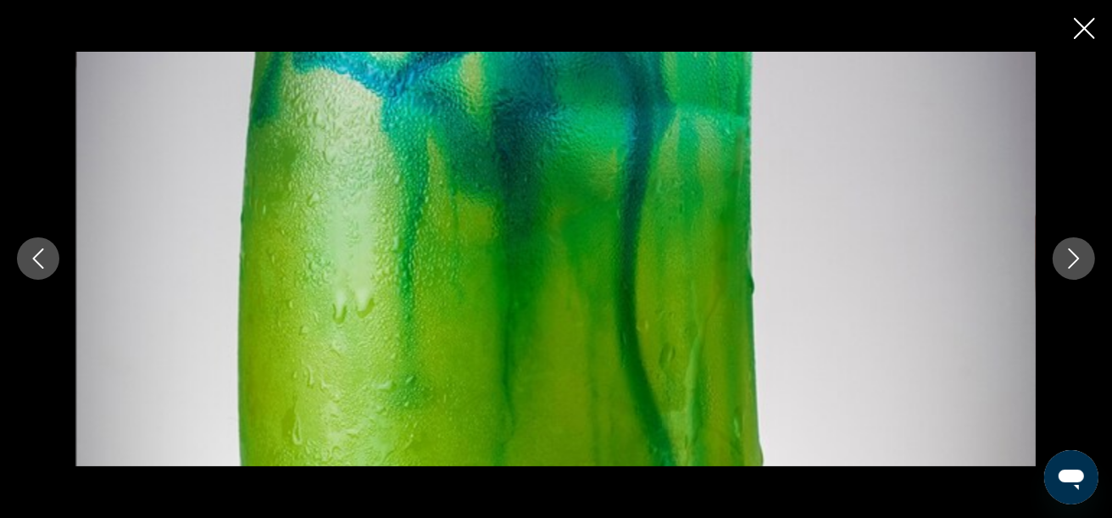
click at [1089, 19] on icon "Close slideshow" at bounding box center [1084, 28] width 21 height 21
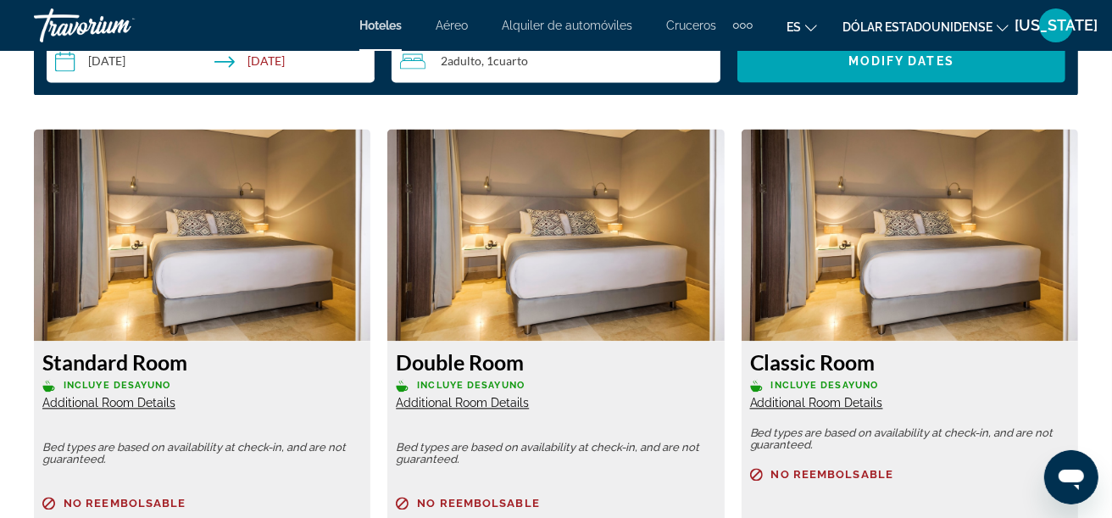
scroll to position [2543, 0]
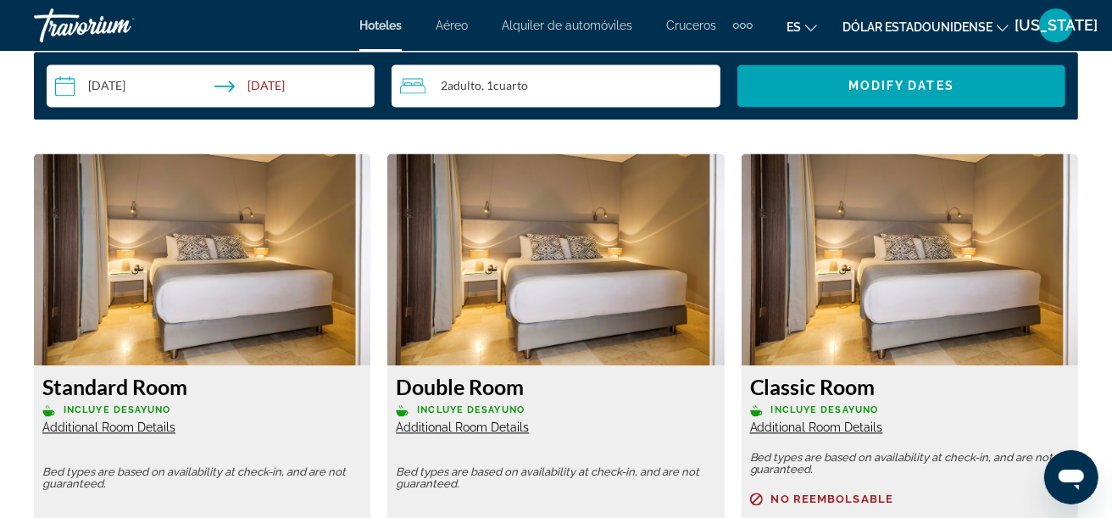
click at [118, 431] on span "Additional Room Details" at bounding box center [108, 427] width 133 height 14
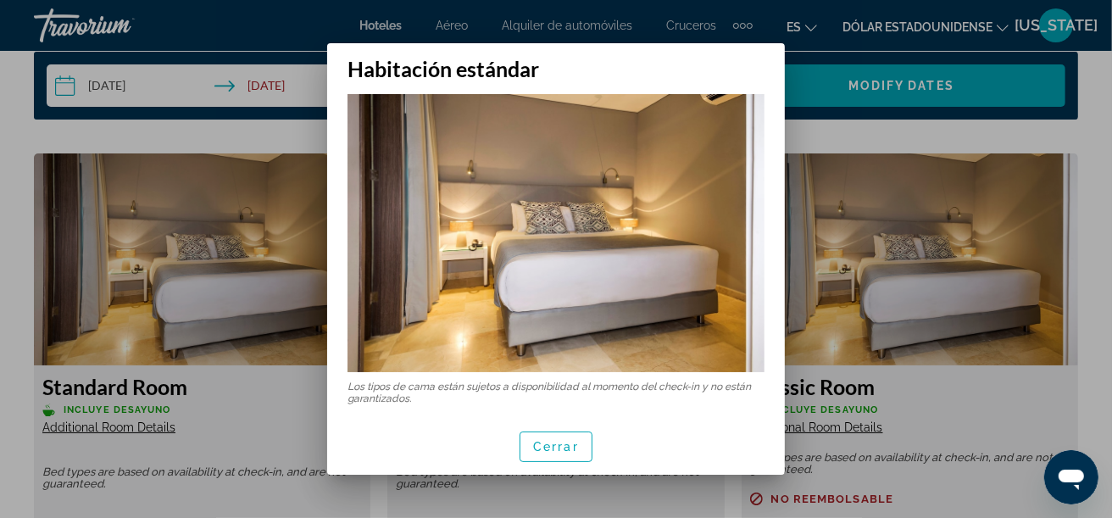
scroll to position [15, 0]
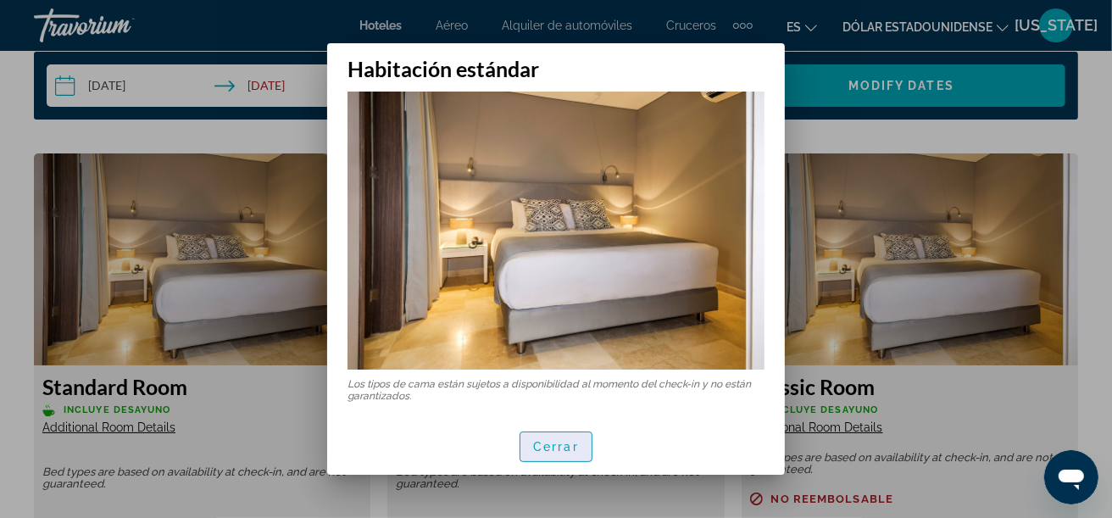
click at [576, 437] on span "button" at bounding box center [555, 446] width 71 height 41
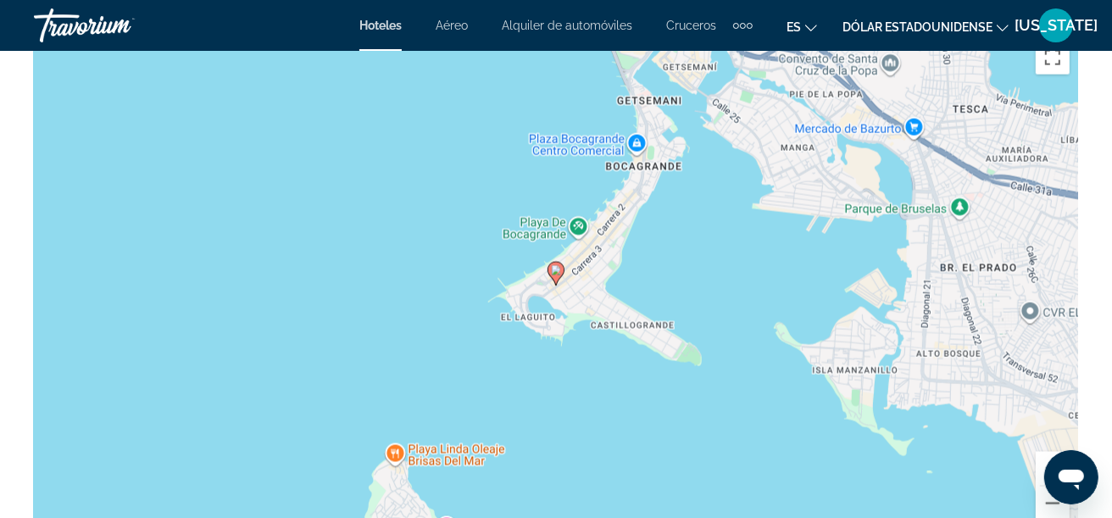
scroll to position [1865, 0]
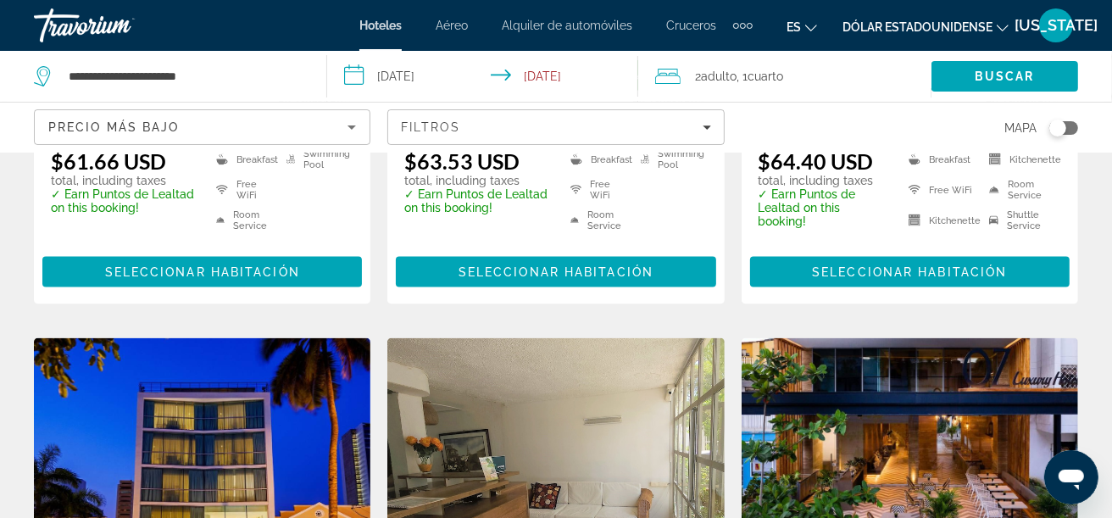
scroll to position [2034, 0]
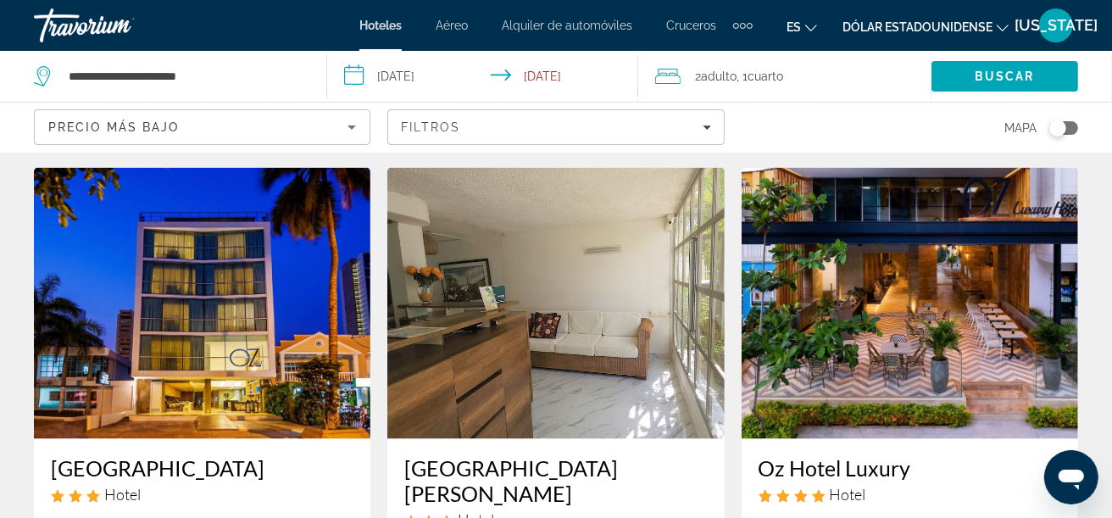
click at [898, 250] on img "Contenido principal" at bounding box center [910, 303] width 336 height 271
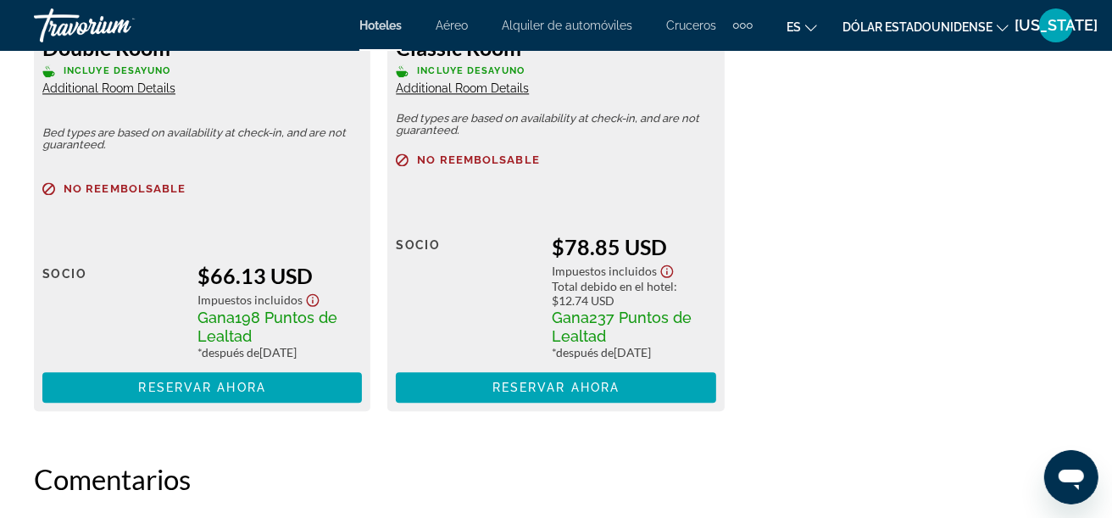
scroll to position [2796, 0]
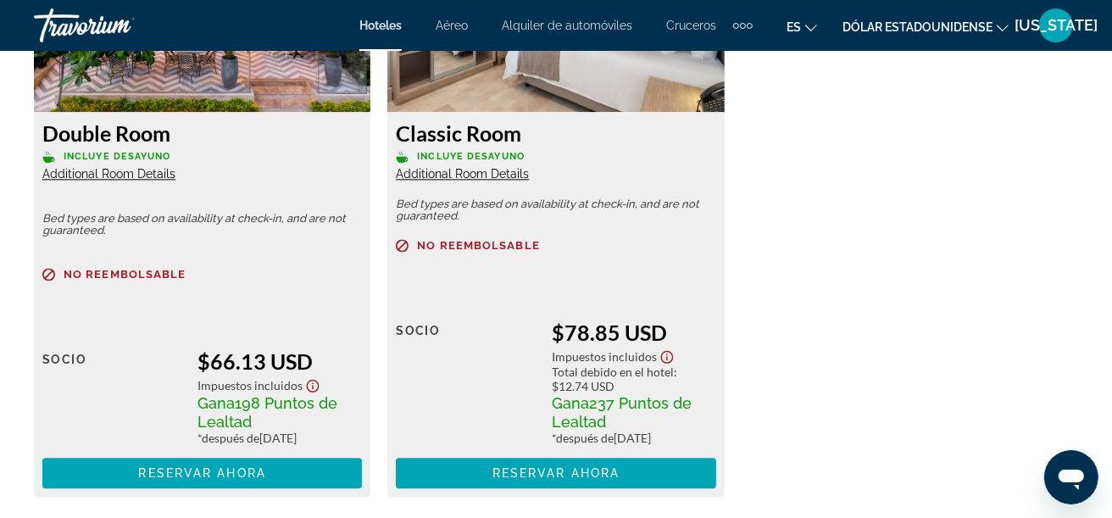
click at [310, 378] on icon "Show Taxes and Fees disclaimer" at bounding box center [313, 385] width 20 height 15
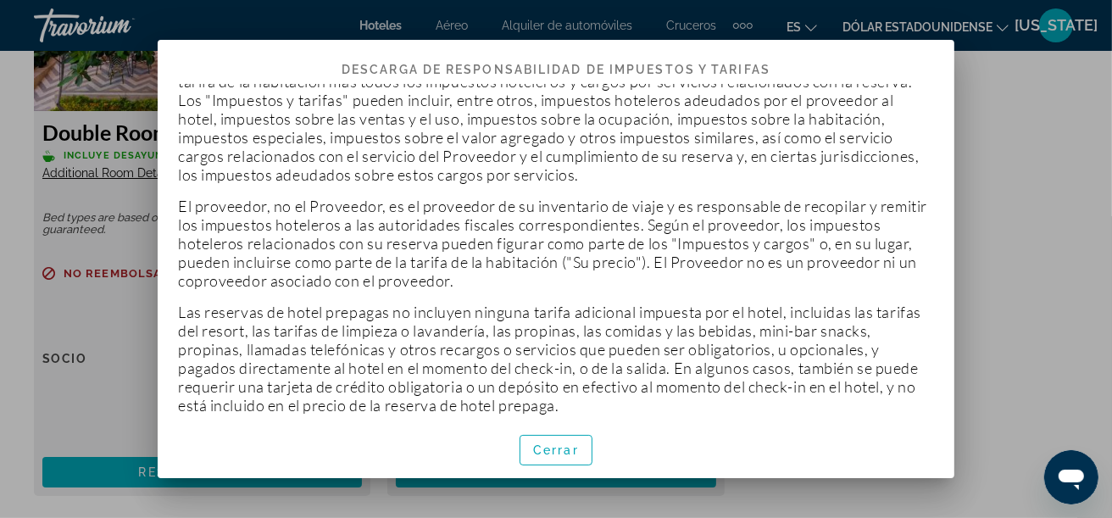
scroll to position [70, 0]
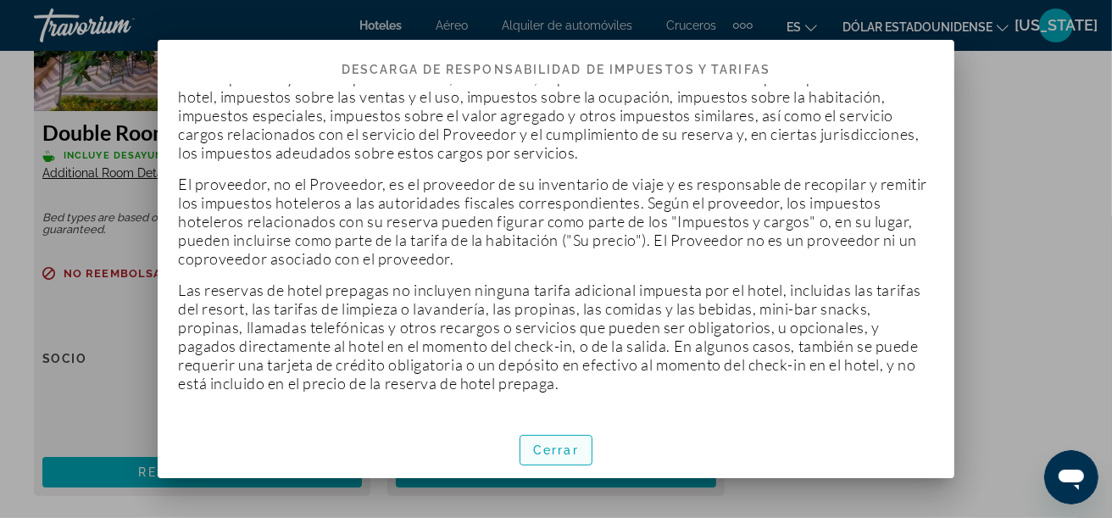
click at [556, 452] on font "Cerrar" at bounding box center [556, 450] width 46 height 14
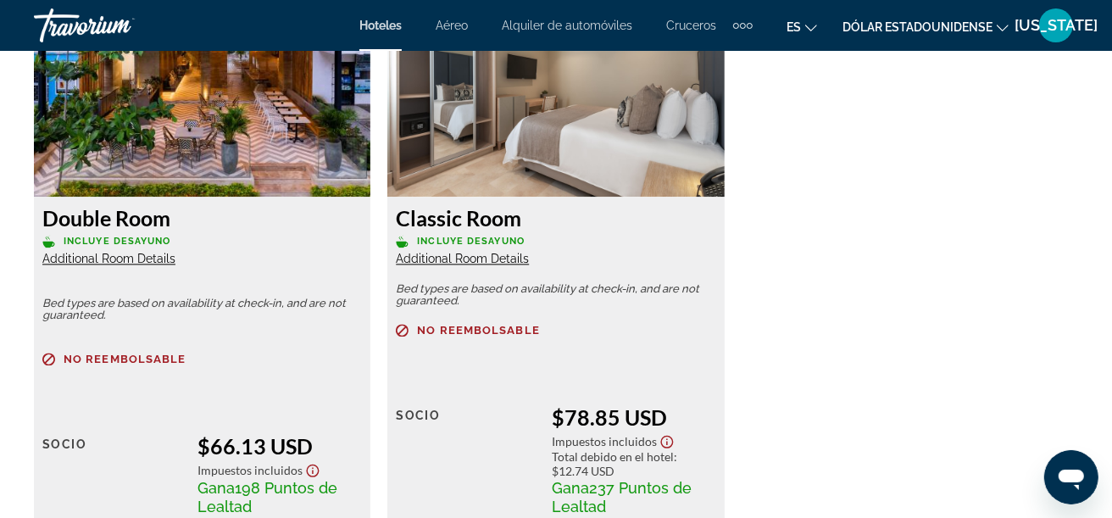
scroll to position [2458, 0]
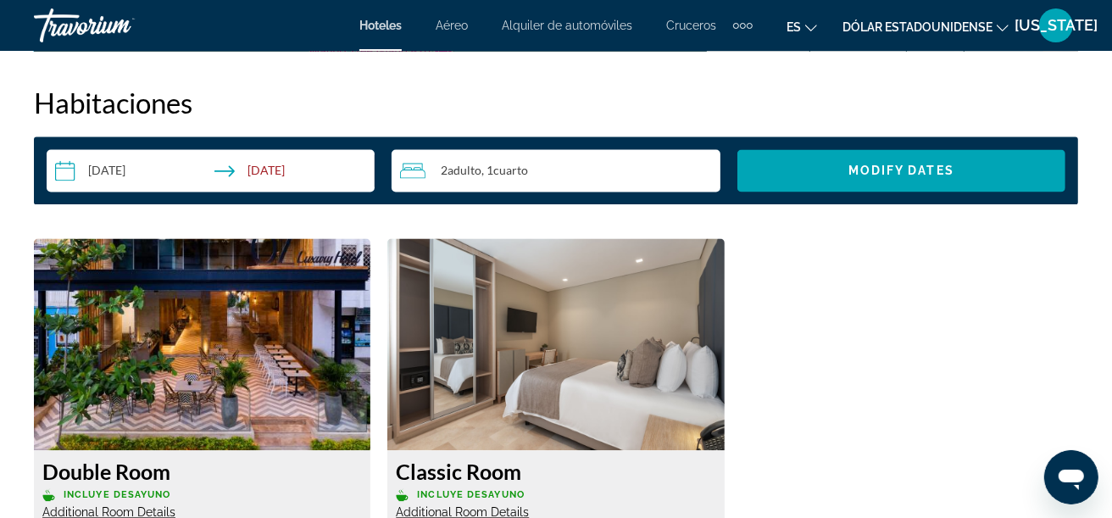
click at [180, 344] on img "Contenido principal" at bounding box center [202, 344] width 336 height 212
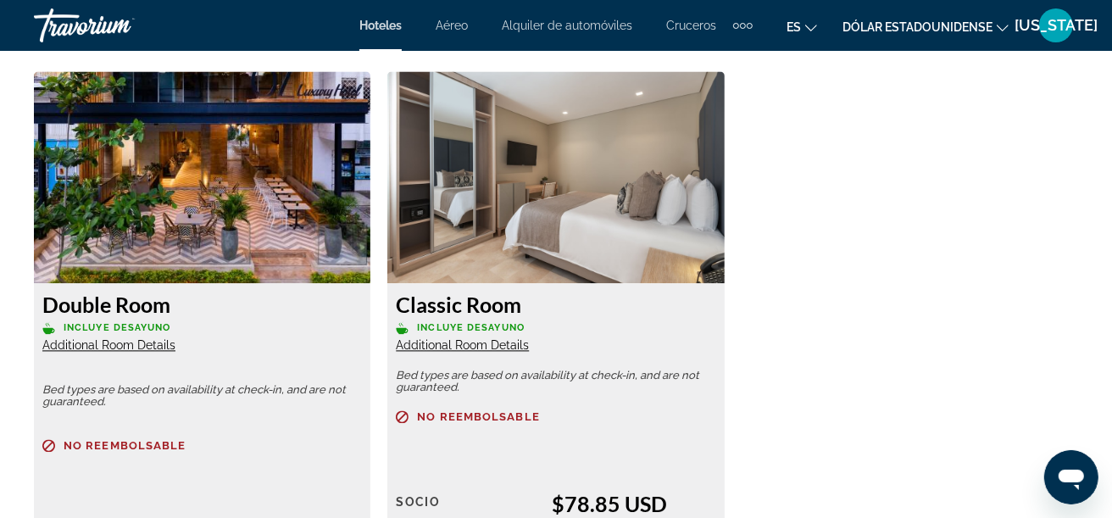
scroll to position [2627, 0]
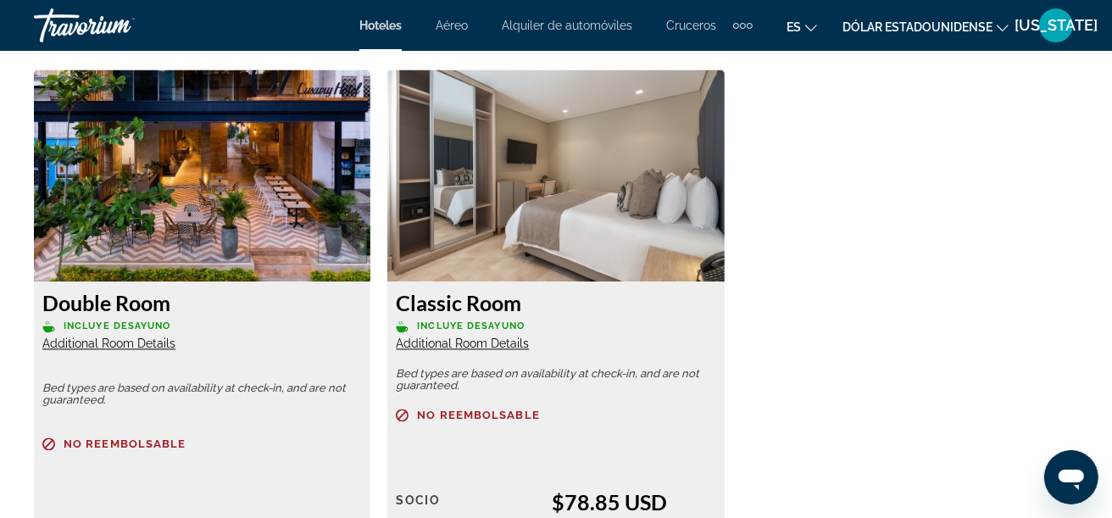
click at [109, 303] on h3 "Double Room" at bounding box center [202, 302] width 320 height 25
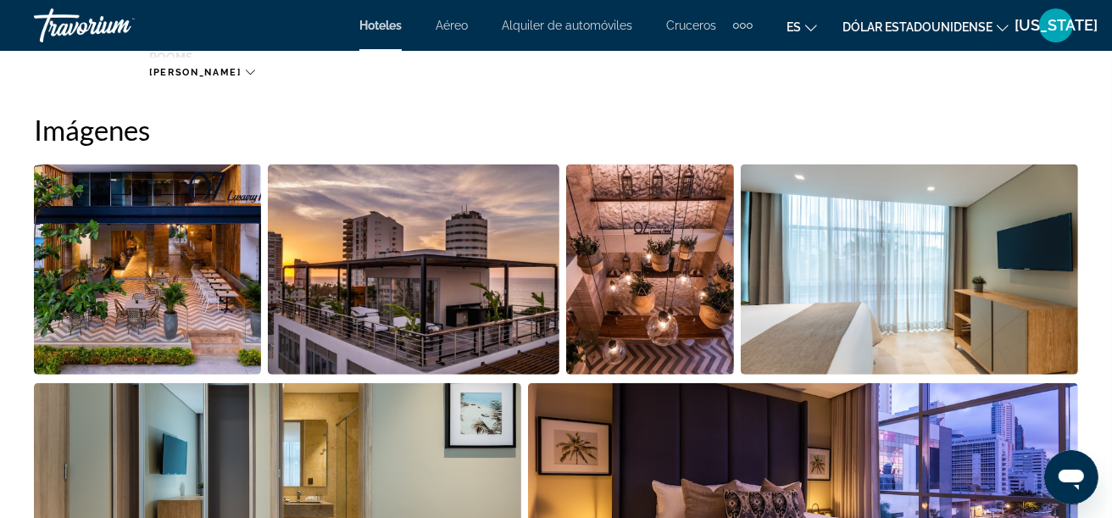
scroll to position [1186, 0]
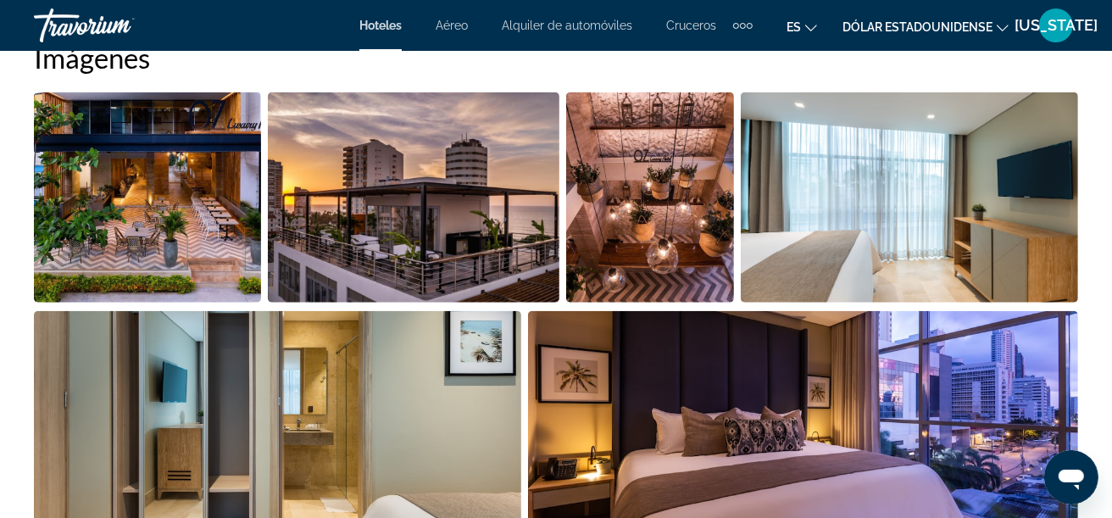
click at [407, 242] on img "Open full-screen image slider" at bounding box center [413, 197] width 291 height 210
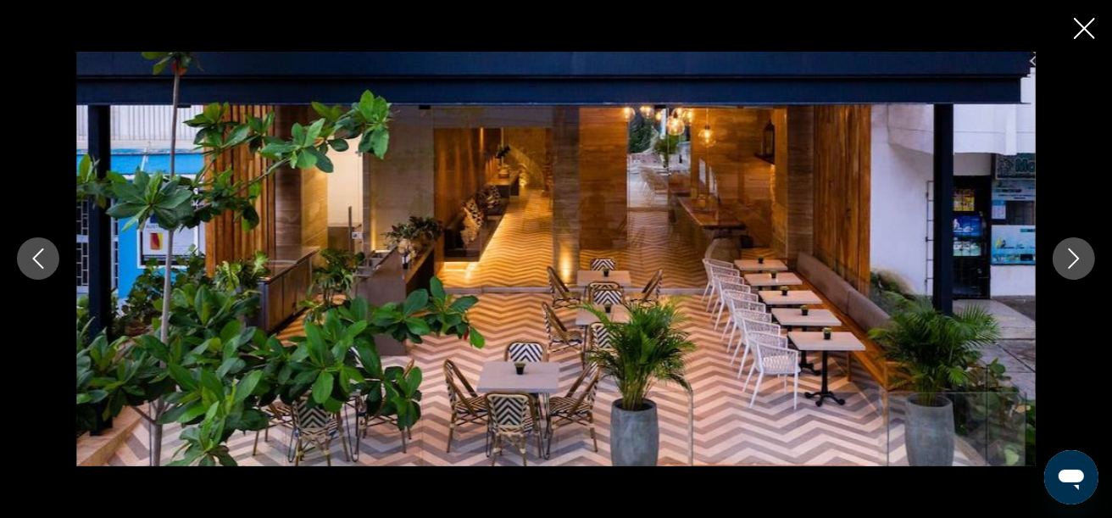
click at [1080, 28] on icon "Close slideshow" at bounding box center [1084, 28] width 21 height 21
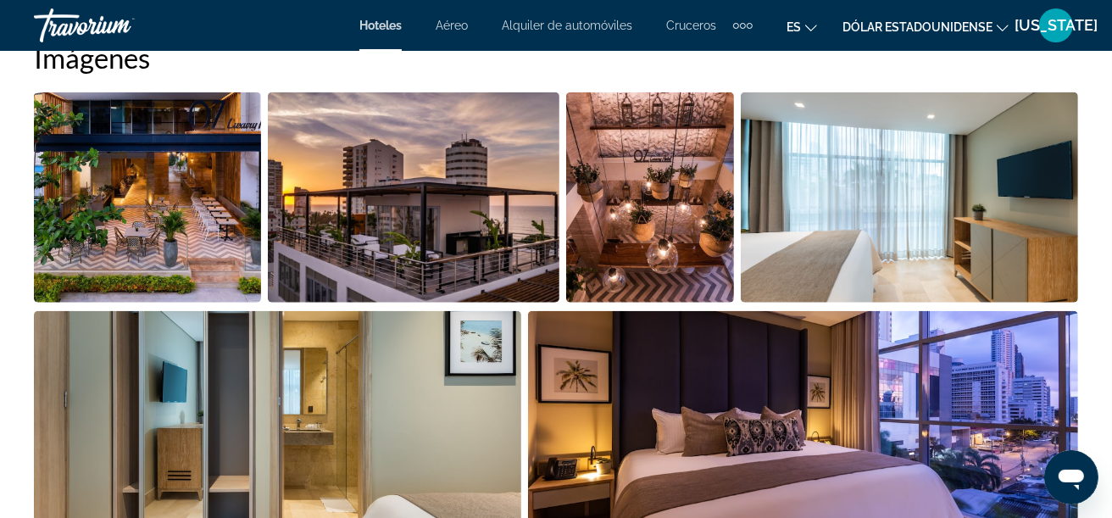
click at [475, 194] on img "Open full-screen image slider" at bounding box center [413, 197] width 291 height 210
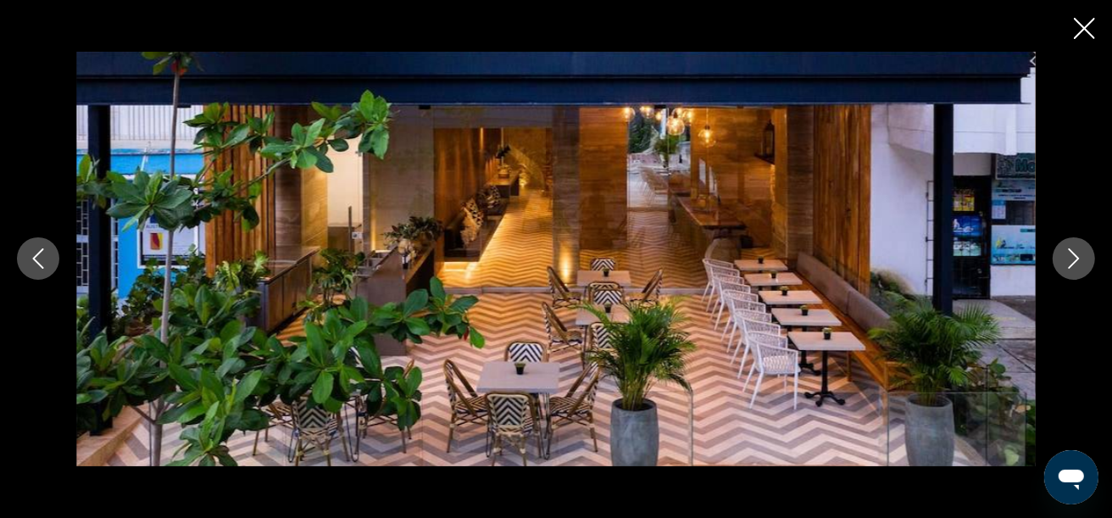
click at [1073, 255] on icon "Next image" at bounding box center [1074, 258] width 20 height 20
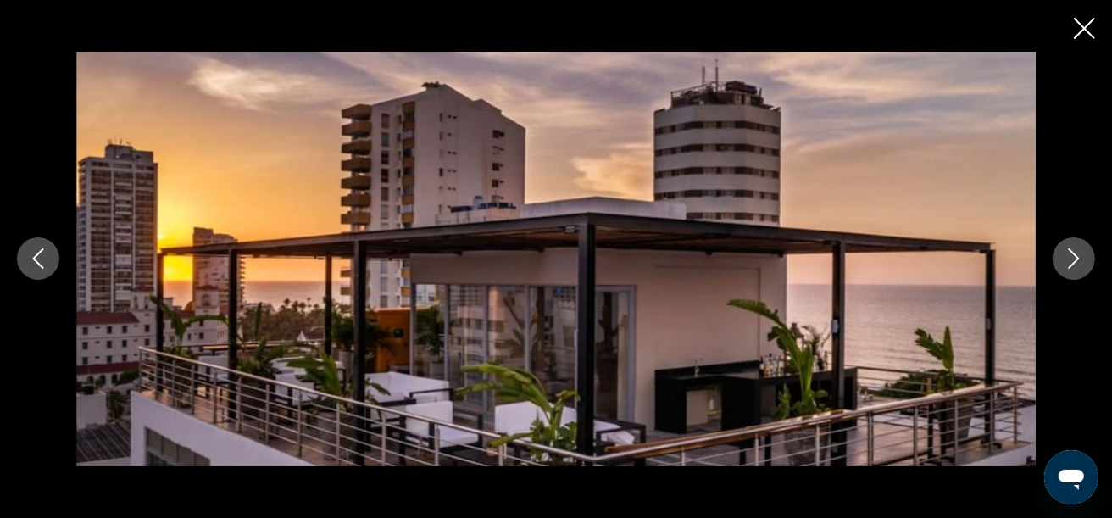
click at [1091, 25] on icon "Close slideshow" at bounding box center [1084, 28] width 21 height 21
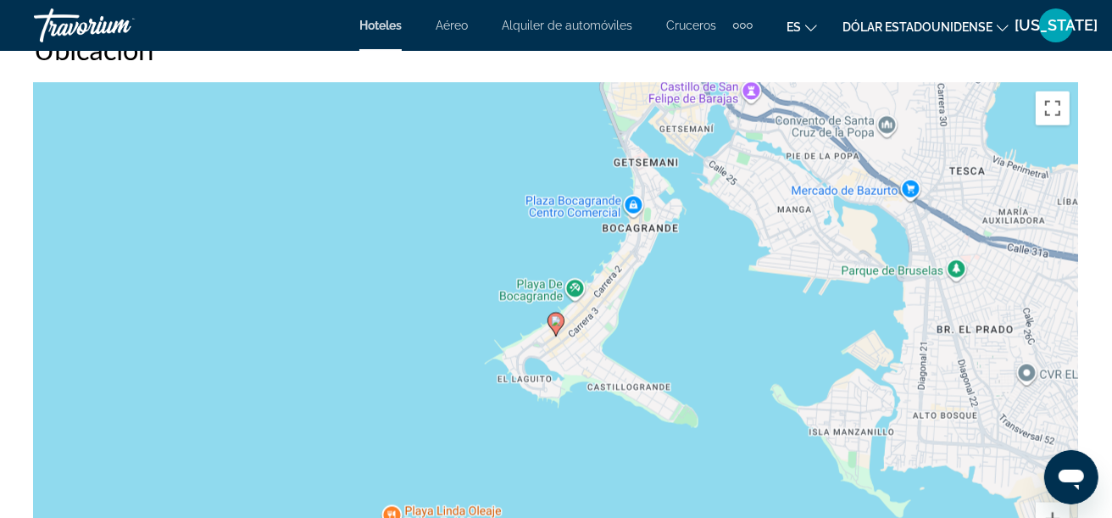
scroll to position [2119, 0]
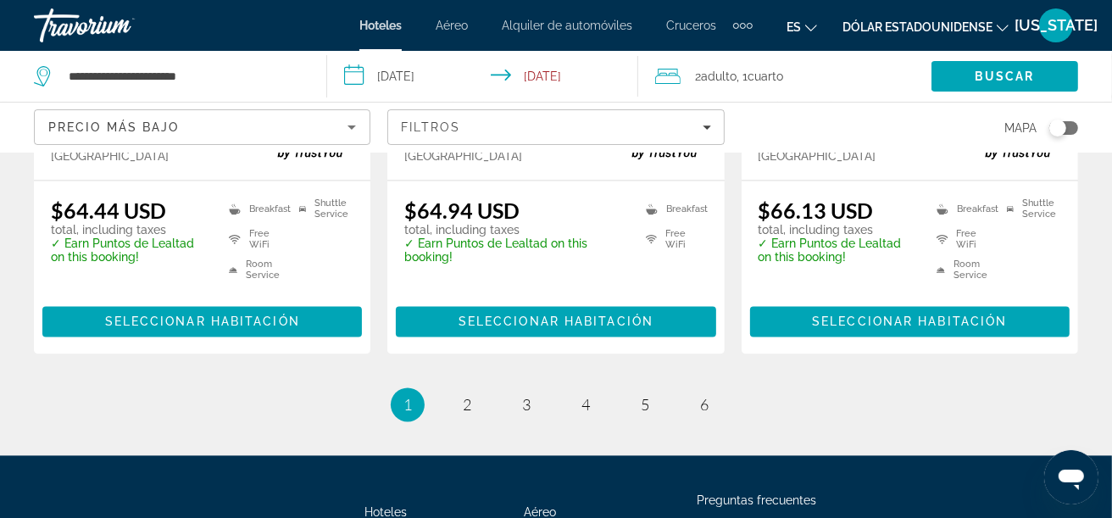
scroll to position [2483, 0]
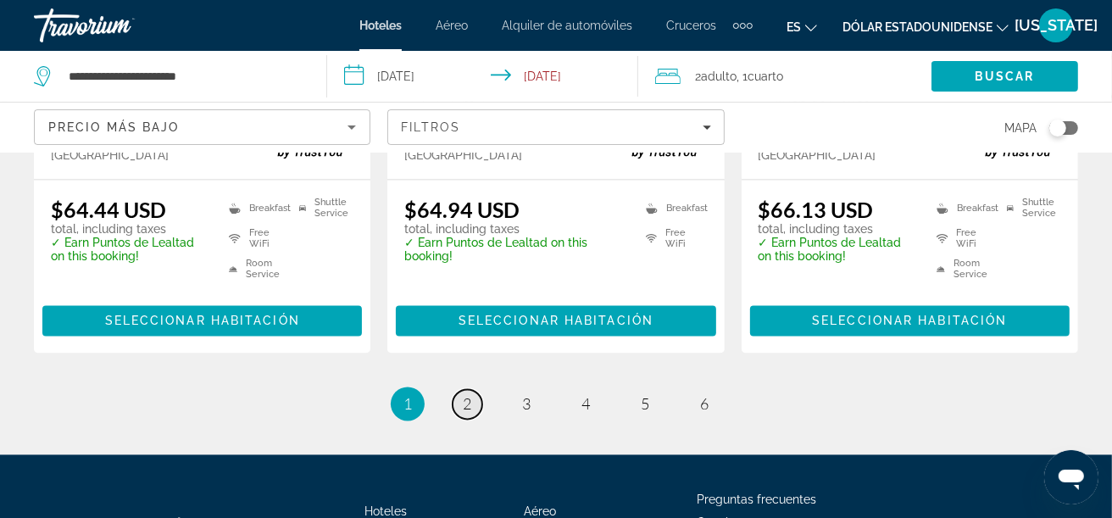
click at [465, 394] on span "2" at bounding box center [467, 403] width 8 height 19
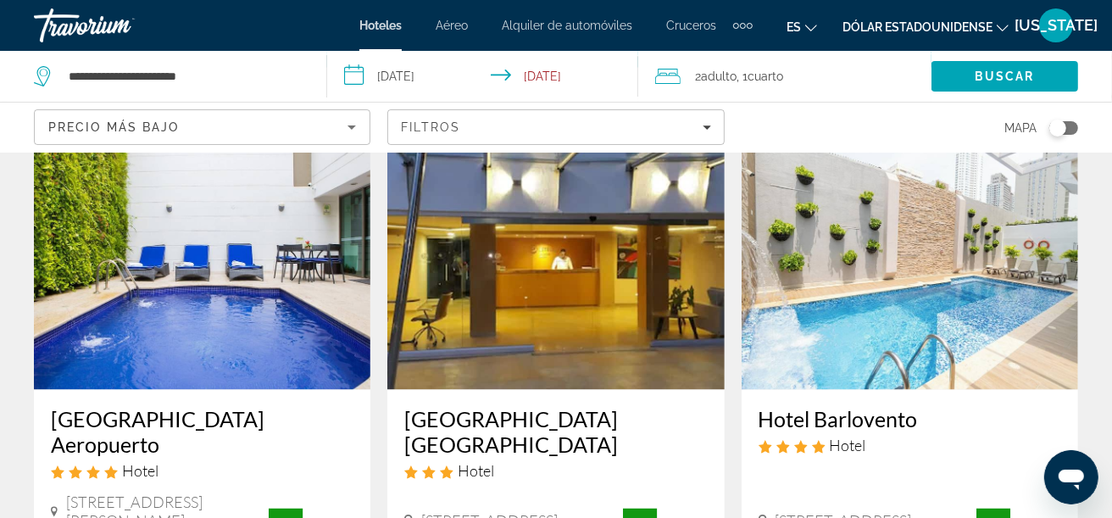
scroll to position [2597, 0]
